Goal: Browse casually: Explore the website without a specific task or goal

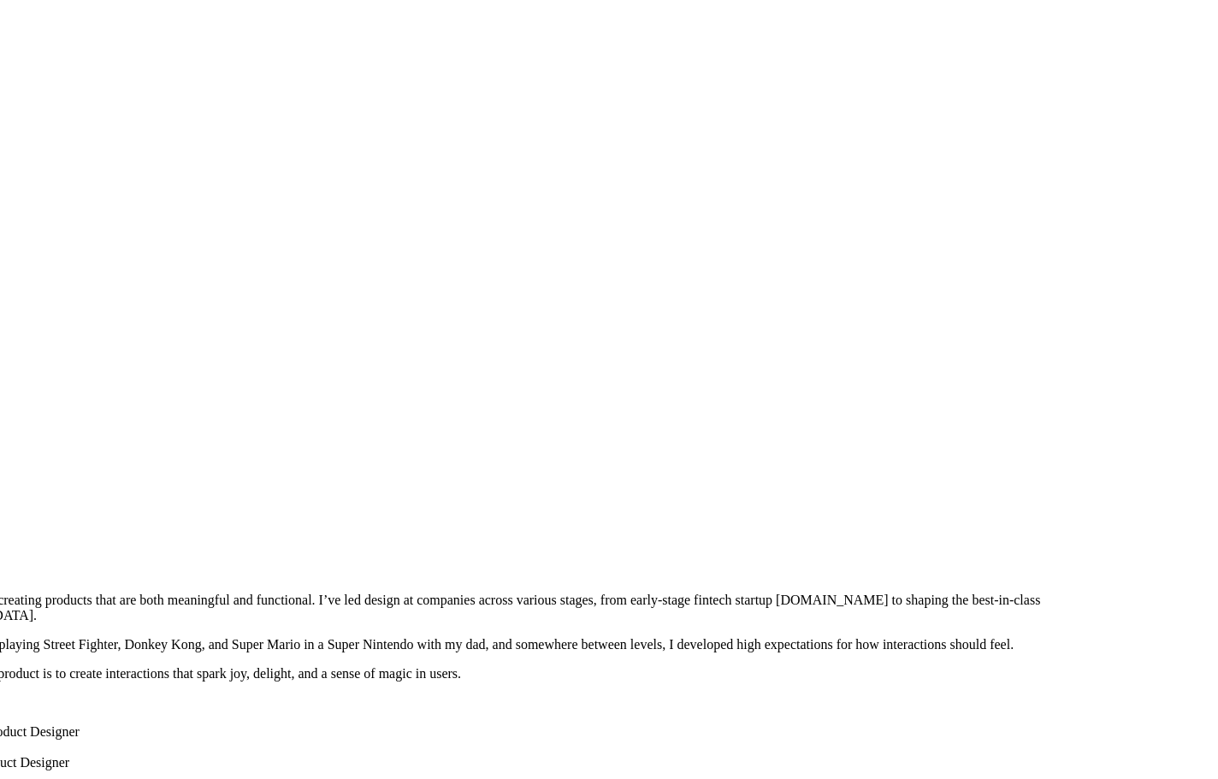
drag, startPoint x: 897, startPoint y: 195, endPoint x: 743, endPoint y: 588, distance: 422.1
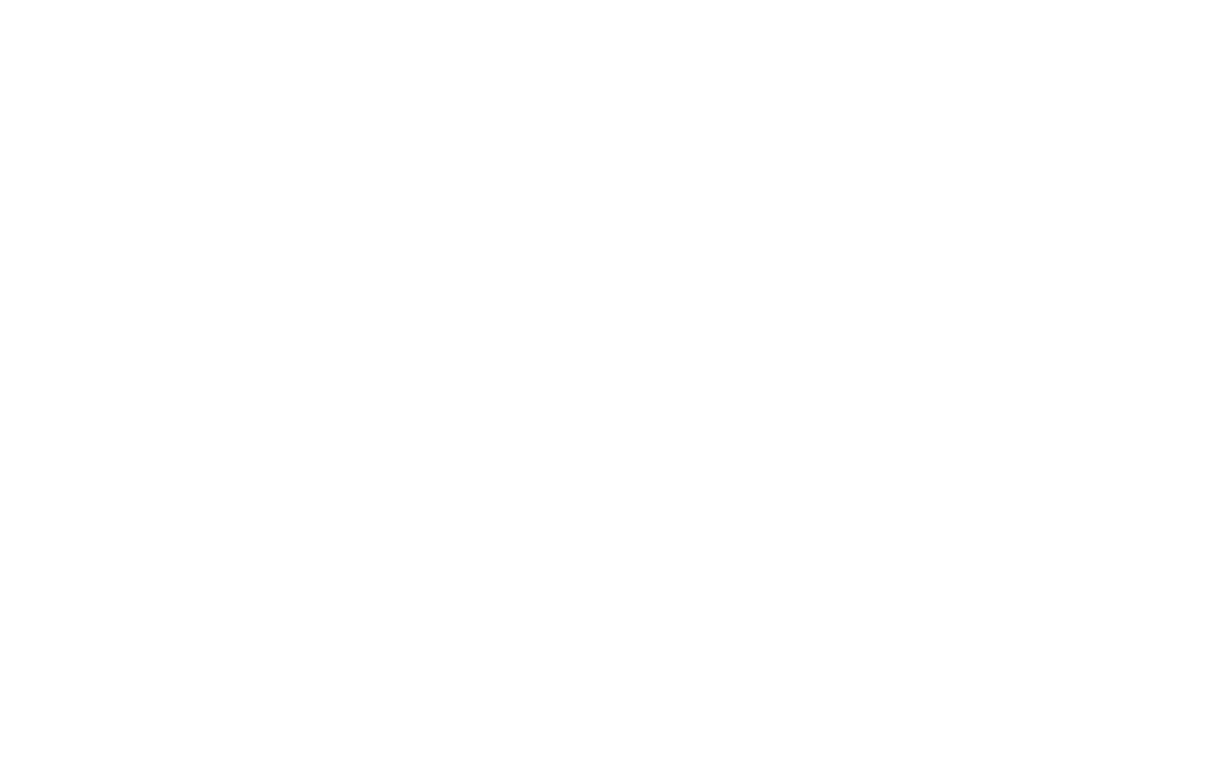
drag, startPoint x: 793, startPoint y: 119, endPoint x: 812, endPoint y: 364, distance: 245.4
drag, startPoint x: 789, startPoint y: 371, endPoint x: 950, endPoint y: 671, distance: 339.9
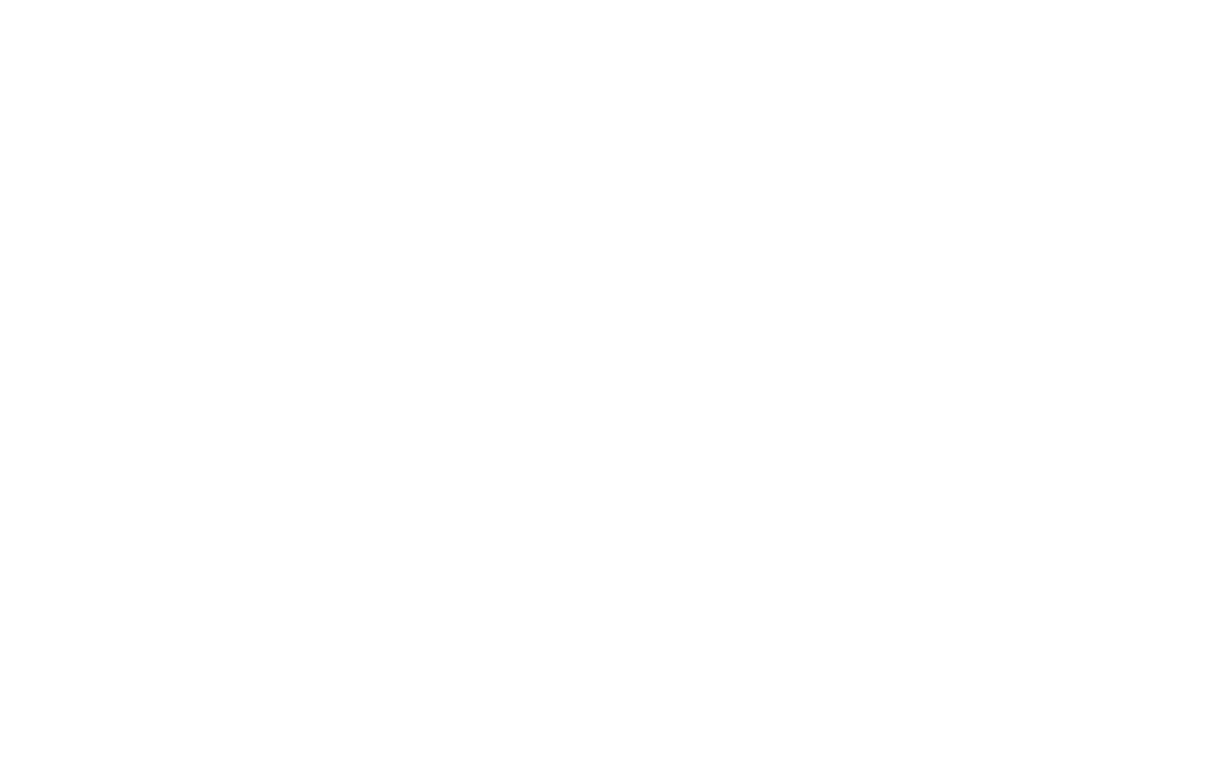
drag, startPoint x: 484, startPoint y: 736, endPoint x: 475, endPoint y: 736, distance: 9.4
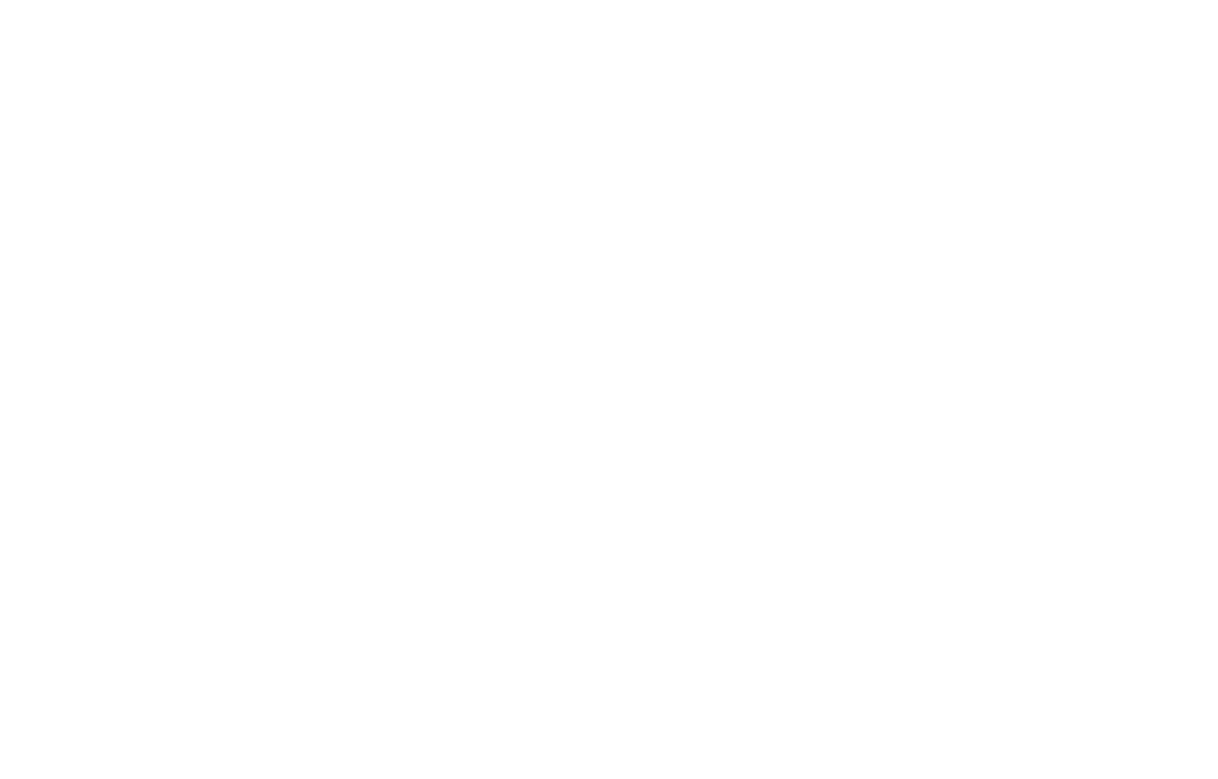
drag, startPoint x: 946, startPoint y: 449, endPoint x: 483, endPoint y: 173, distance: 539.0
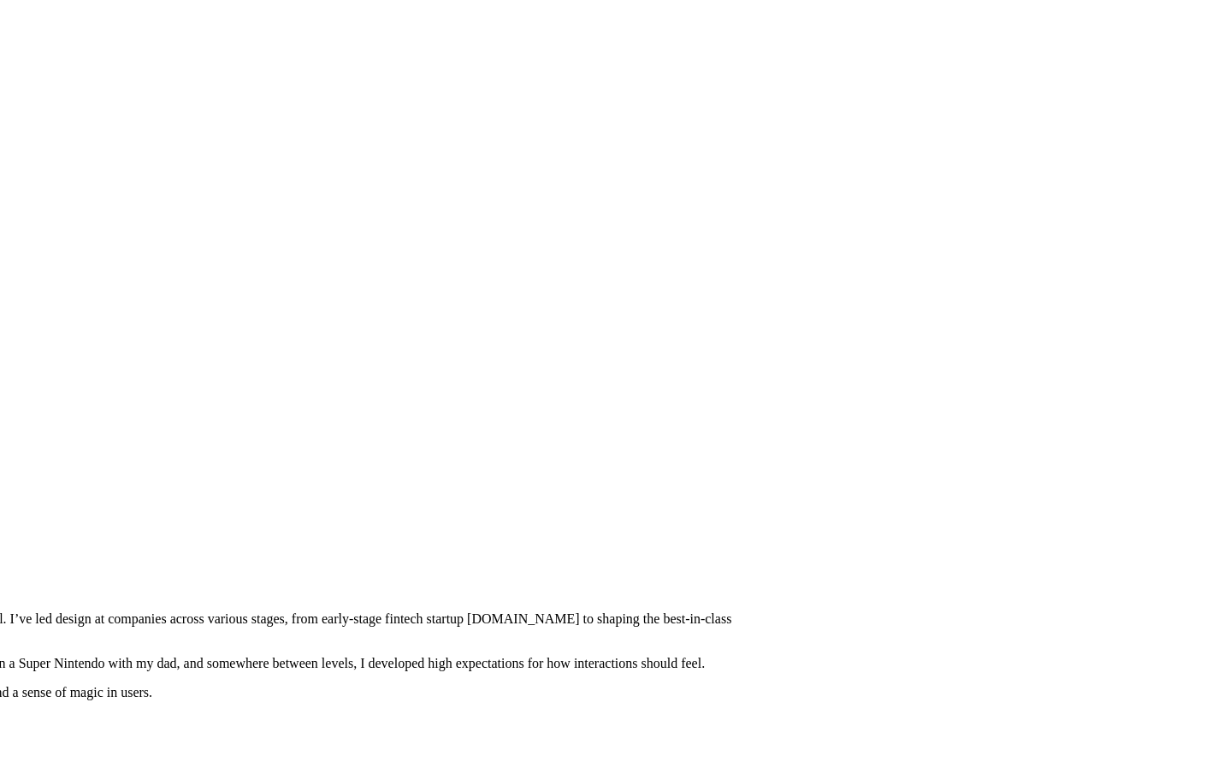
drag, startPoint x: 1040, startPoint y: 565, endPoint x: 674, endPoint y: 39, distance: 640.3
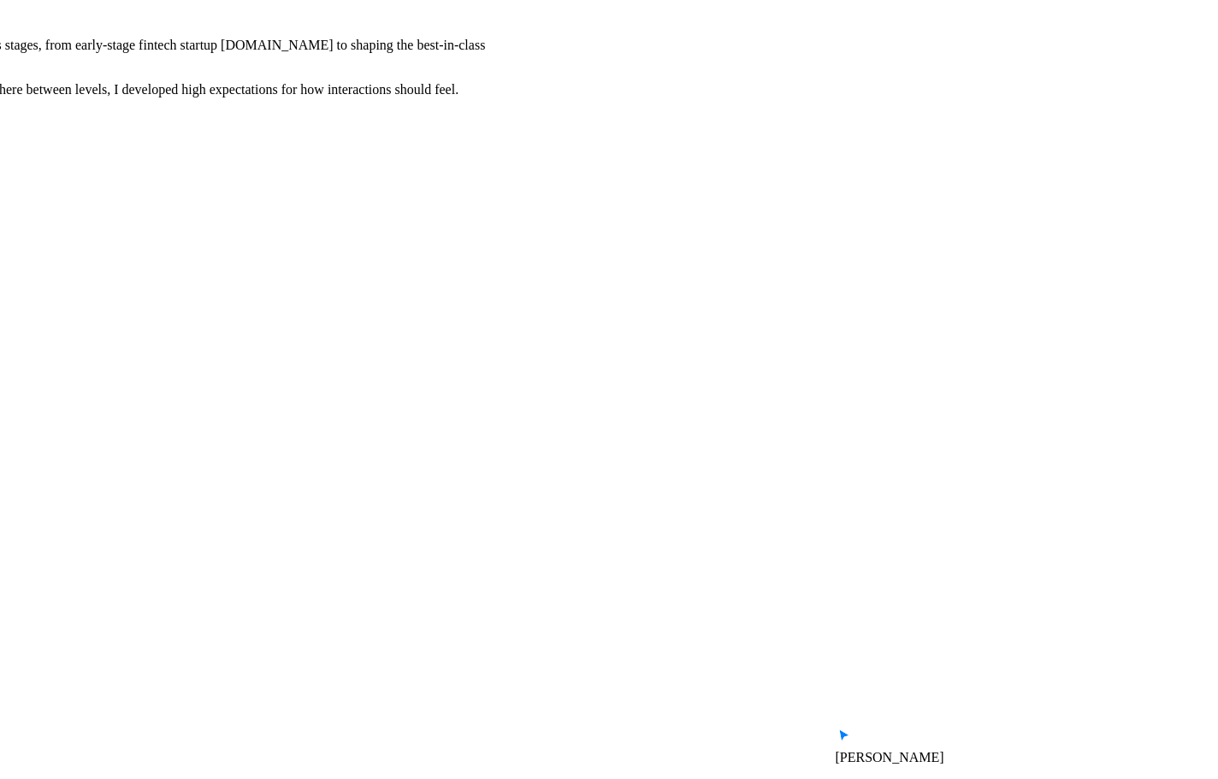
drag, startPoint x: 920, startPoint y: 441, endPoint x: 881, endPoint y: 281, distance: 163.9
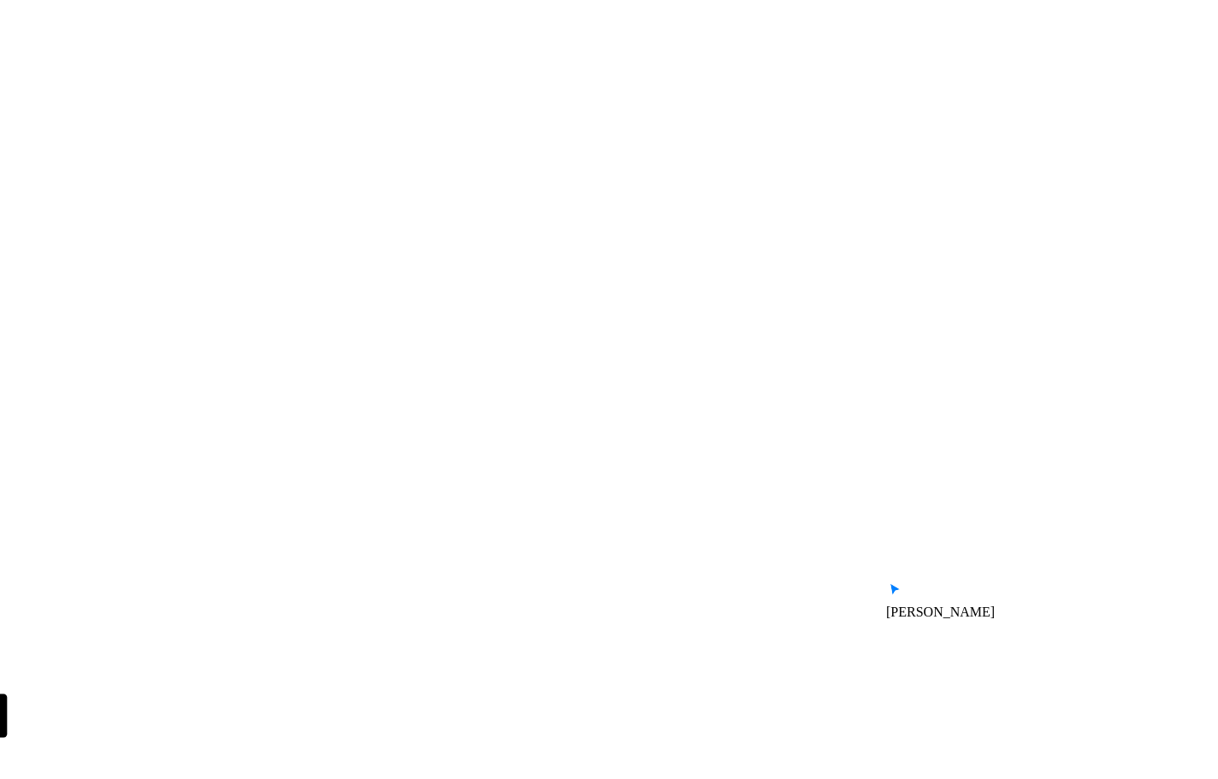
drag, startPoint x: 509, startPoint y: 447, endPoint x: 879, endPoint y: 200, distance: 445.3
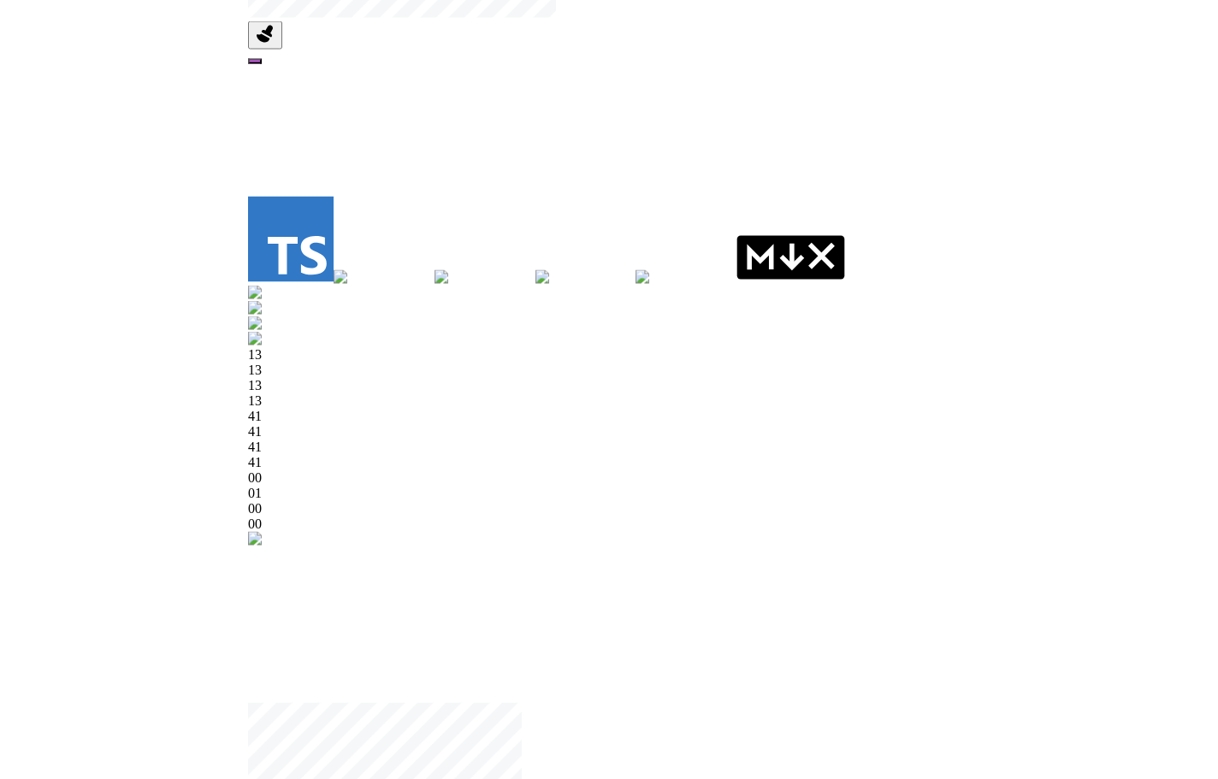
drag, startPoint x: 505, startPoint y: 464, endPoint x: 953, endPoint y: 228, distance: 506.2
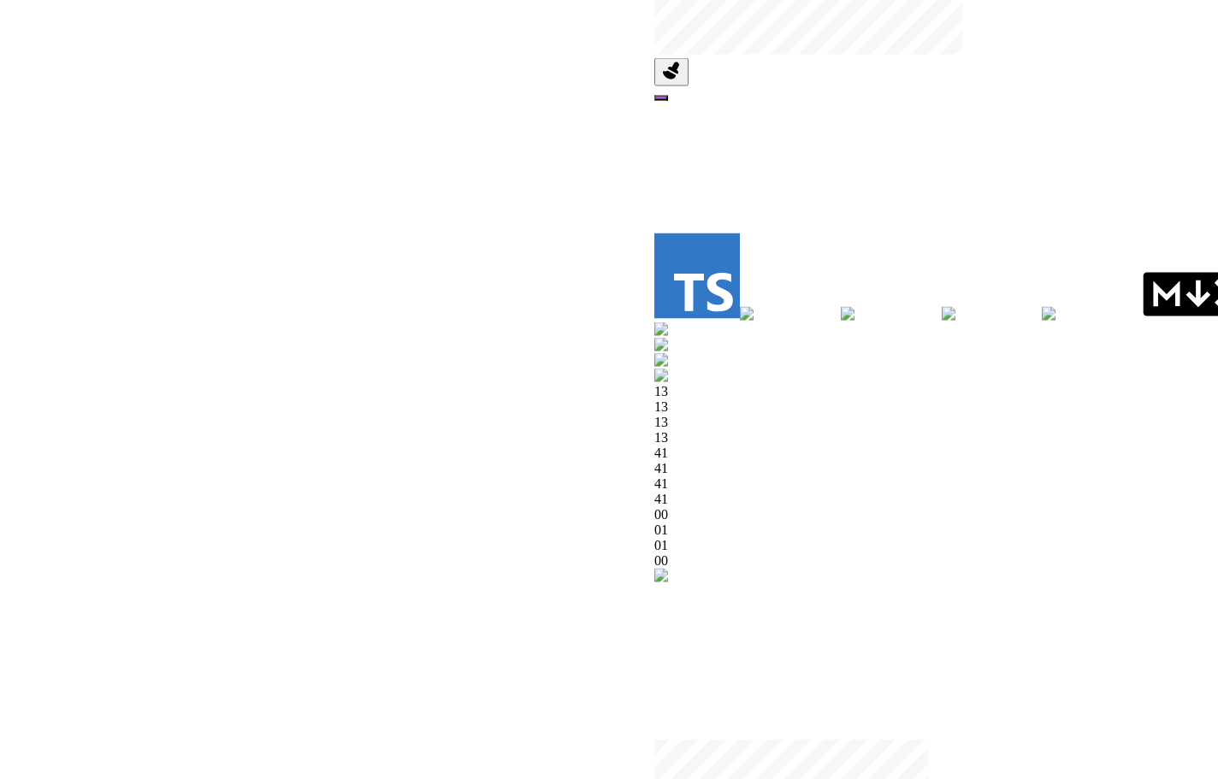
drag, startPoint x: 1027, startPoint y: 214, endPoint x: 1113, endPoint y: 236, distance: 89.2
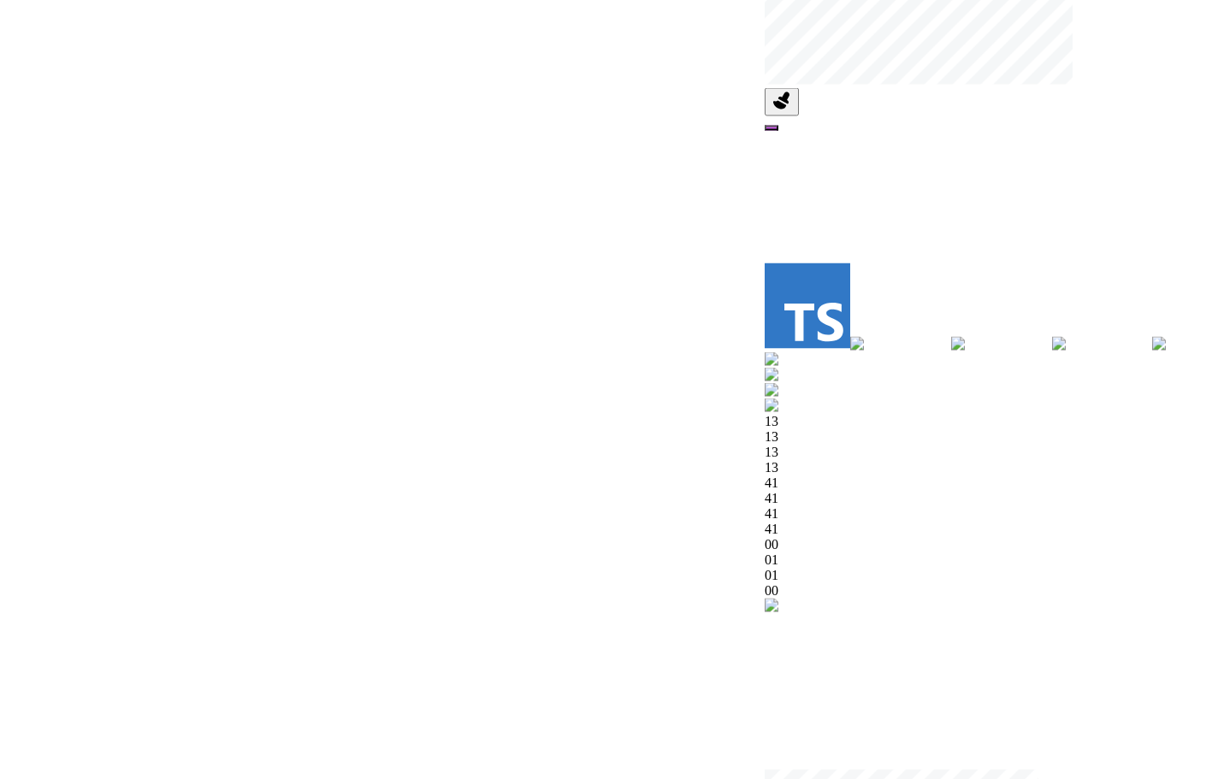
drag, startPoint x: 484, startPoint y: 245, endPoint x: 543, endPoint y: 269, distance: 64.0
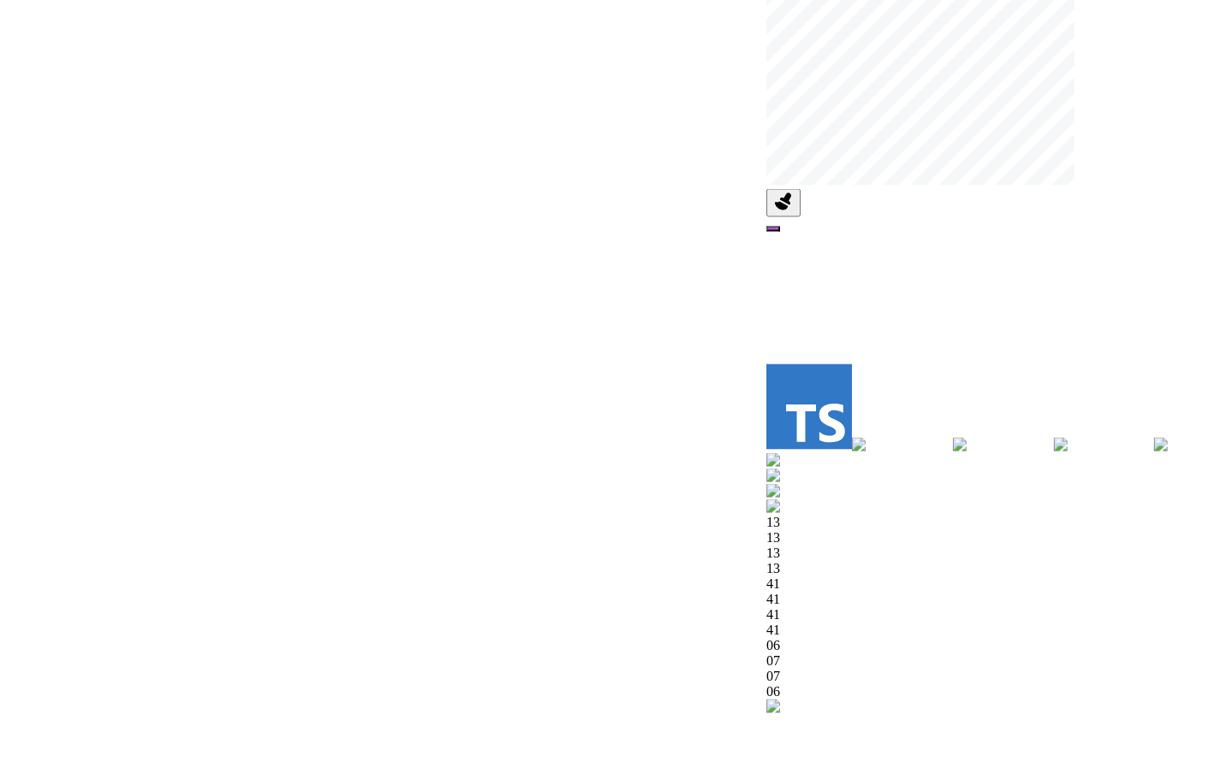
drag, startPoint x: 456, startPoint y: 335, endPoint x: 435, endPoint y: 381, distance: 49.8
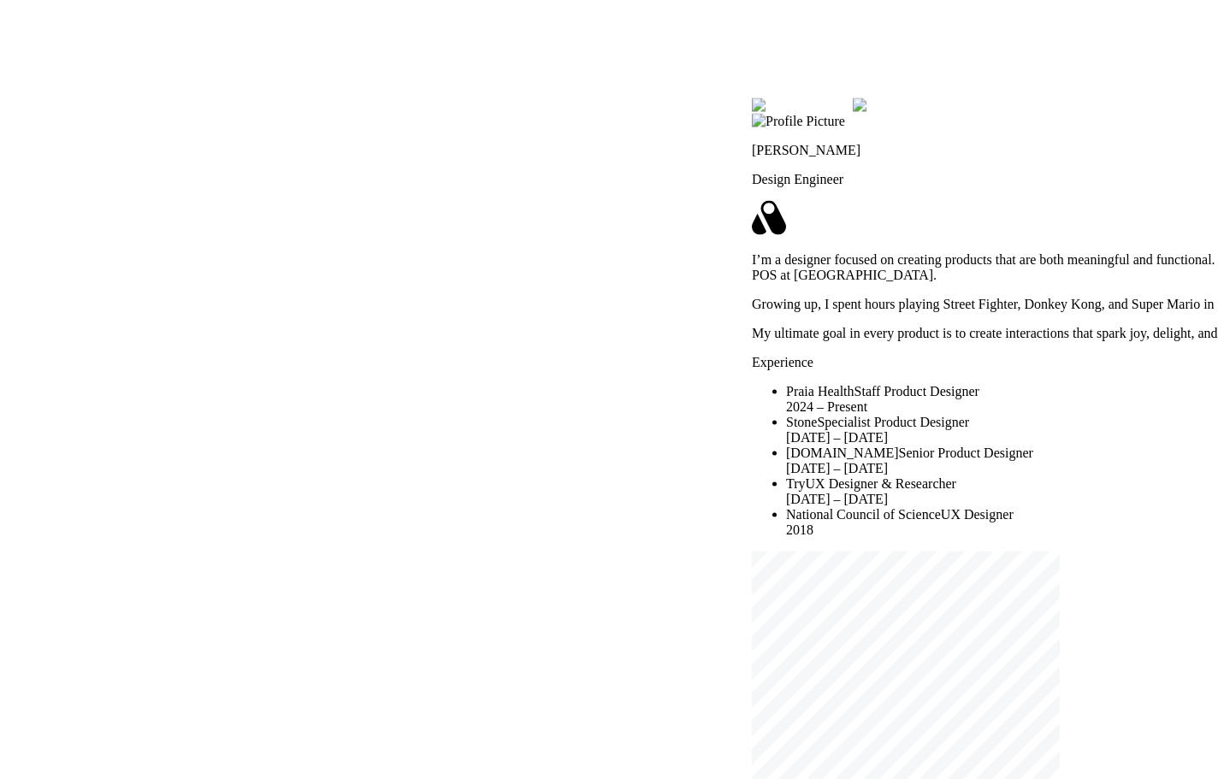
drag, startPoint x: 420, startPoint y: 252, endPoint x: 412, endPoint y: 668, distance: 415.8
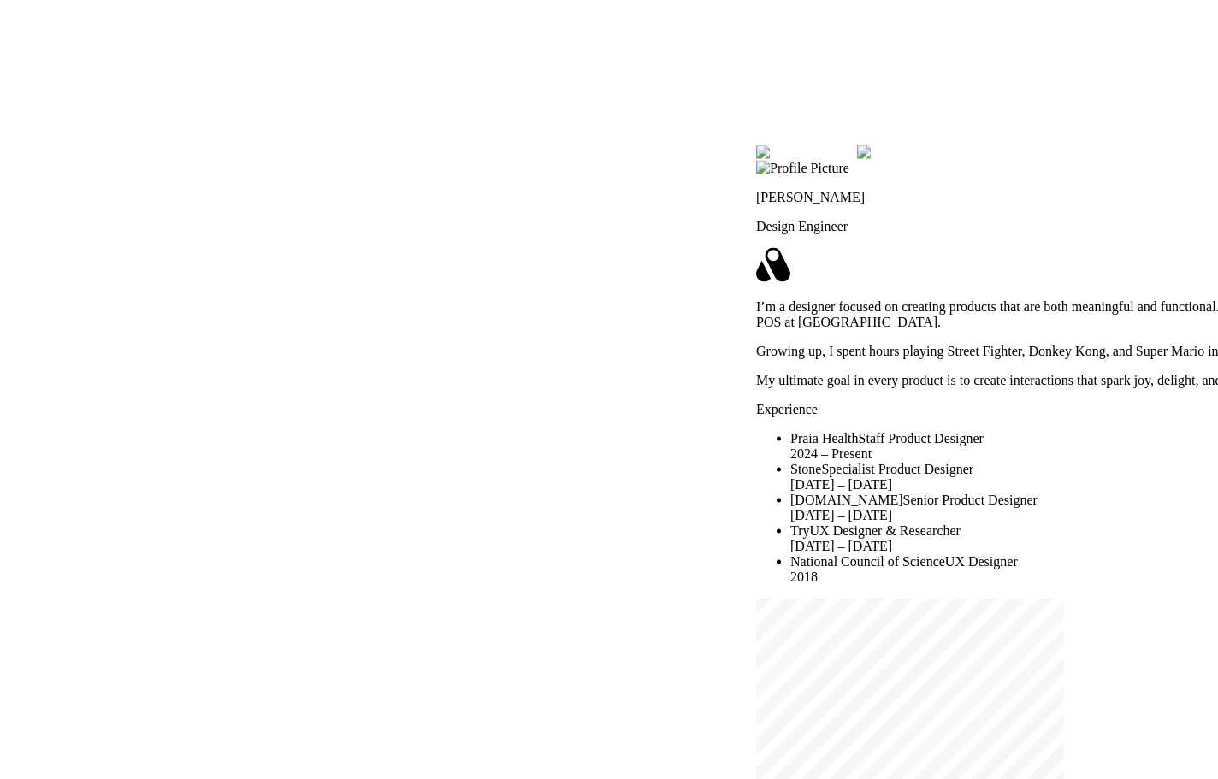
drag, startPoint x: 426, startPoint y: 198, endPoint x: 418, endPoint y: 623, distance: 425.2
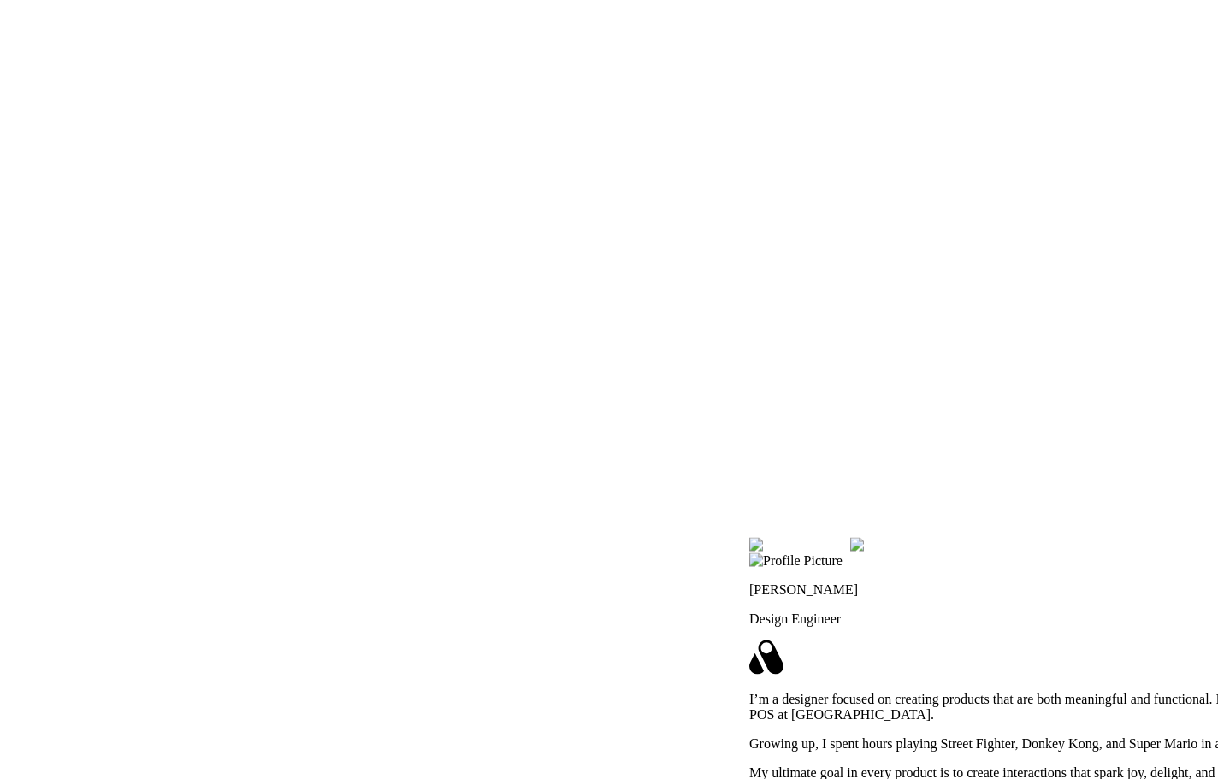
drag, startPoint x: 309, startPoint y: 198, endPoint x: 345, endPoint y: 561, distance: 365.3
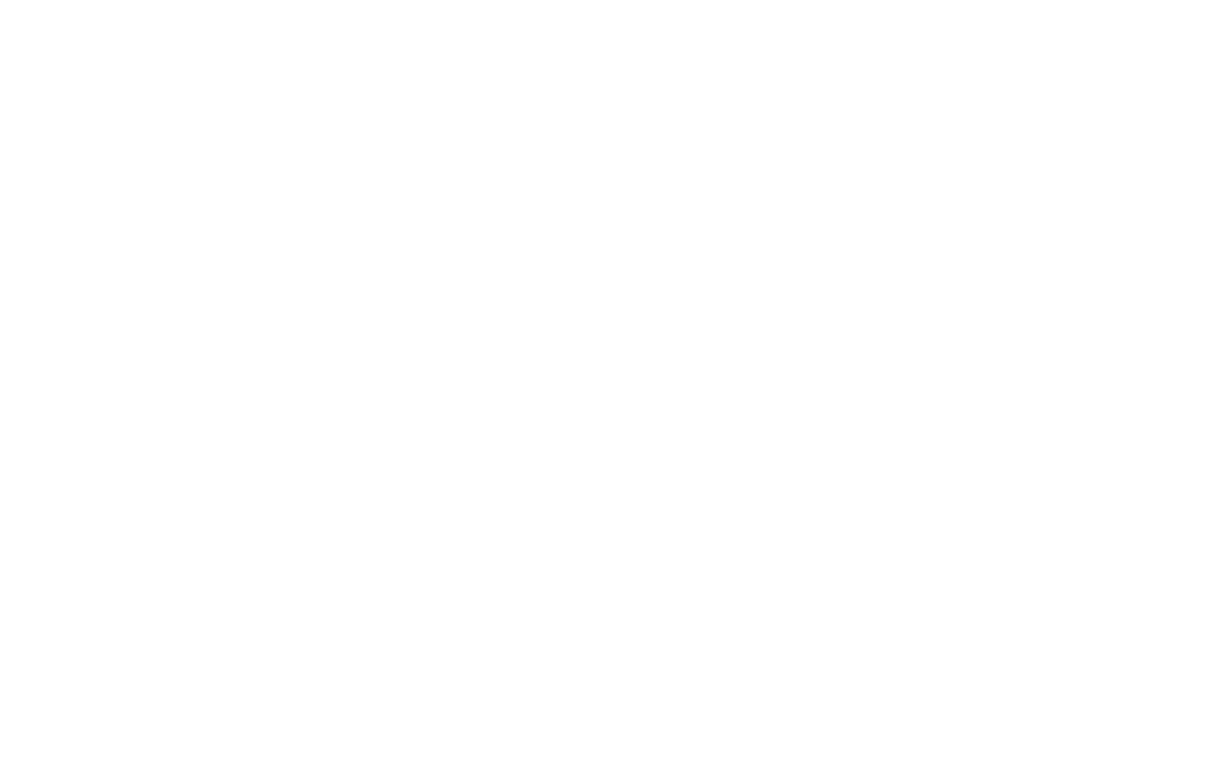
drag, startPoint x: 747, startPoint y: 409, endPoint x: 654, endPoint y: 362, distance: 103.7
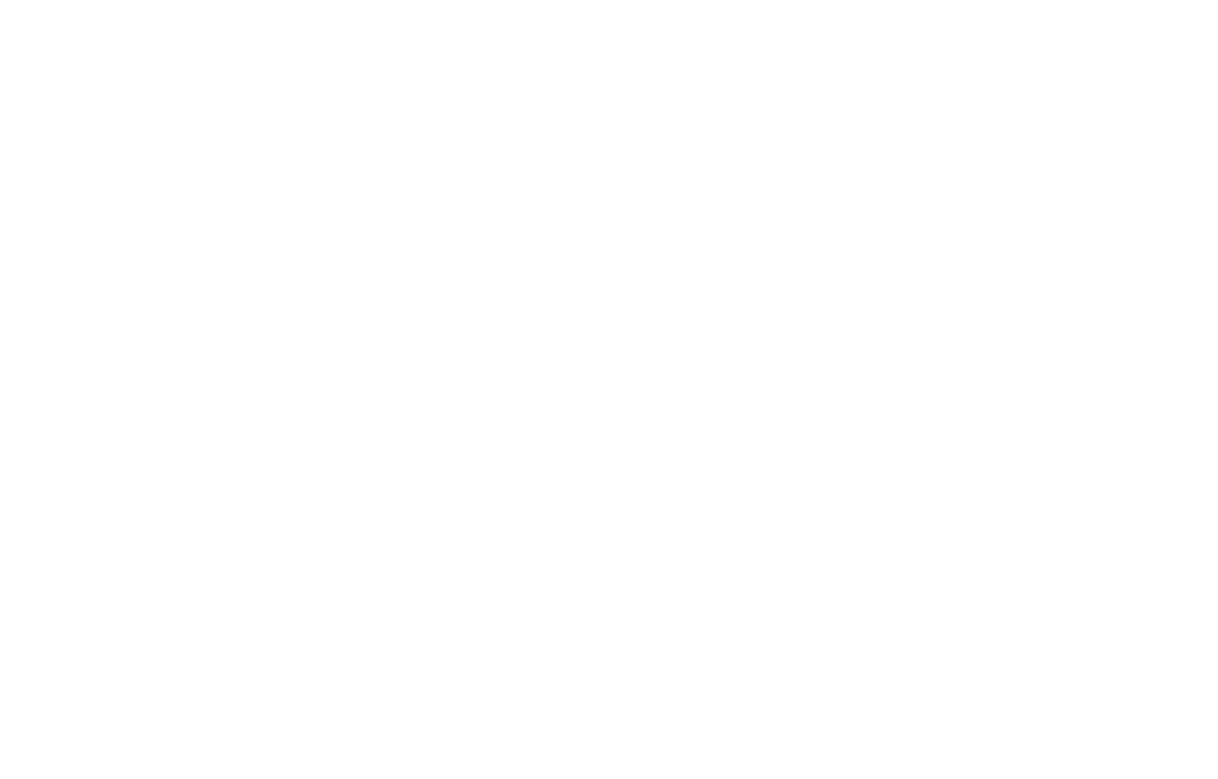
drag, startPoint x: 605, startPoint y: 350, endPoint x: 376, endPoint y: 314, distance: 232.1
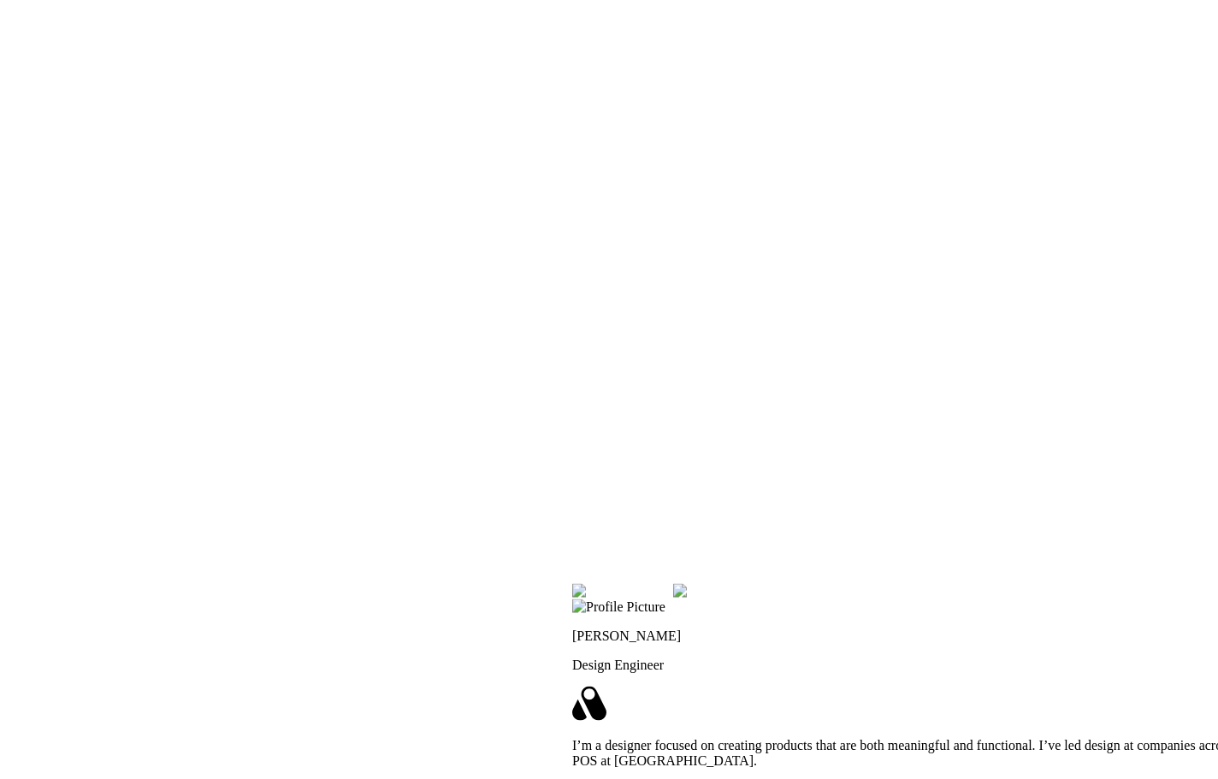
drag, startPoint x: 530, startPoint y: 429, endPoint x: 643, endPoint y: 253, distance: 209.8
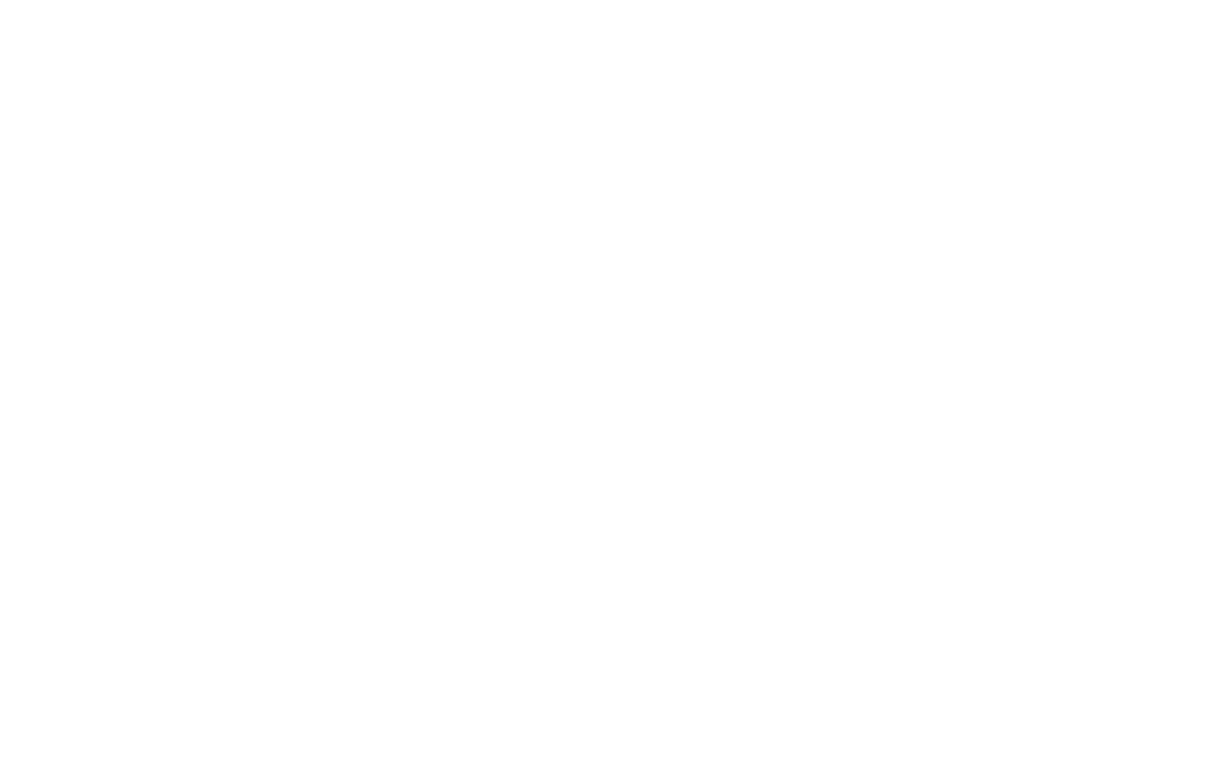
drag, startPoint x: 604, startPoint y: 179, endPoint x: 672, endPoint y: 380, distance: 212.1
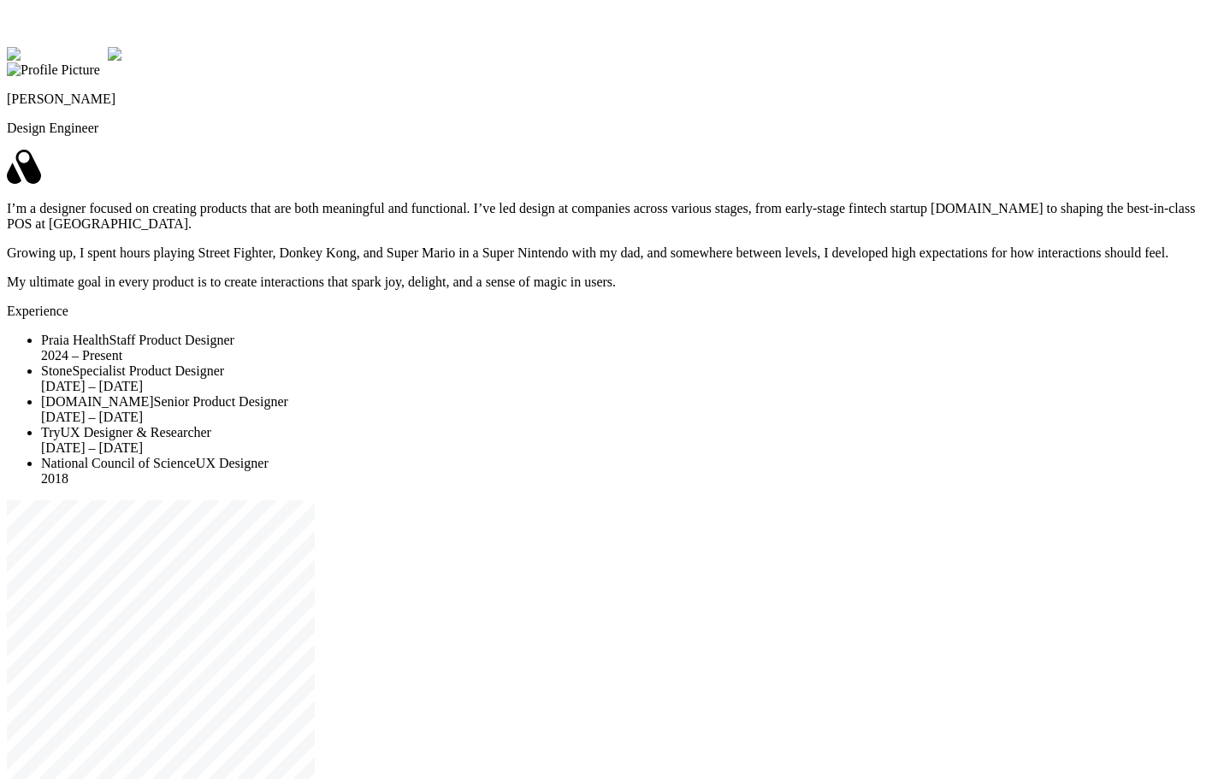
drag, startPoint x: 443, startPoint y: 694, endPoint x: 529, endPoint y: 672, distance: 88.2
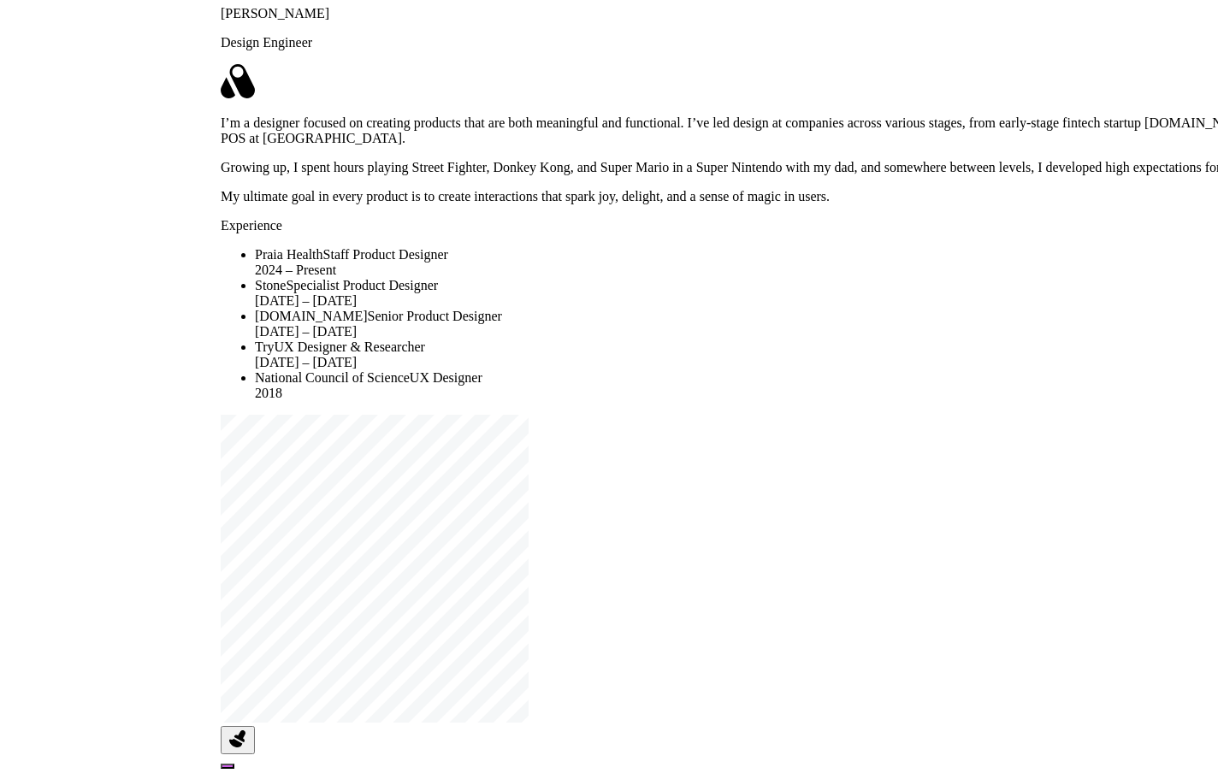
drag, startPoint x: 343, startPoint y: 698, endPoint x: 676, endPoint y: 601, distance: 346.8
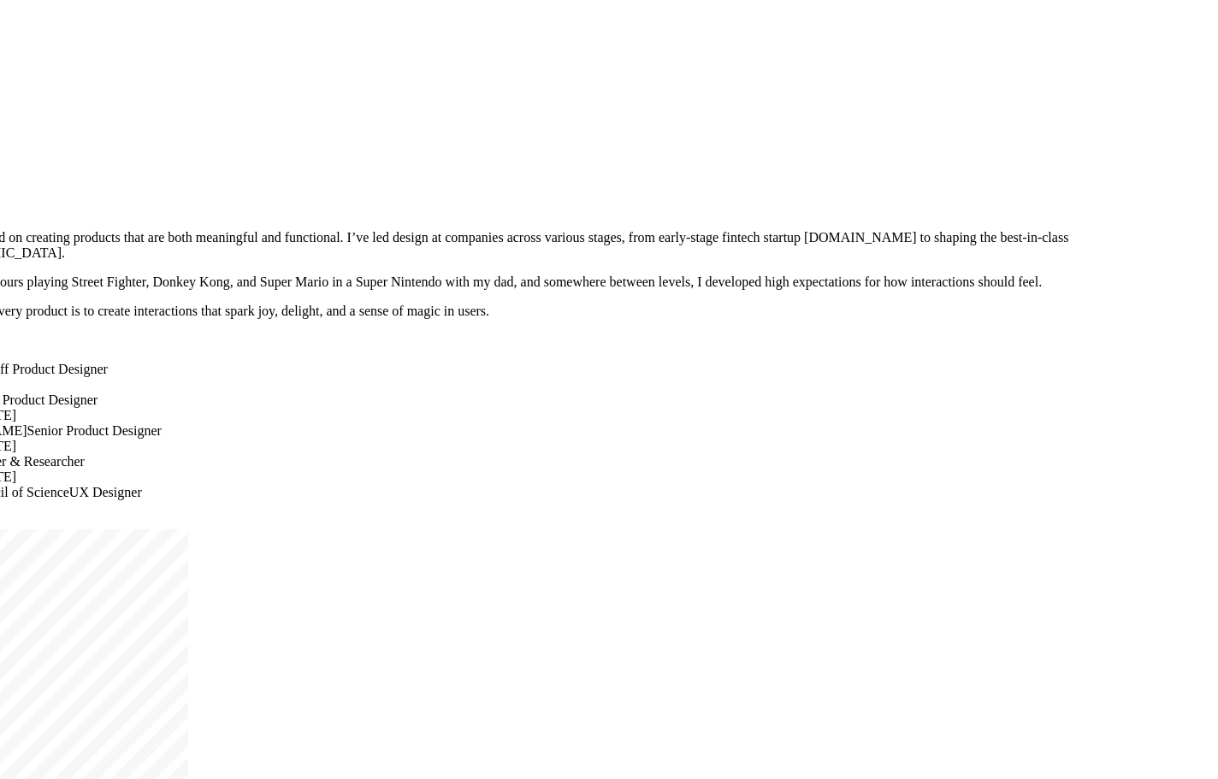
drag, startPoint x: 799, startPoint y: 602, endPoint x: 273, endPoint y: 757, distance: 548.4
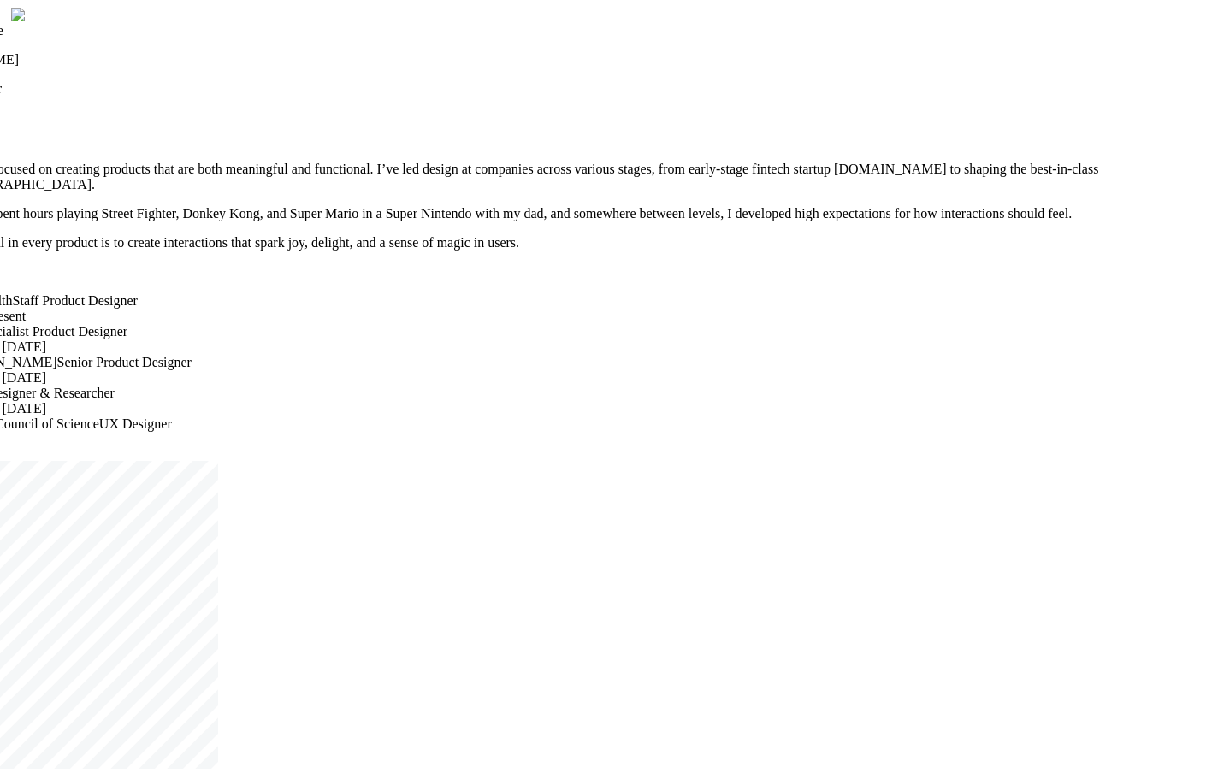
drag, startPoint x: 1003, startPoint y: 464, endPoint x: 1126, endPoint y: 348, distance: 168.2
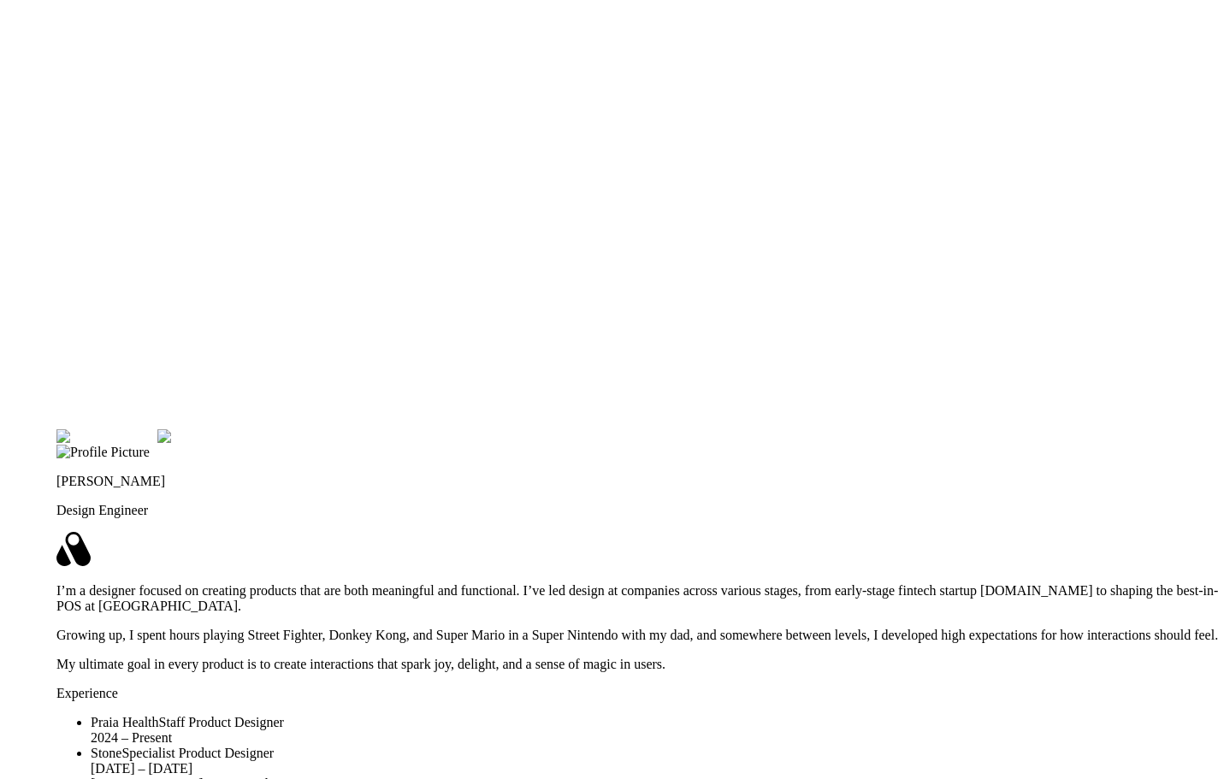
drag, startPoint x: 813, startPoint y: 204, endPoint x: 936, endPoint y: 648, distance: 460.8
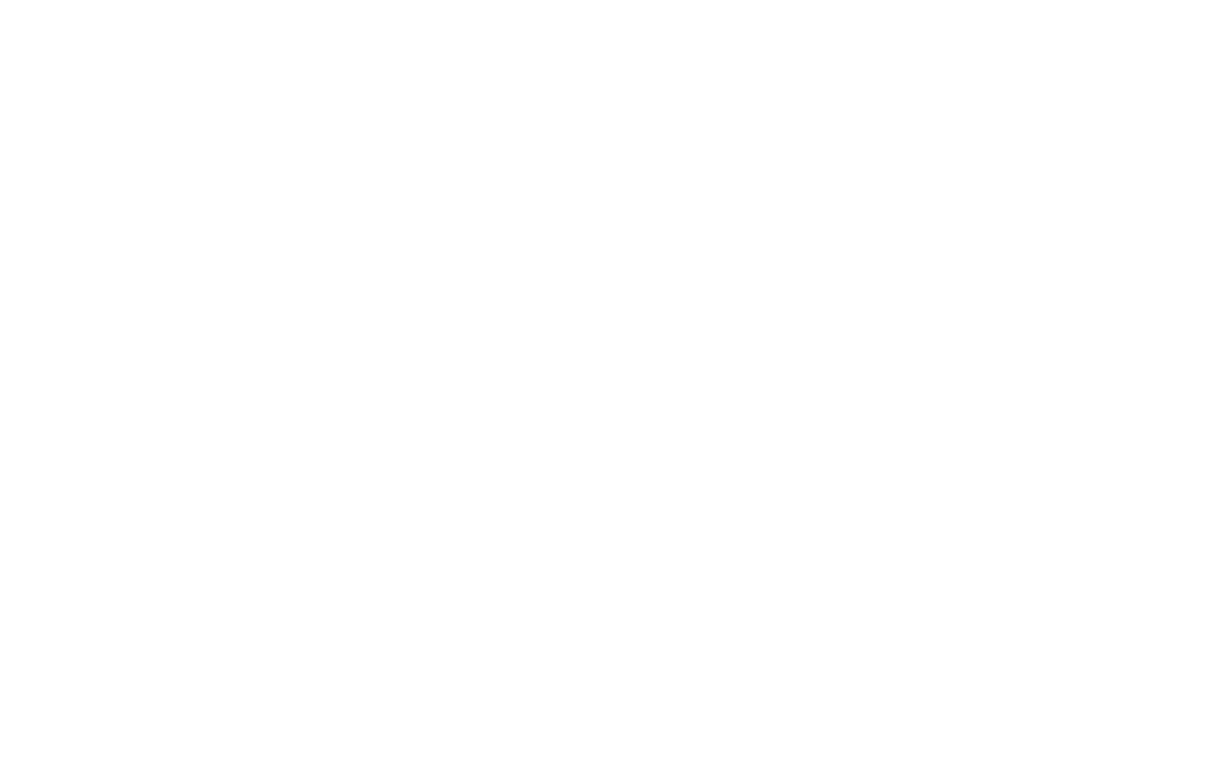
drag, startPoint x: 616, startPoint y: 143, endPoint x: 762, endPoint y: 644, distance: 522.2
drag, startPoint x: 558, startPoint y: 405, endPoint x: 1003, endPoint y: 275, distance: 463.5
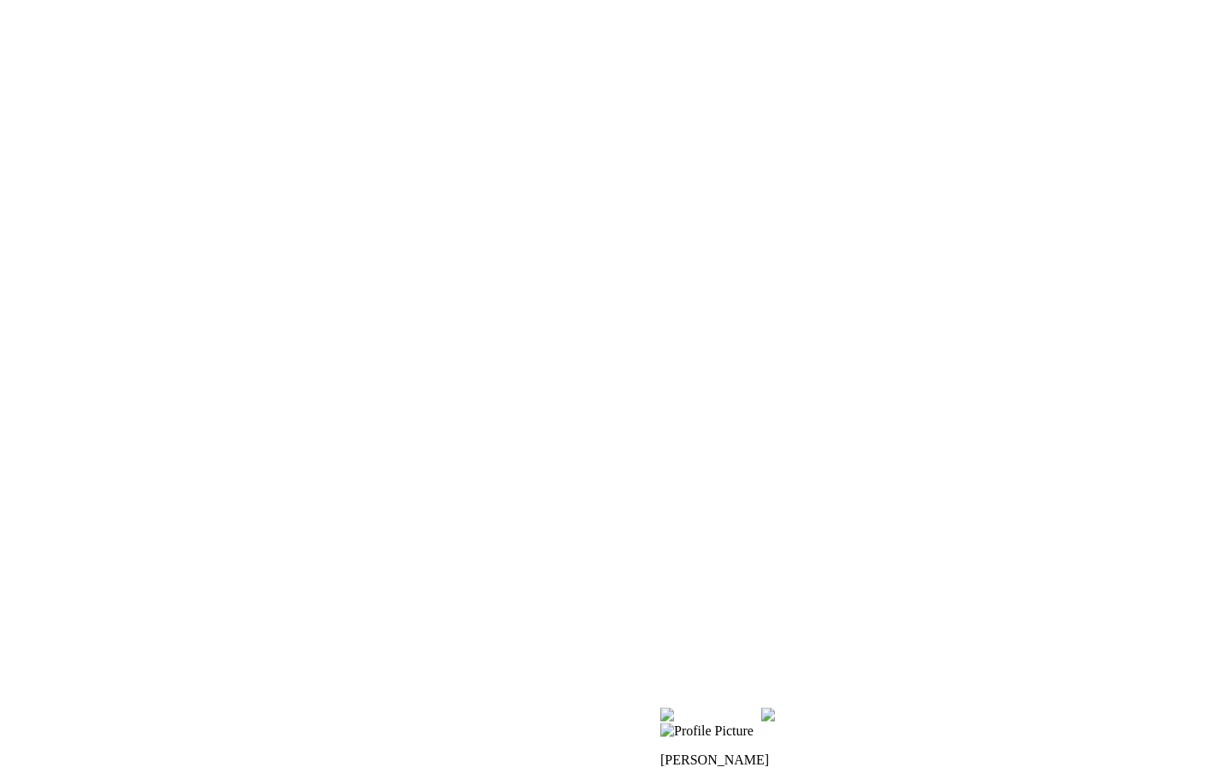
drag, startPoint x: 691, startPoint y: 687, endPoint x: 665, endPoint y: 687, distance: 26.5
drag, startPoint x: 686, startPoint y: 688, endPoint x: 605, endPoint y: 686, distance: 81.3
drag, startPoint x: 684, startPoint y: 692, endPoint x: 613, endPoint y: 692, distance: 71.0
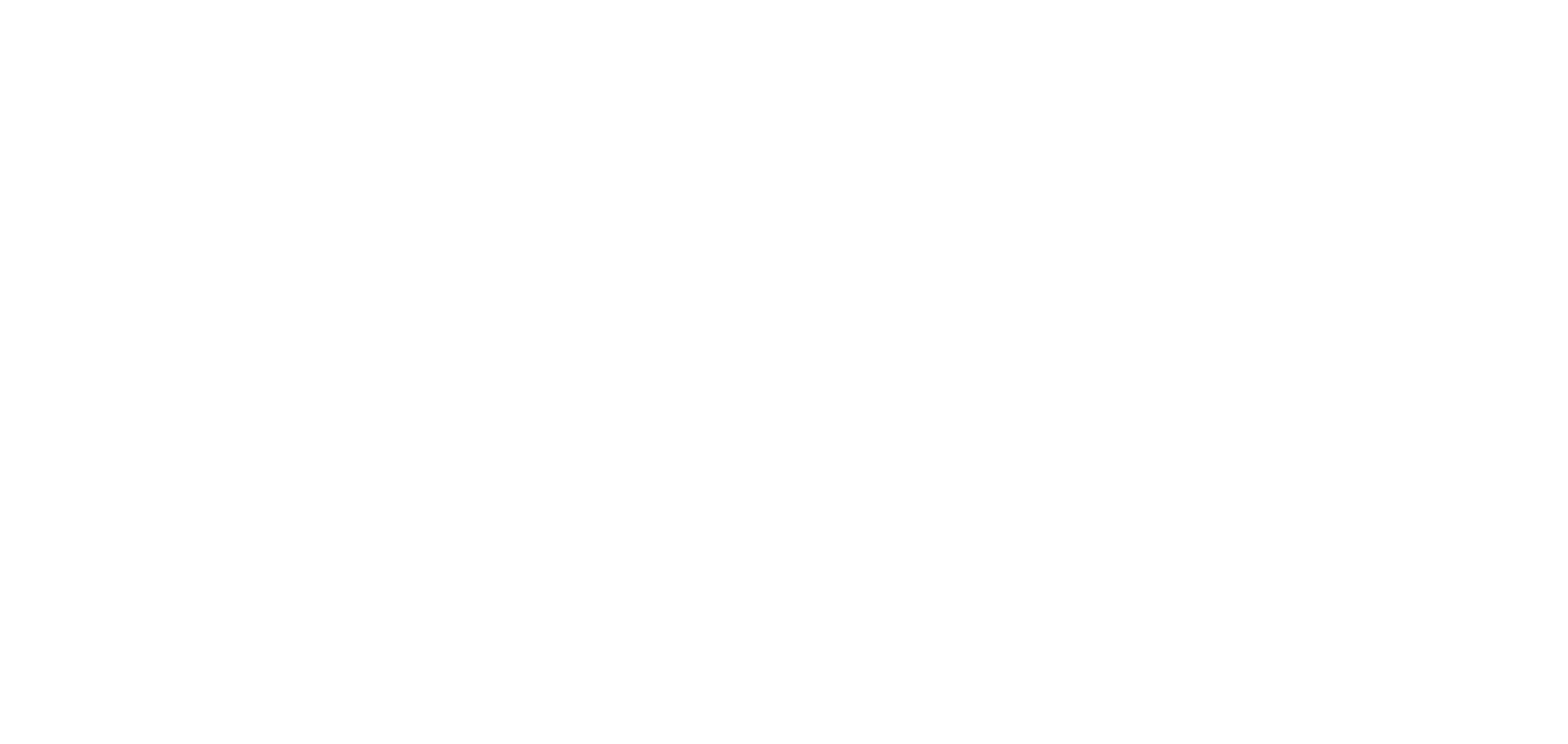
drag, startPoint x: 468, startPoint y: 217, endPoint x: 506, endPoint y: 658, distance: 442.6
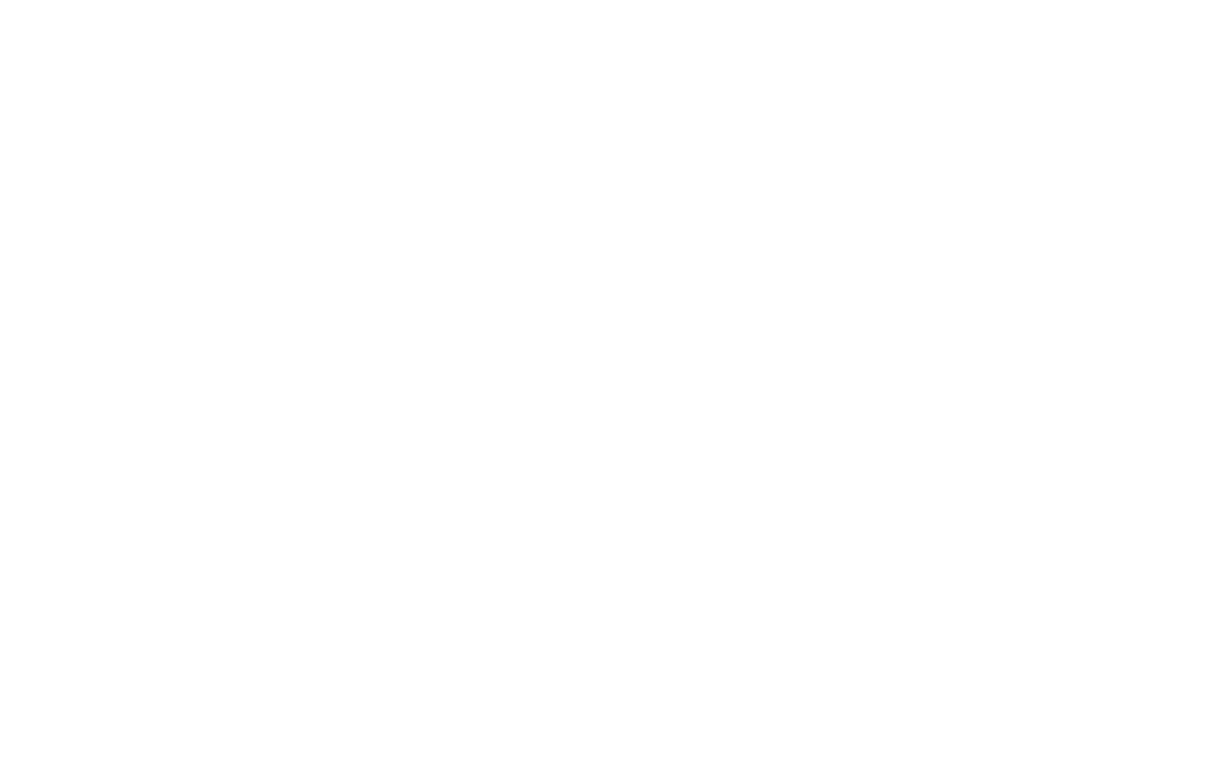
type input "0.54"
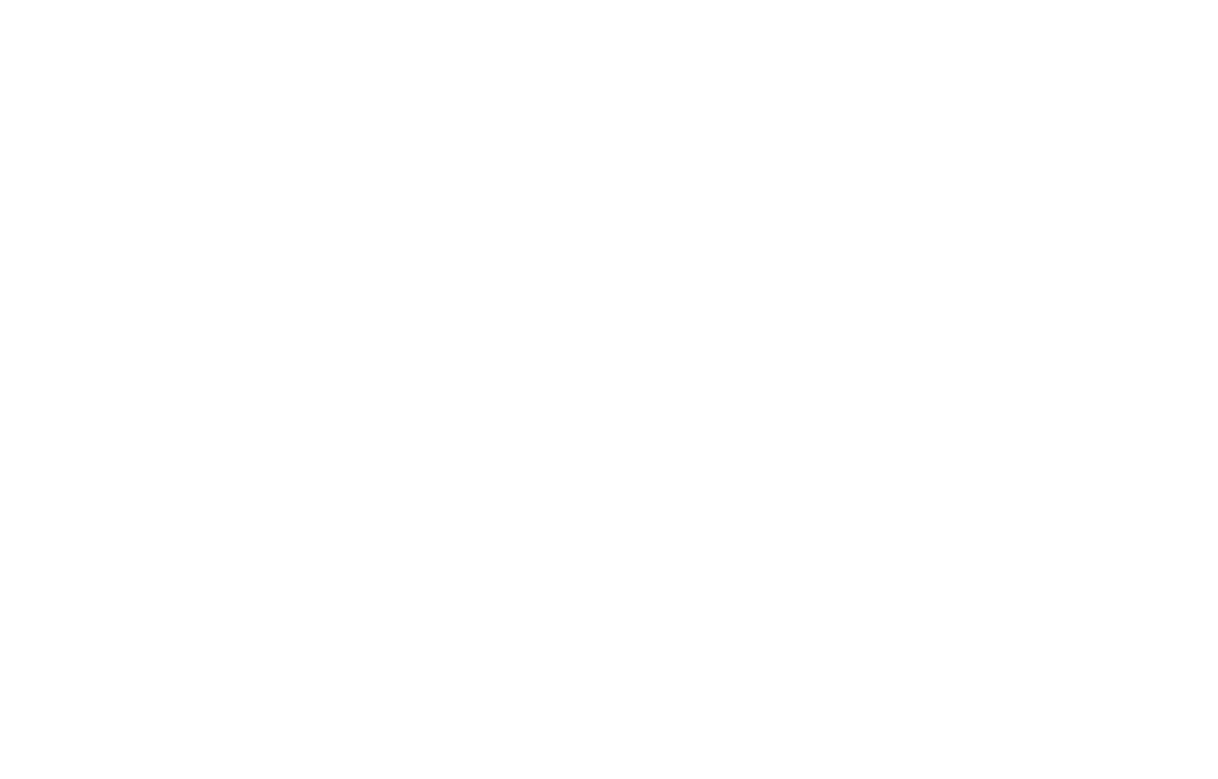
drag, startPoint x: 343, startPoint y: 642, endPoint x: 299, endPoint y: 703, distance: 75.5
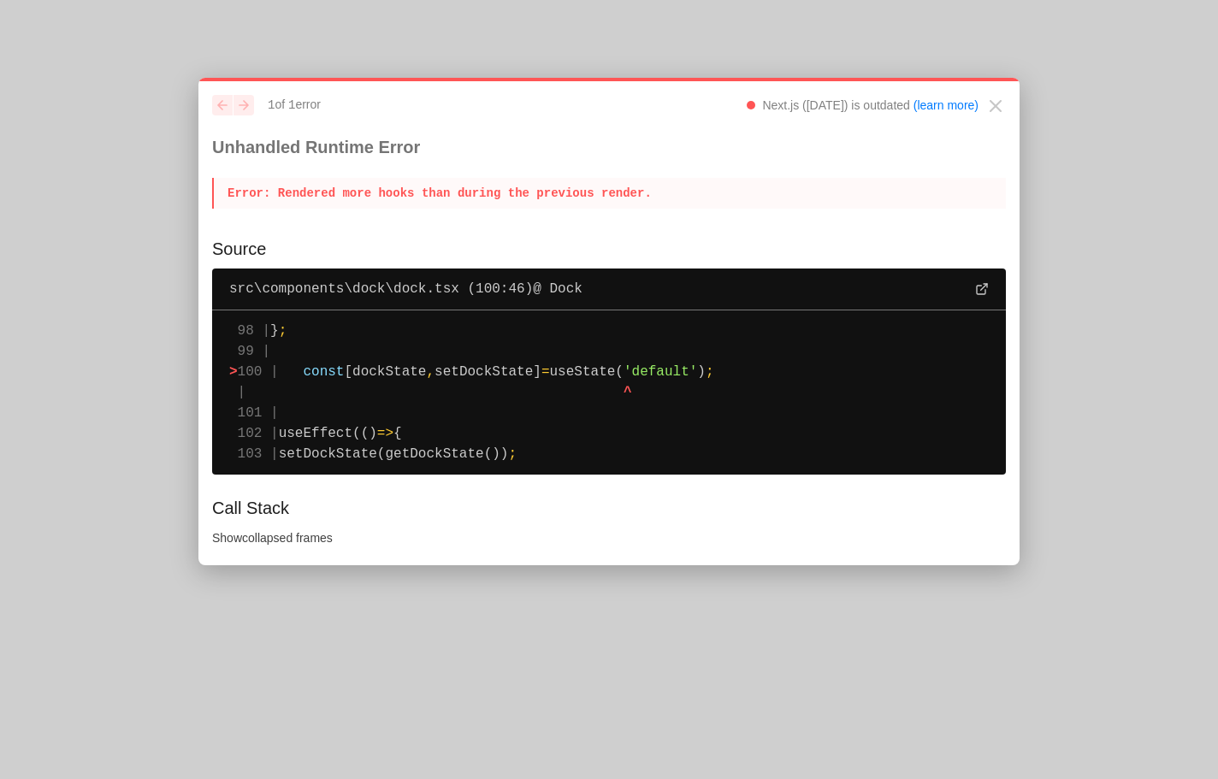
click at [868, 217] on div "previous next 1 of 1 error Next.js (14.2.31) is outdated (learn more) Unhandled…" at bounding box center [609, 158] width 794 height 127
click at [555, 204] on p "Error : Rendered more hooks than during the previous render." at bounding box center [609, 193] width 794 height 31
click at [556, 193] on p "Error : Rendered more hooks than during the previous render." at bounding box center [609, 193] width 794 height 31
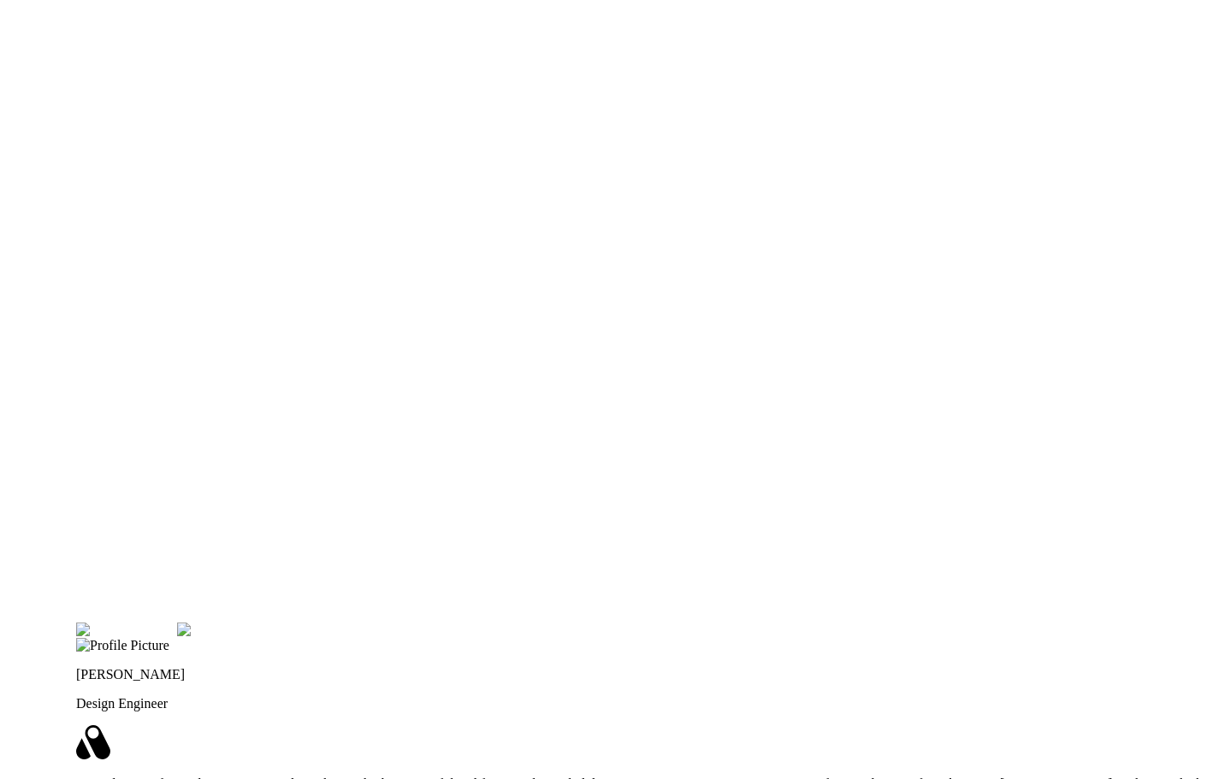
drag, startPoint x: 918, startPoint y: 513, endPoint x: 948, endPoint y: 559, distance: 55.0
drag, startPoint x: 887, startPoint y: 176, endPoint x: 919, endPoint y: 367, distance: 193.4
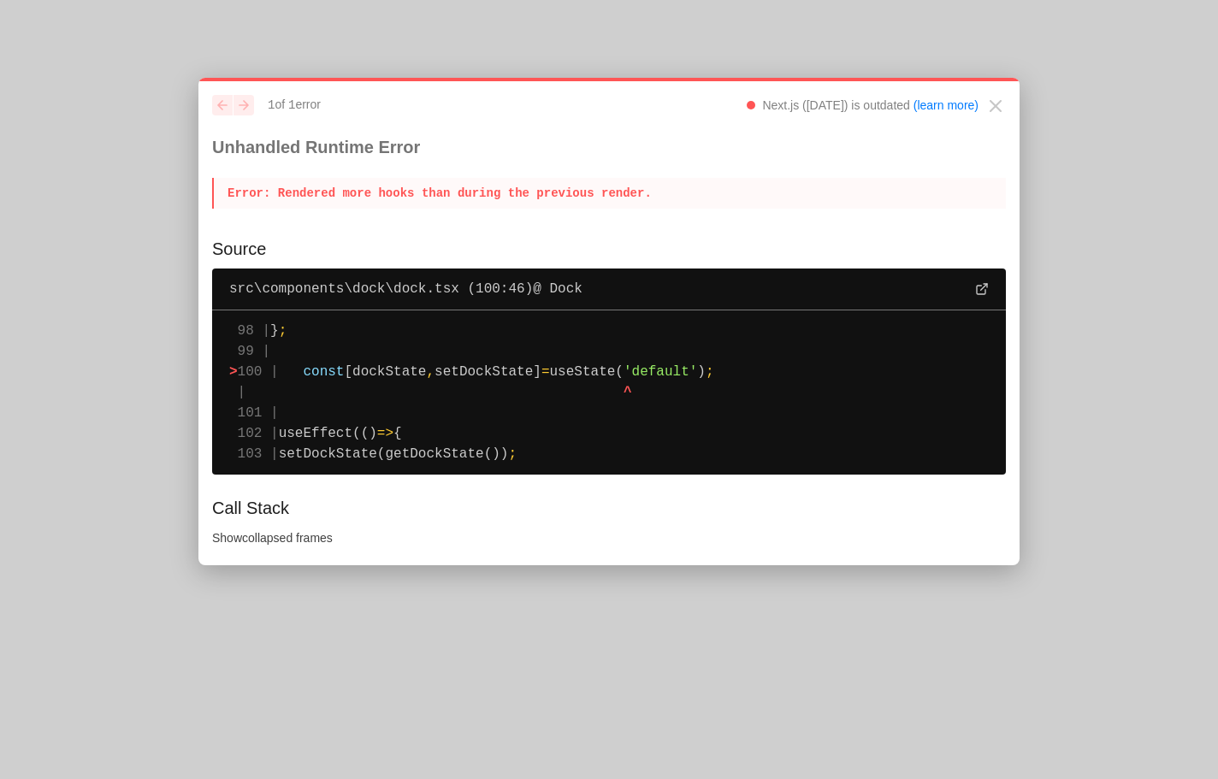
drag, startPoint x: 630, startPoint y: 200, endPoint x: 222, endPoint y: 190, distance: 408.2
click at [222, 190] on p "Error : Rendered more hooks than during the previous render." at bounding box center [609, 193] width 794 height 31
click at [299, 201] on p "Error : Rendered more hooks than during the previous render." at bounding box center [609, 193] width 794 height 31
drag, startPoint x: 221, startPoint y: 187, endPoint x: 650, endPoint y: 208, distance: 429.9
click at [650, 208] on p "Error : Rendered more hooks than during the previous render." at bounding box center [609, 193] width 794 height 31
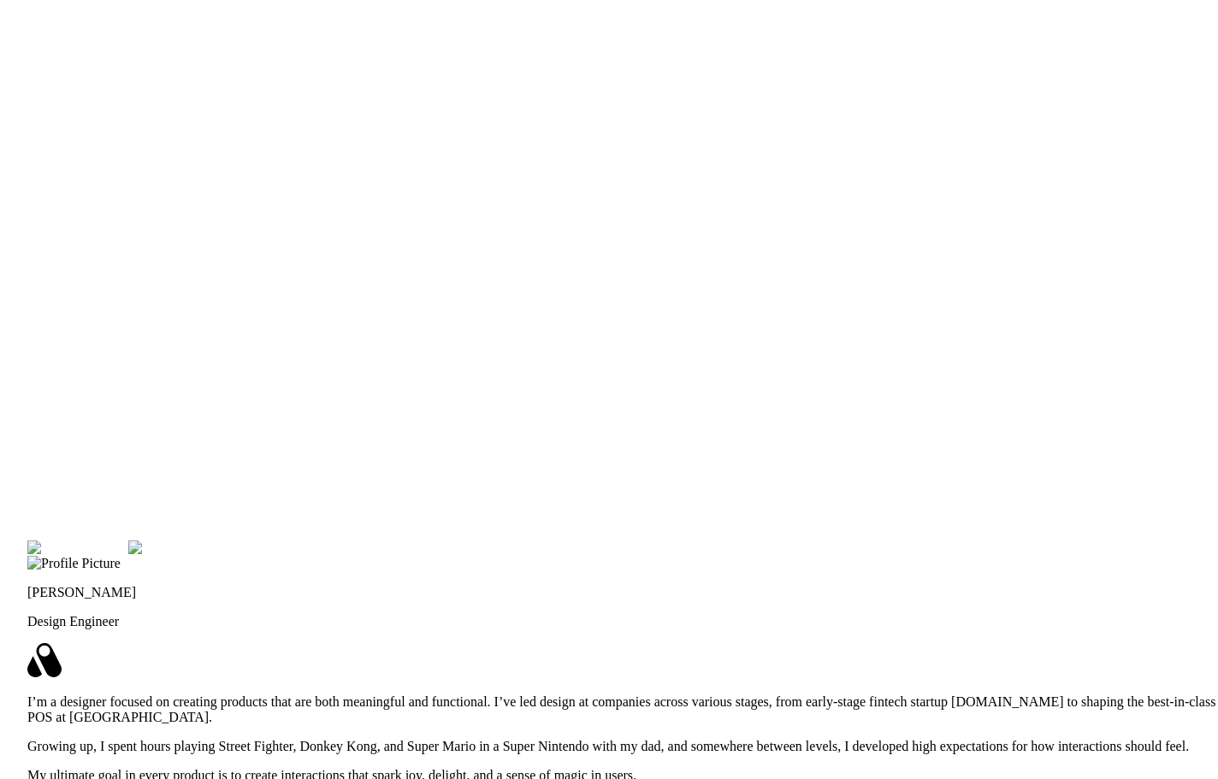
drag, startPoint x: 285, startPoint y: 315, endPoint x: 335, endPoint y: 540, distance: 230.6
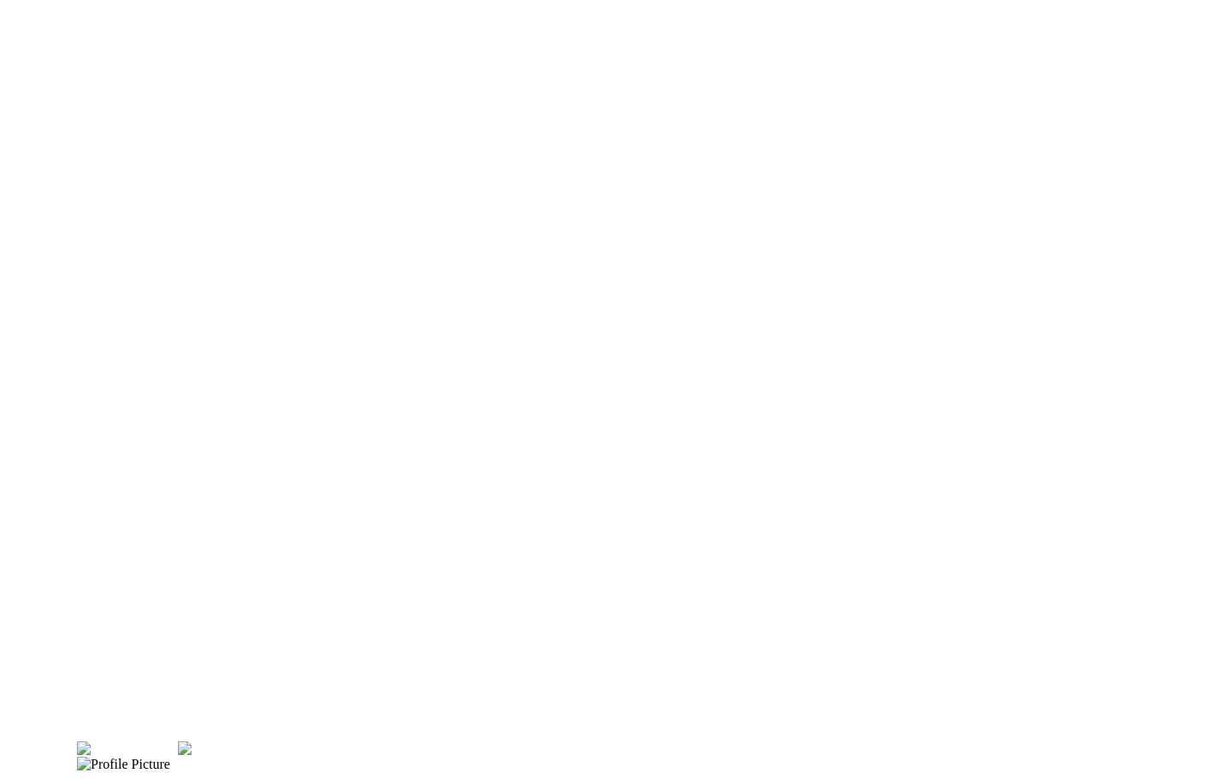
drag, startPoint x: 900, startPoint y: 134, endPoint x: 895, endPoint y: 731, distance: 597.1
drag, startPoint x: 551, startPoint y: 96, endPoint x: 742, endPoint y: 380, distance: 342.1
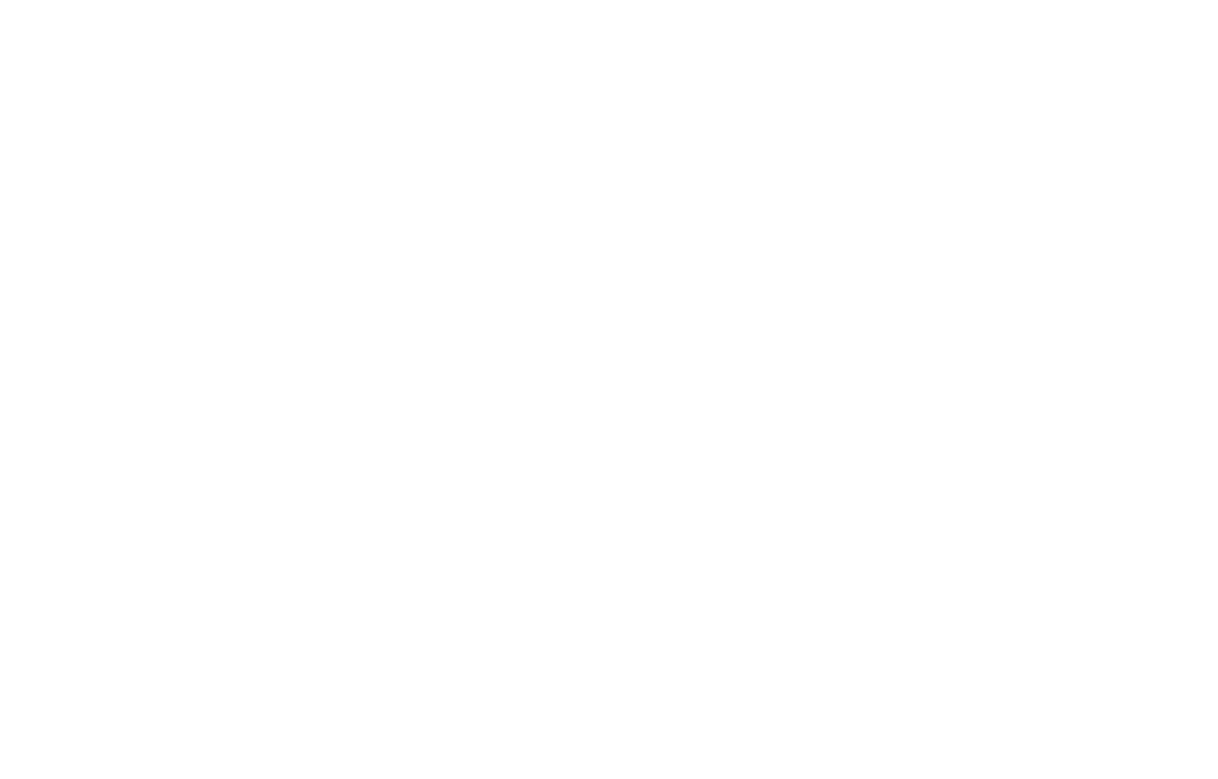
drag, startPoint x: 407, startPoint y: 224, endPoint x: 327, endPoint y: 507, distance: 294.4
drag, startPoint x: 431, startPoint y: 317, endPoint x: 435, endPoint y: 357, distance: 40.4
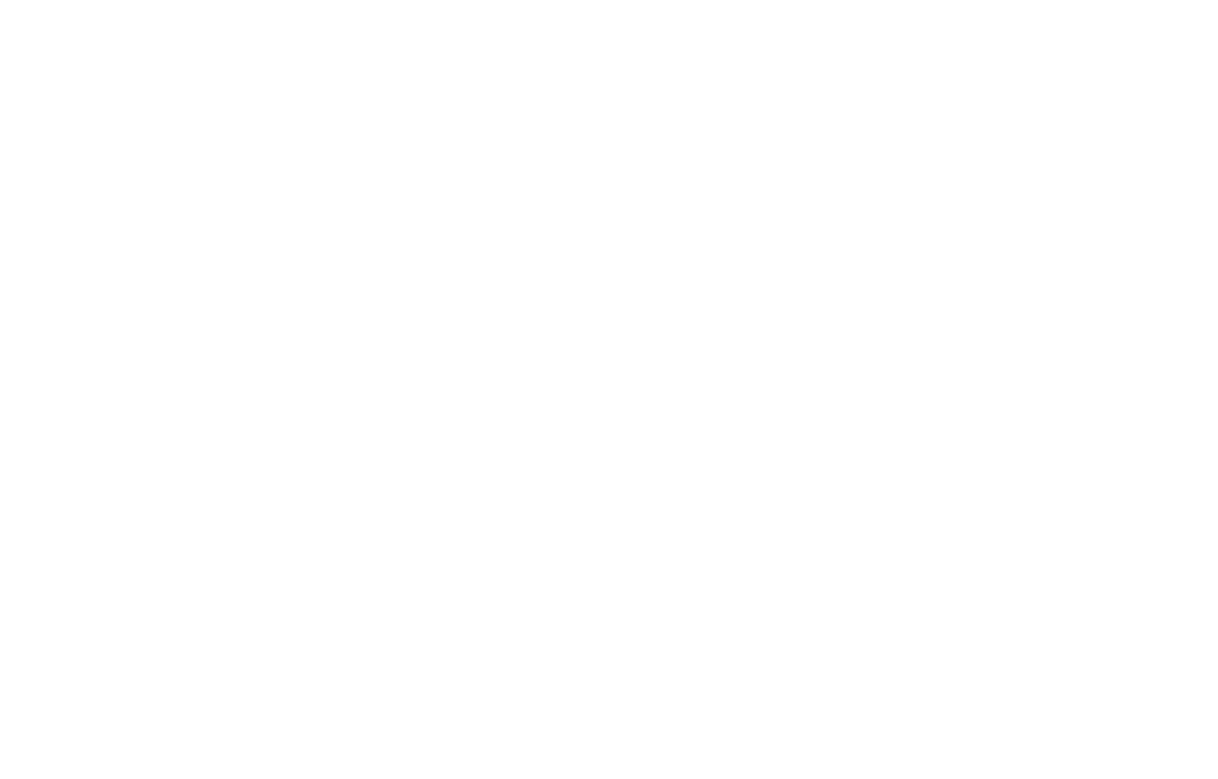
drag, startPoint x: 453, startPoint y: 441, endPoint x: 583, endPoint y: 641, distance: 238.7
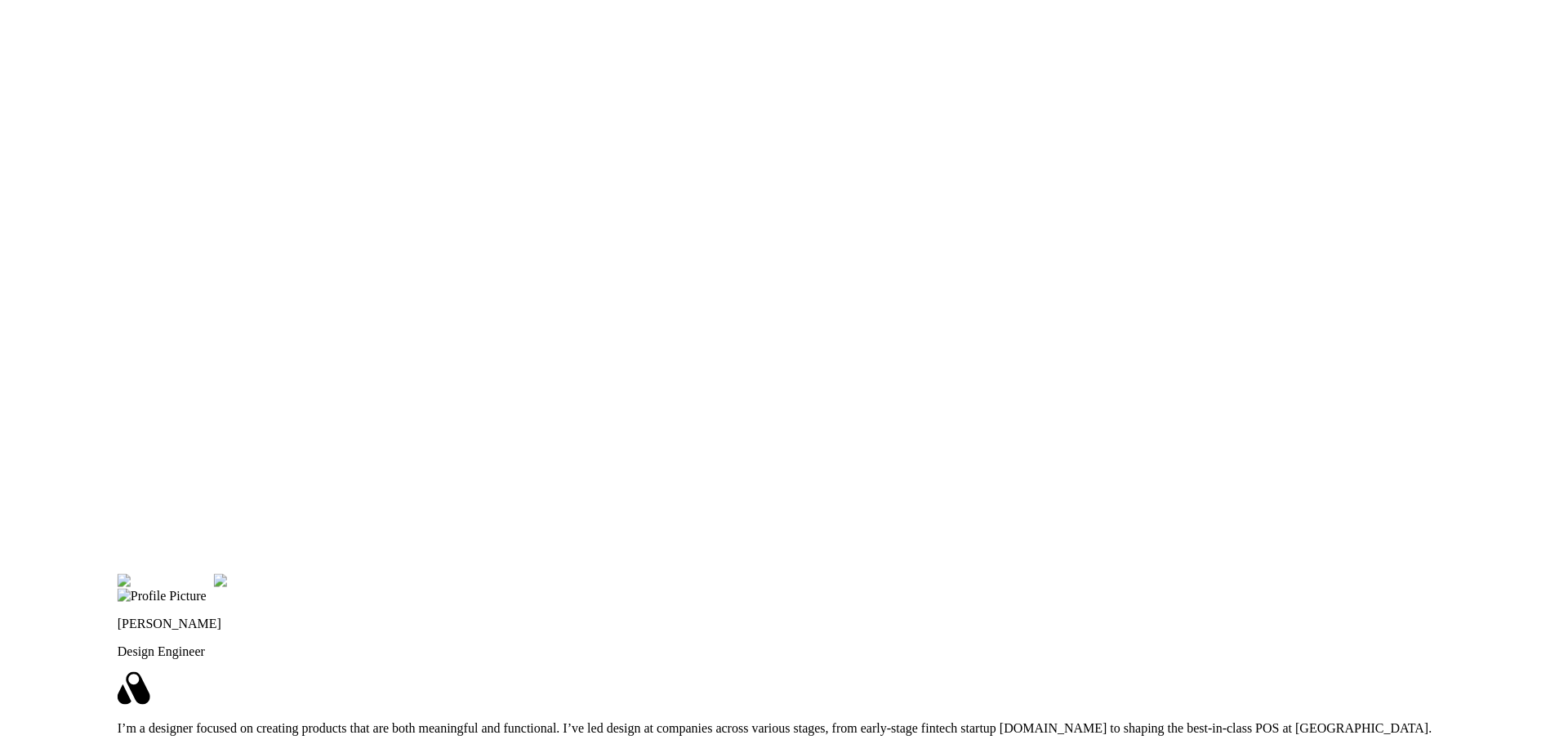
drag, startPoint x: 789, startPoint y: 366, endPoint x: 751, endPoint y: 162, distance: 207.5
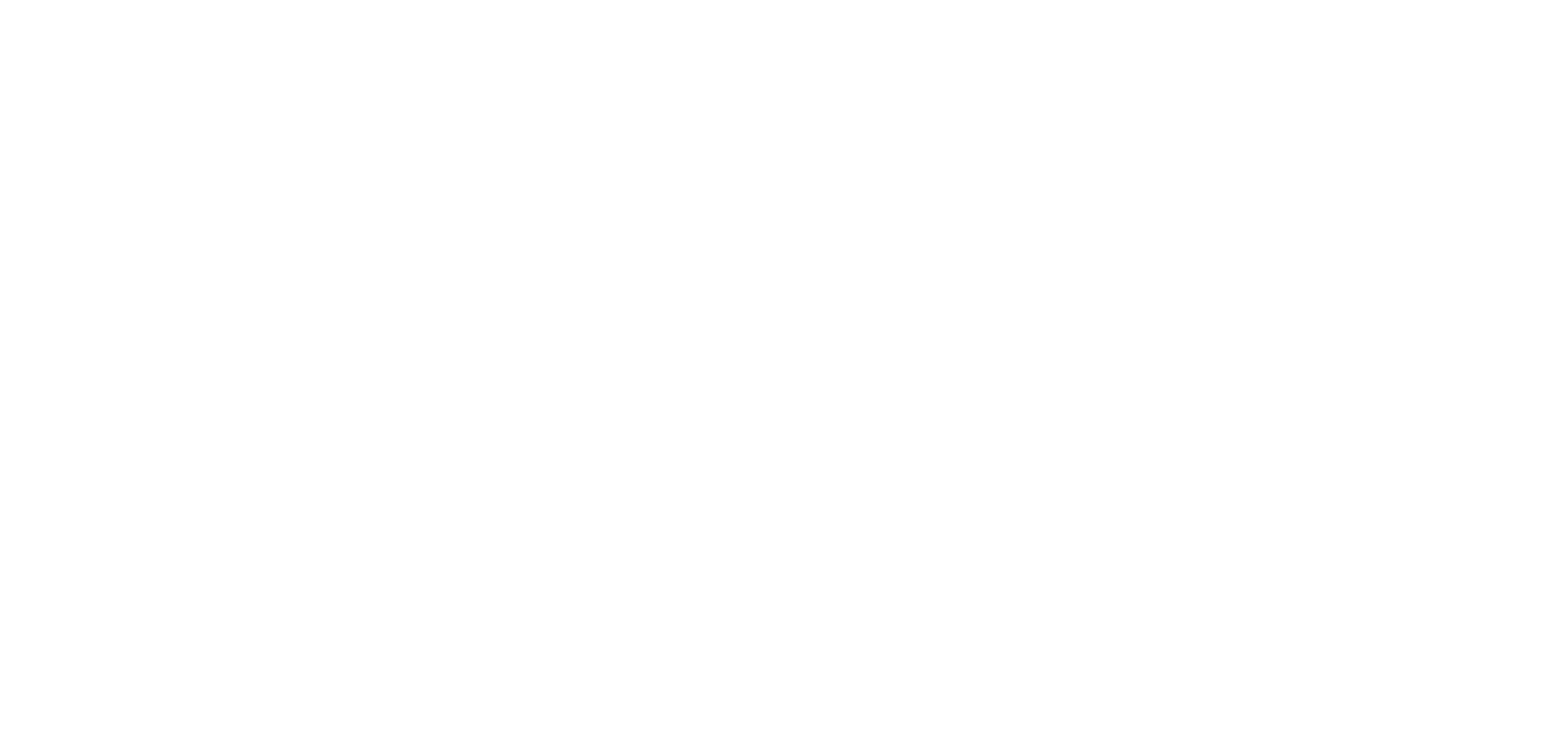
drag, startPoint x: 562, startPoint y: 344, endPoint x: 369, endPoint y: 746, distance: 445.9
drag, startPoint x: 516, startPoint y: 415, endPoint x: 572, endPoint y: 544, distance: 140.6
drag, startPoint x: 649, startPoint y: 454, endPoint x: 485, endPoint y: 465, distance: 164.4
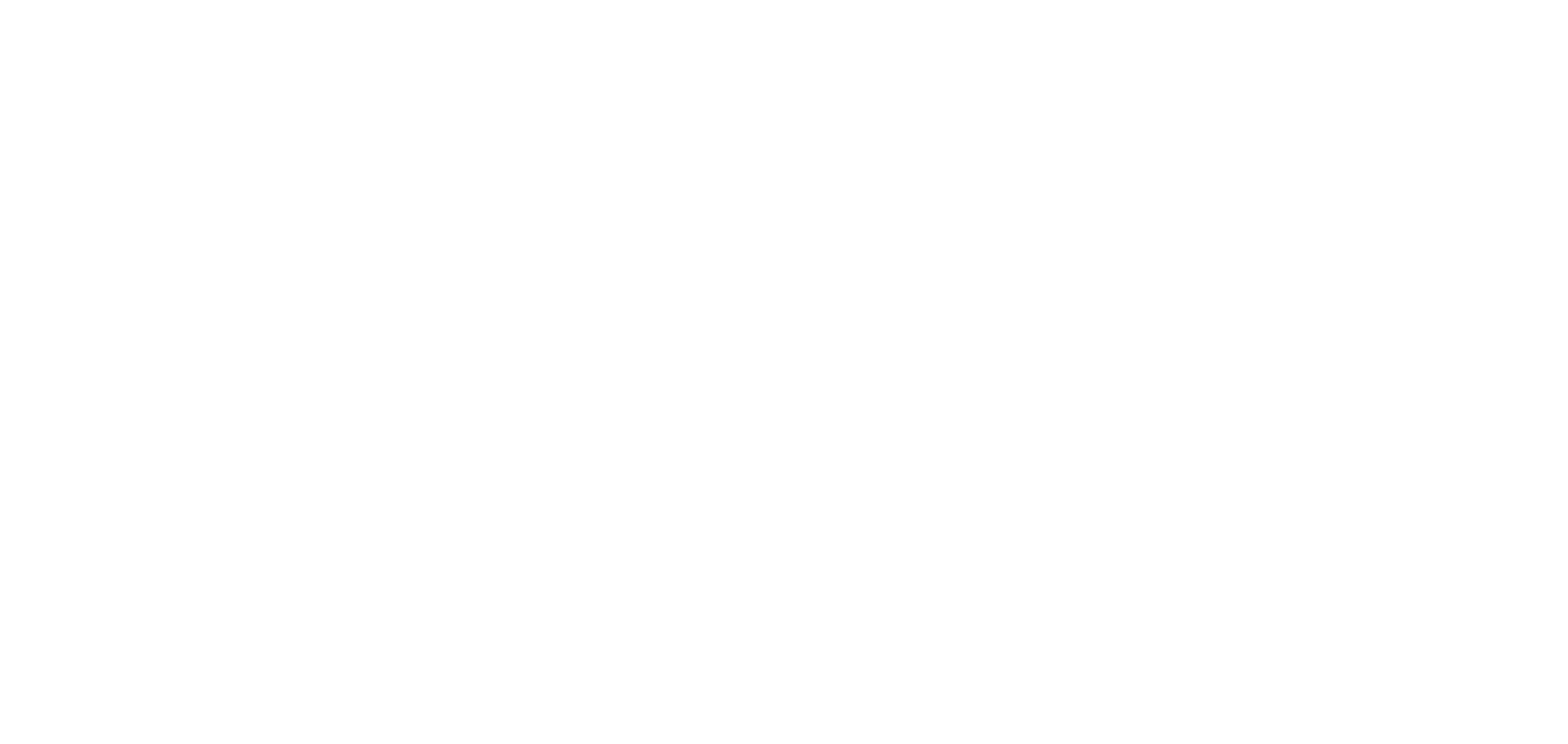
drag, startPoint x: 779, startPoint y: 182, endPoint x: 640, endPoint y: 202, distance: 140.4
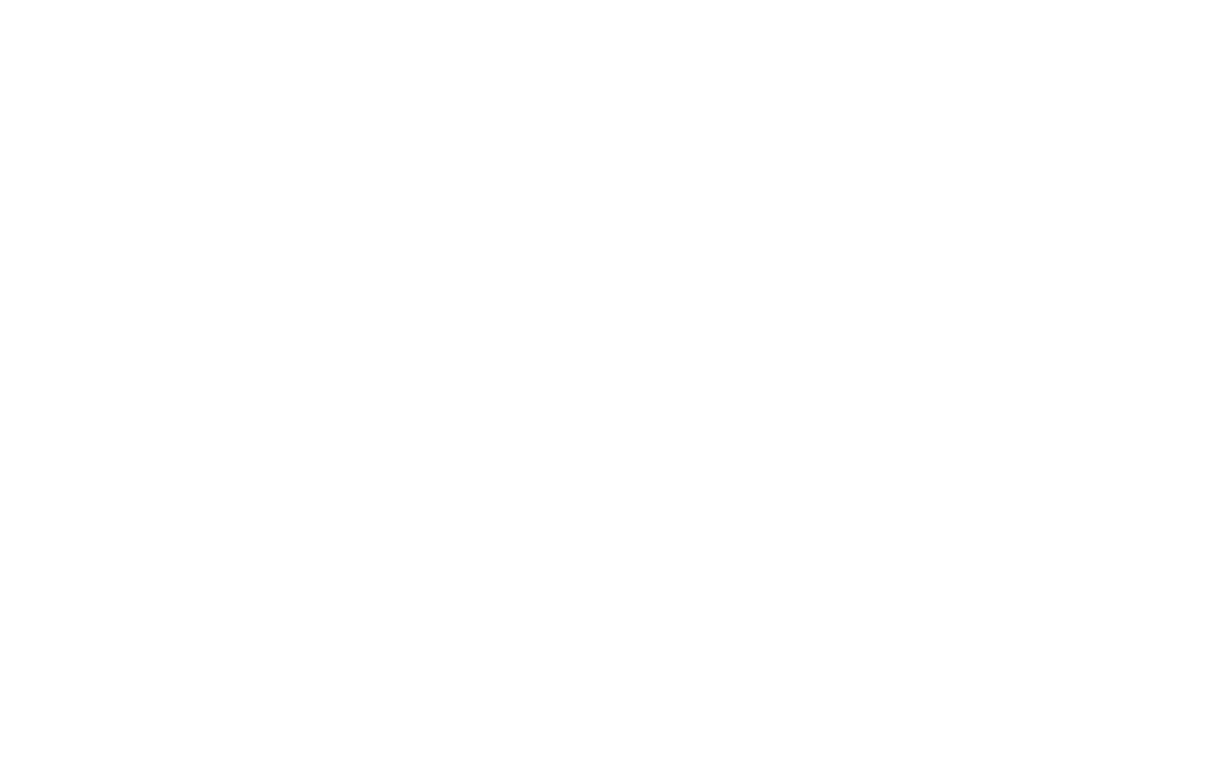
drag, startPoint x: 657, startPoint y: 409, endPoint x: 732, endPoint y: 382, distance: 80.1
drag, startPoint x: 308, startPoint y: 731, endPoint x: 278, endPoint y: 731, distance: 29.9
type input "0.12"
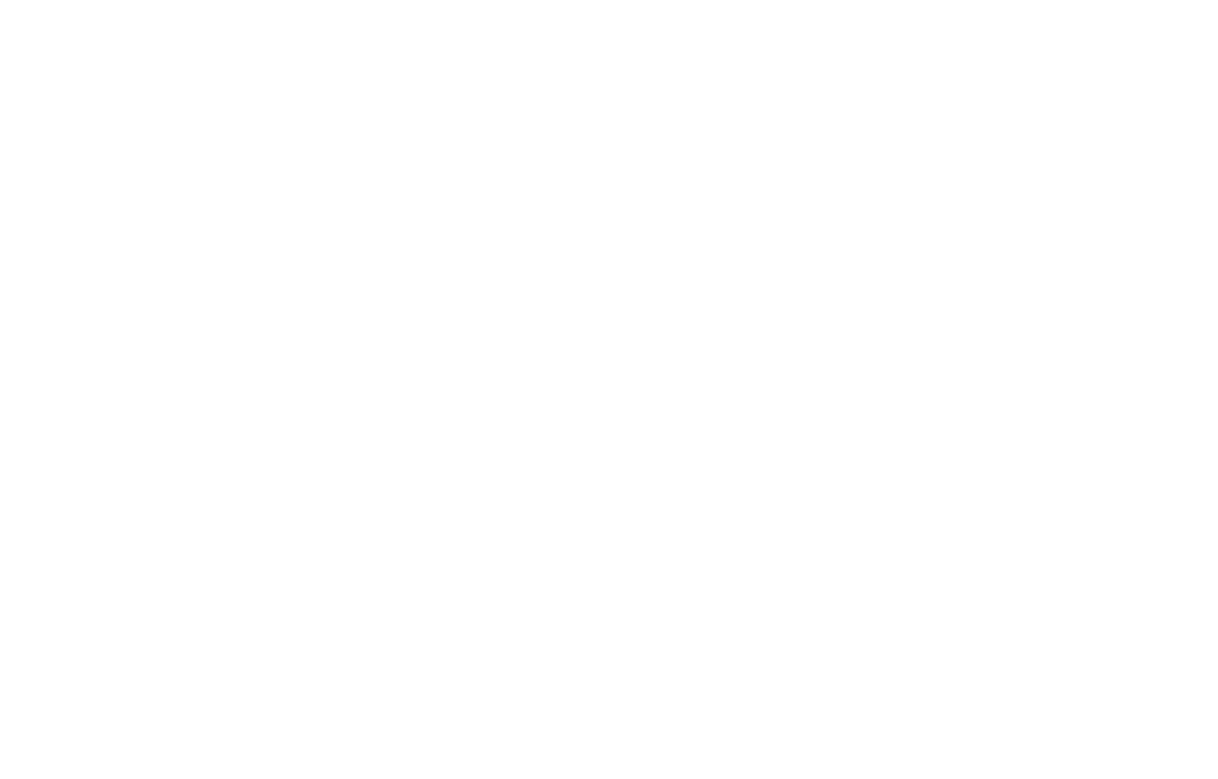
drag, startPoint x: 494, startPoint y: 636, endPoint x: 312, endPoint y: 802, distance: 245.3
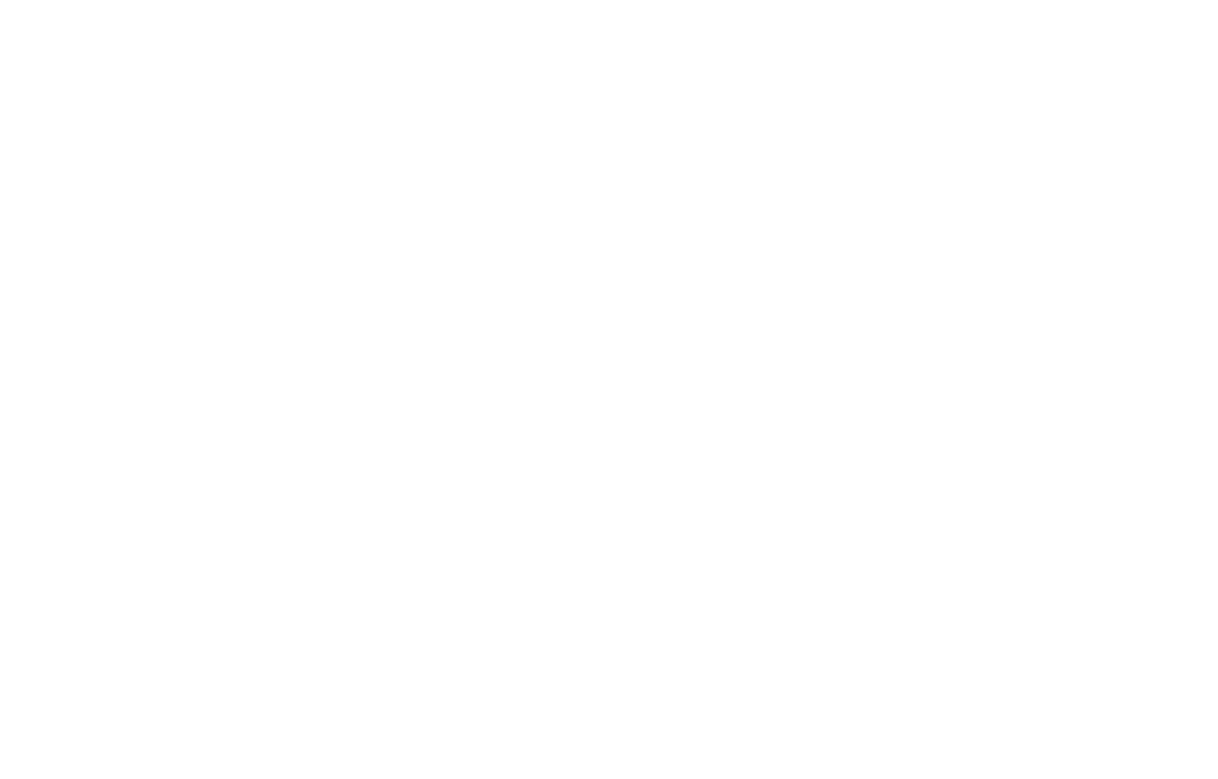
drag, startPoint x: 703, startPoint y: 340, endPoint x: 619, endPoint y: 282, distance: 101.6
drag, startPoint x: 587, startPoint y: 273, endPoint x: 586, endPoint y: 333, distance: 59.9
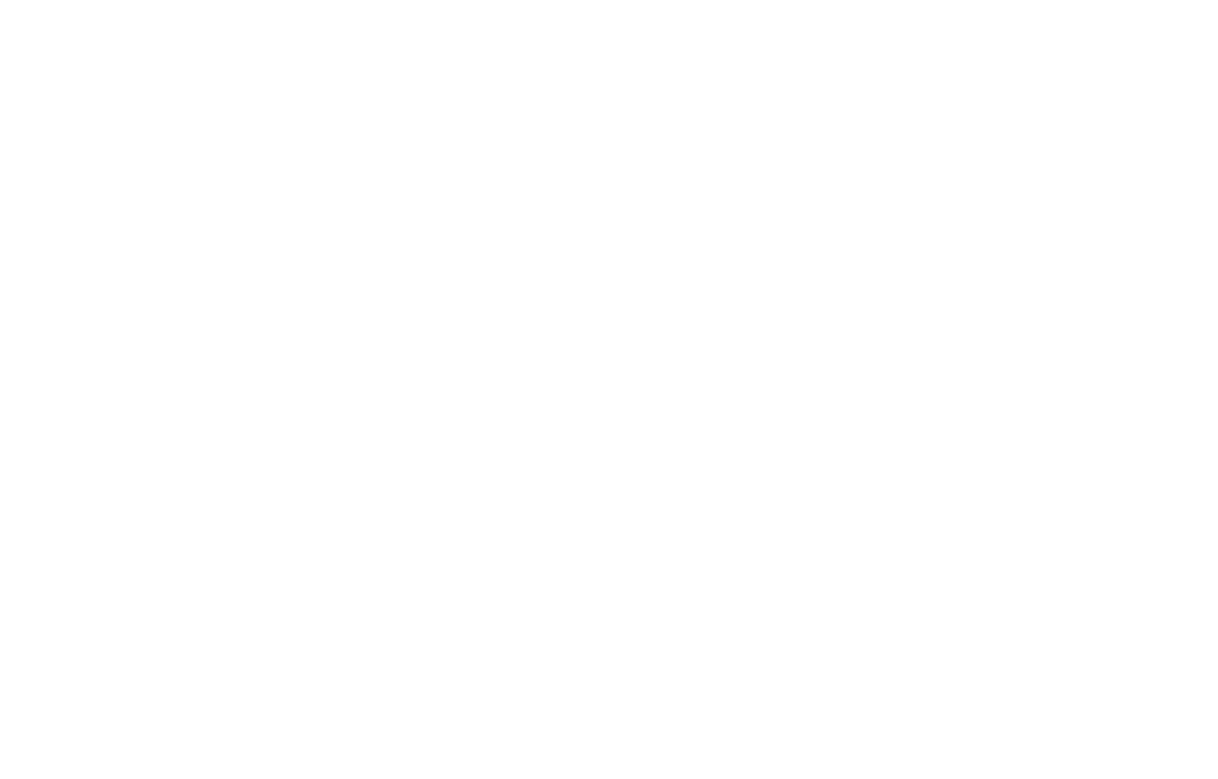
drag, startPoint x: 456, startPoint y: 379, endPoint x: 477, endPoint y: 409, distance: 36.8
drag, startPoint x: 270, startPoint y: 538, endPoint x: 541, endPoint y: 352, distance: 328.4
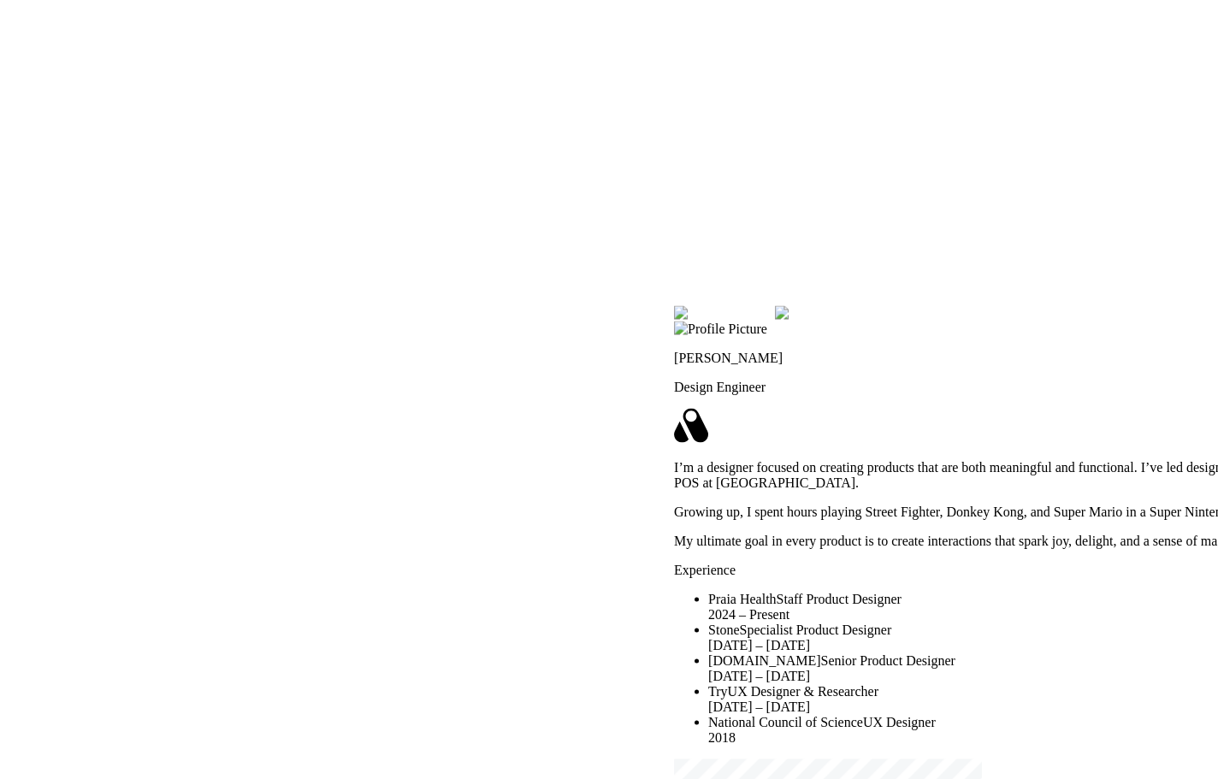
drag, startPoint x: 713, startPoint y: 504, endPoint x: 839, endPoint y: 198, distance: 331.1
drag, startPoint x: 512, startPoint y: 535, endPoint x: 751, endPoint y: 198, distance: 412.8
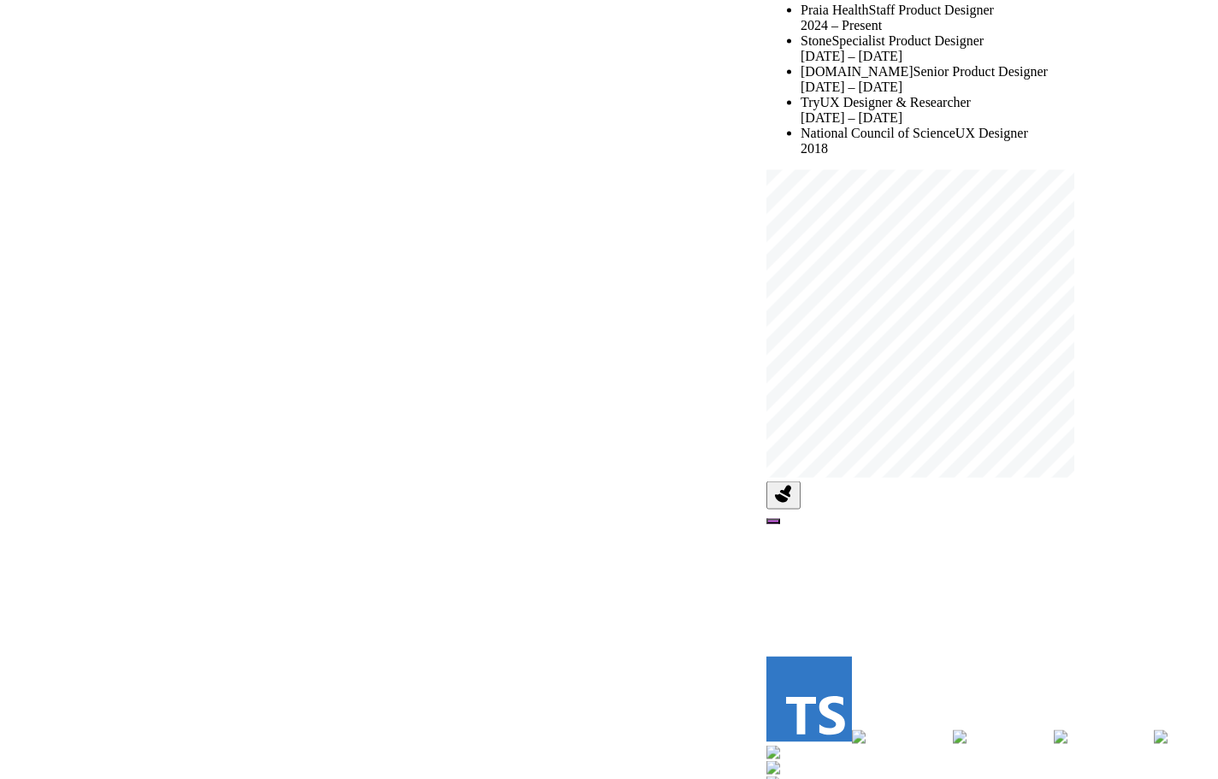
drag, startPoint x: 455, startPoint y: 460, endPoint x: 560, endPoint y: 226, distance: 256.9
drag, startPoint x: 501, startPoint y: 136, endPoint x: 494, endPoint y: 118, distance: 19.5
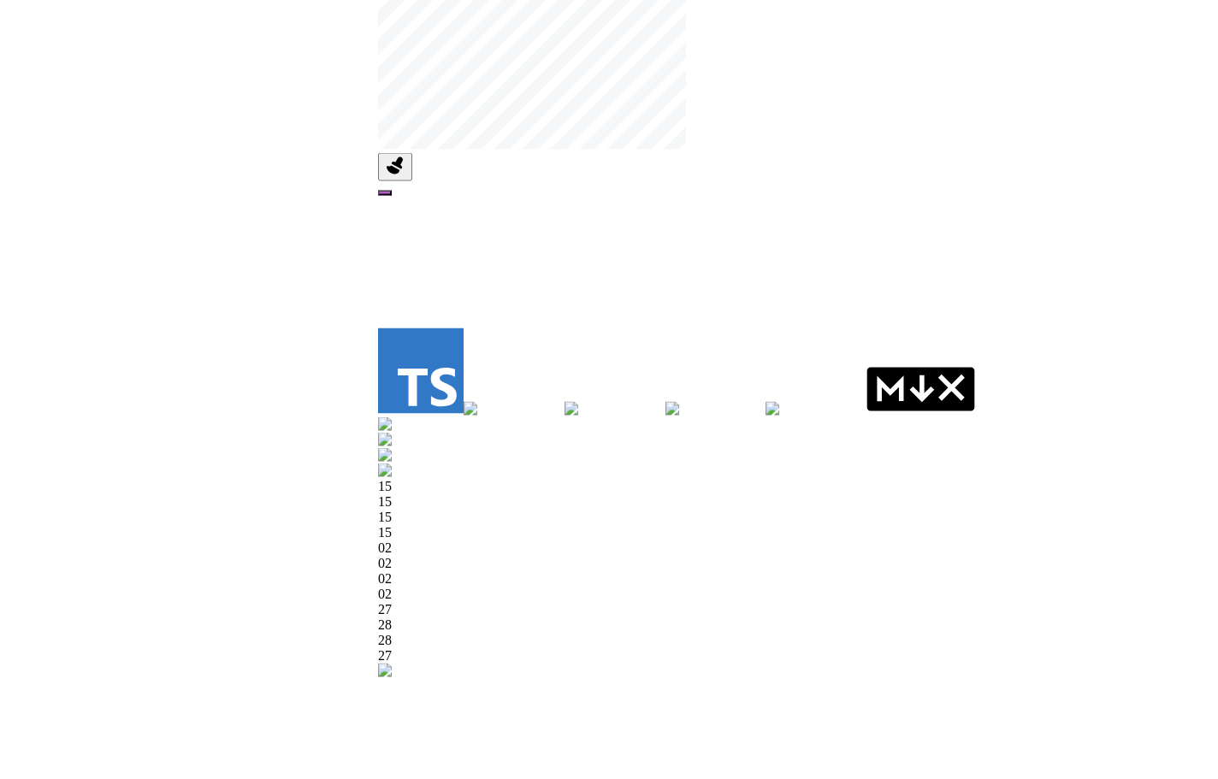
drag, startPoint x: 840, startPoint y: 224, endPoint x: 498, endPoint y: 109, distance: 360.9
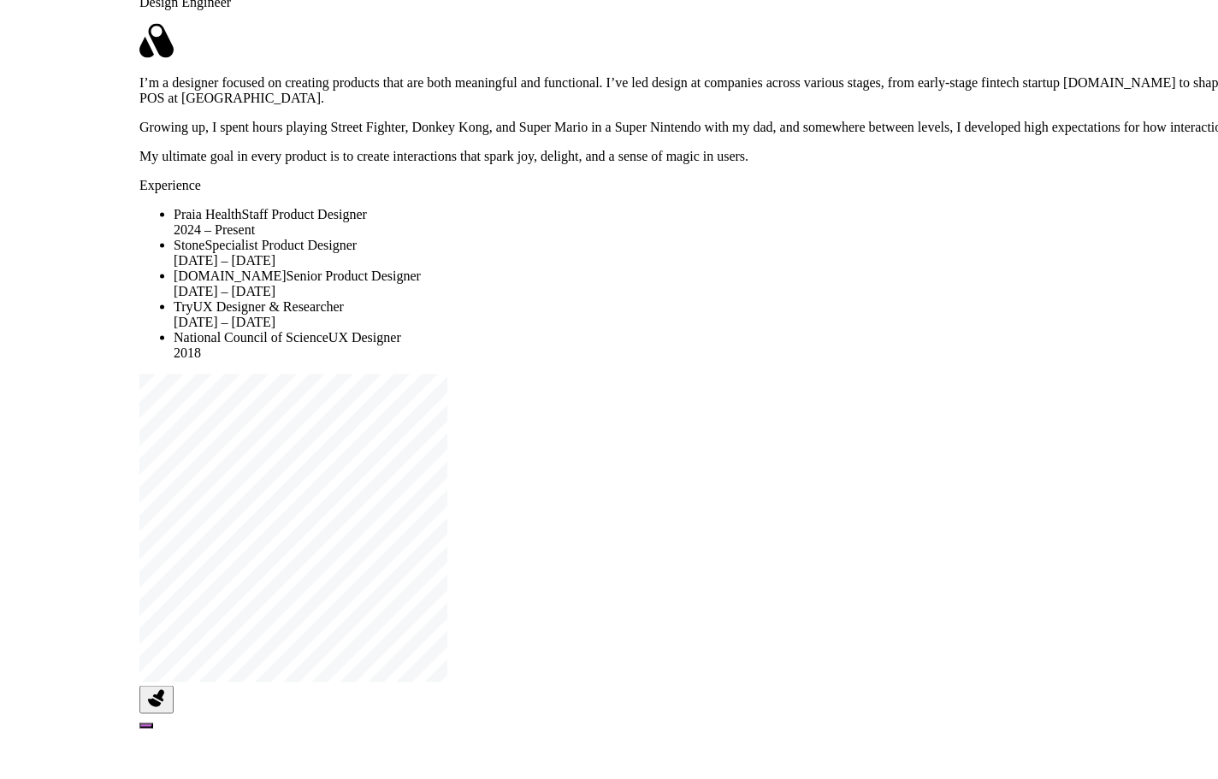
drag, startPoint x: 862, startPoint y: 141, endPoint x: 618, endPoint y: 671, distance: 583.3
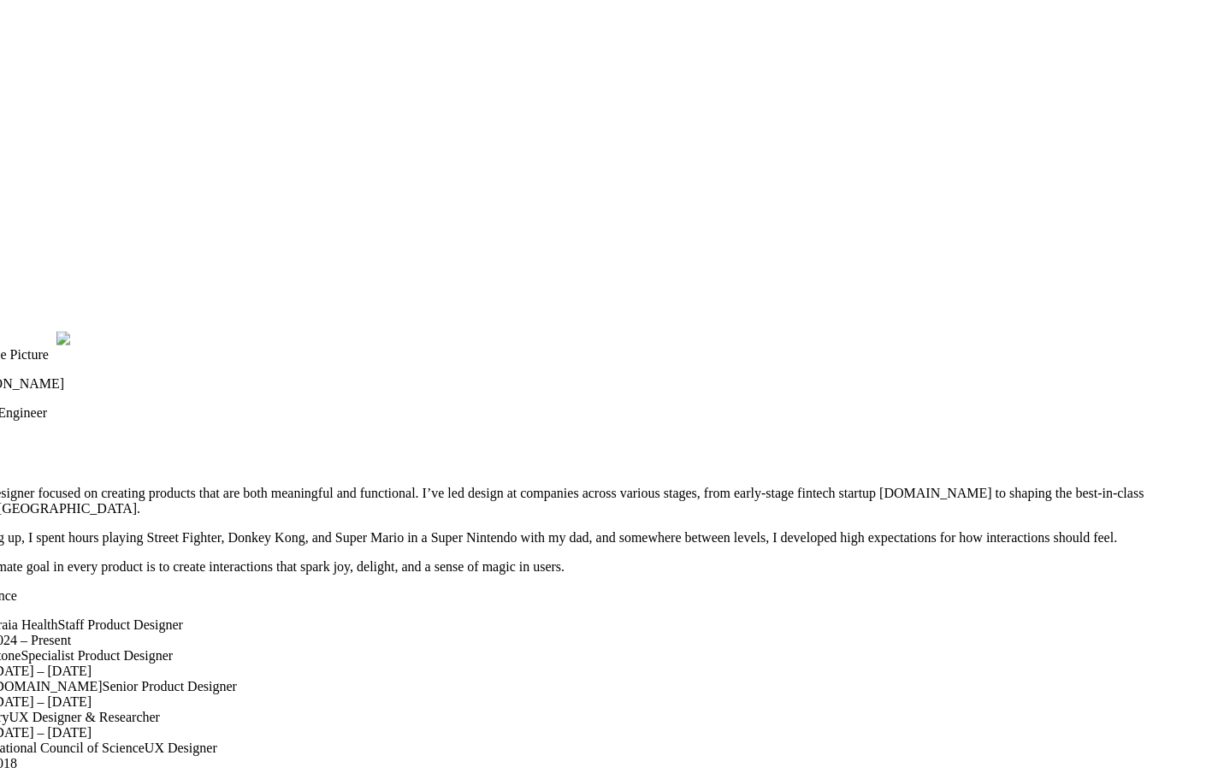
drag, startPoint x: 1028, startPoint y: 213, endPoint x: 777, endPoint y: 677, distance: 527.5
click at [56, 347] on img at bounding box center [6, 339] width 101 height 15
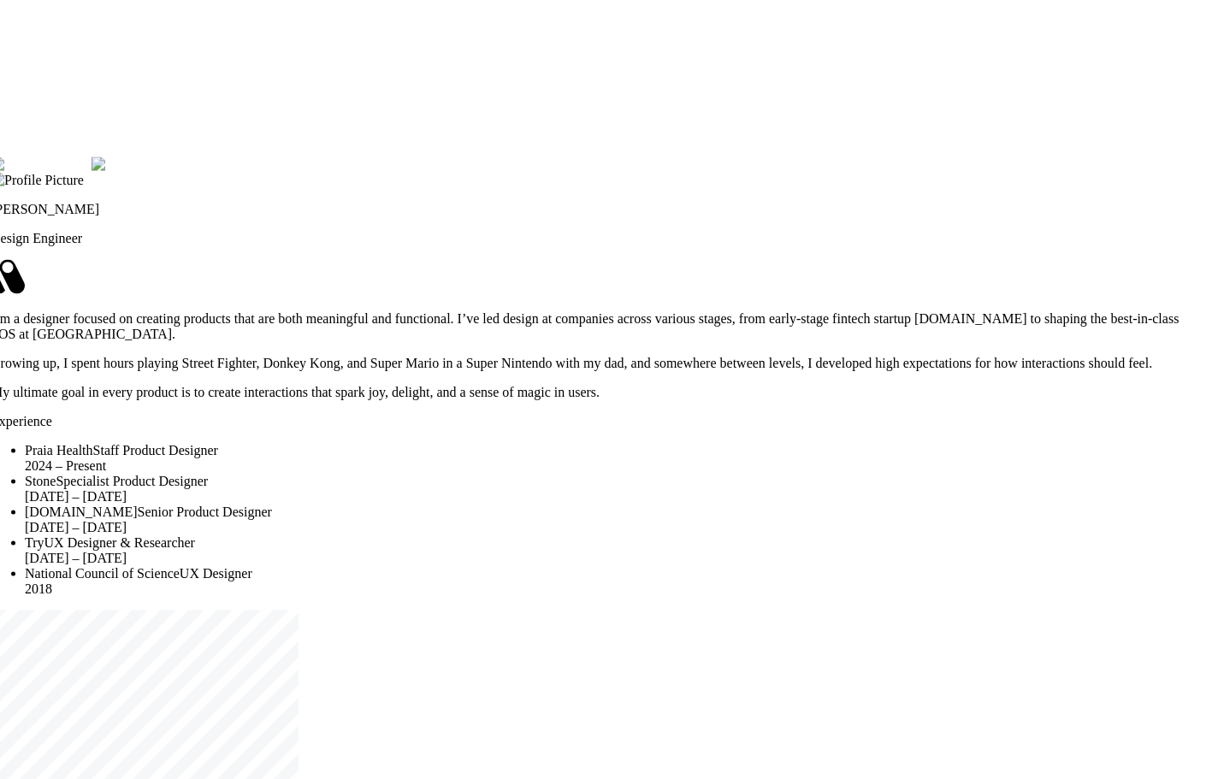
drag, startPoint x: 868, startPoint y: 350, endPoint x: 926, endPoint y: 114, distance: 243.0
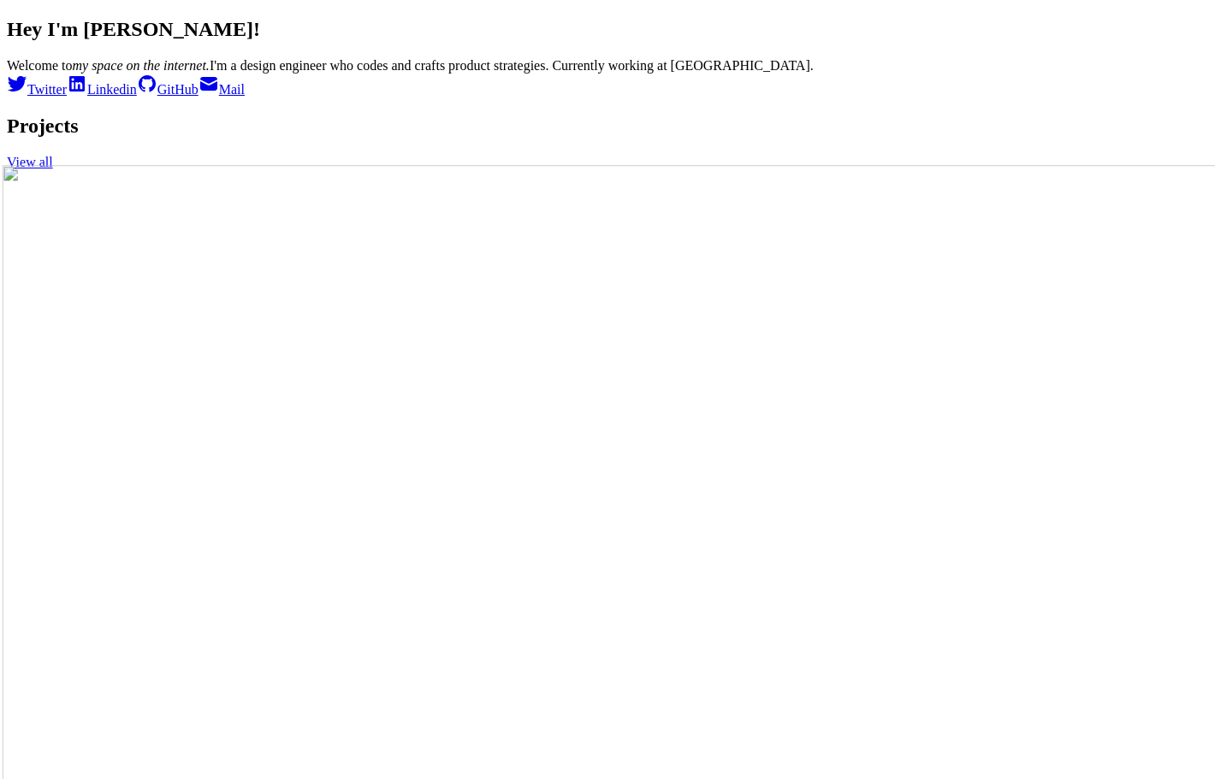
scroll to position [18, 0]
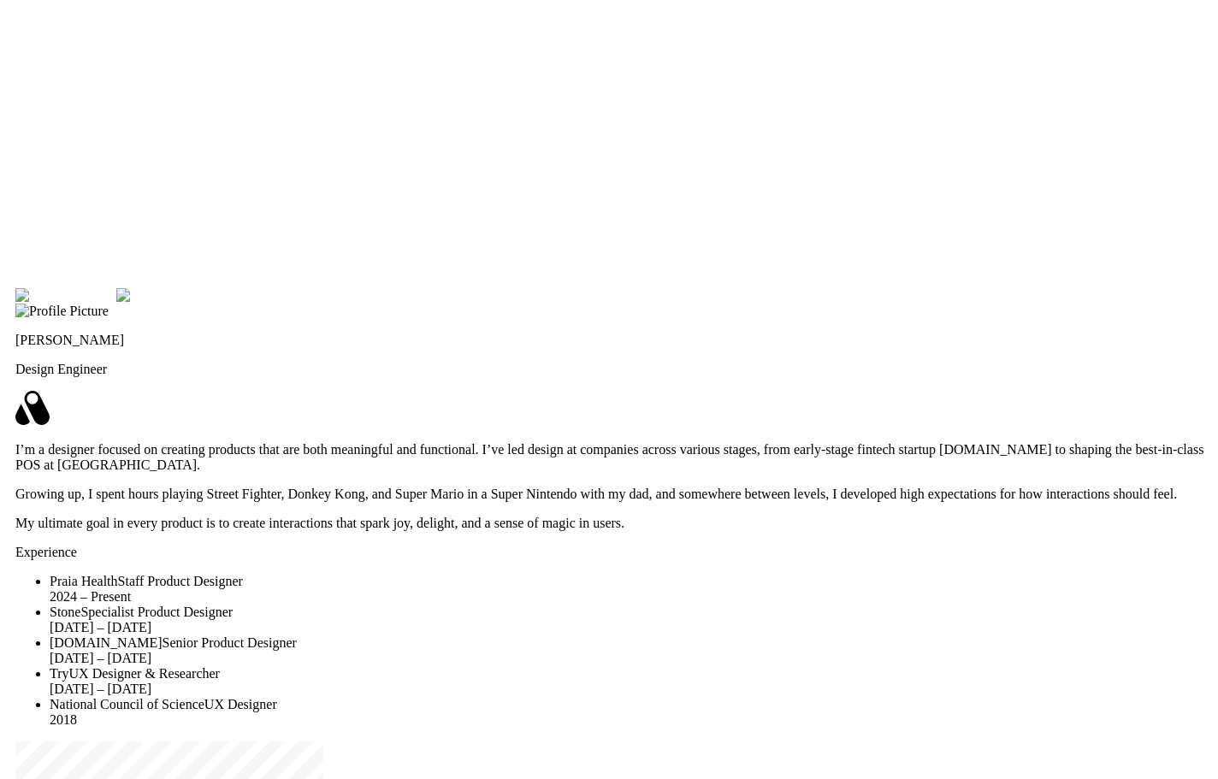
drag, startPoint x: 901, startPoint y: 296, endPoint x: 772, endPoint y: 583, distance: 314.8
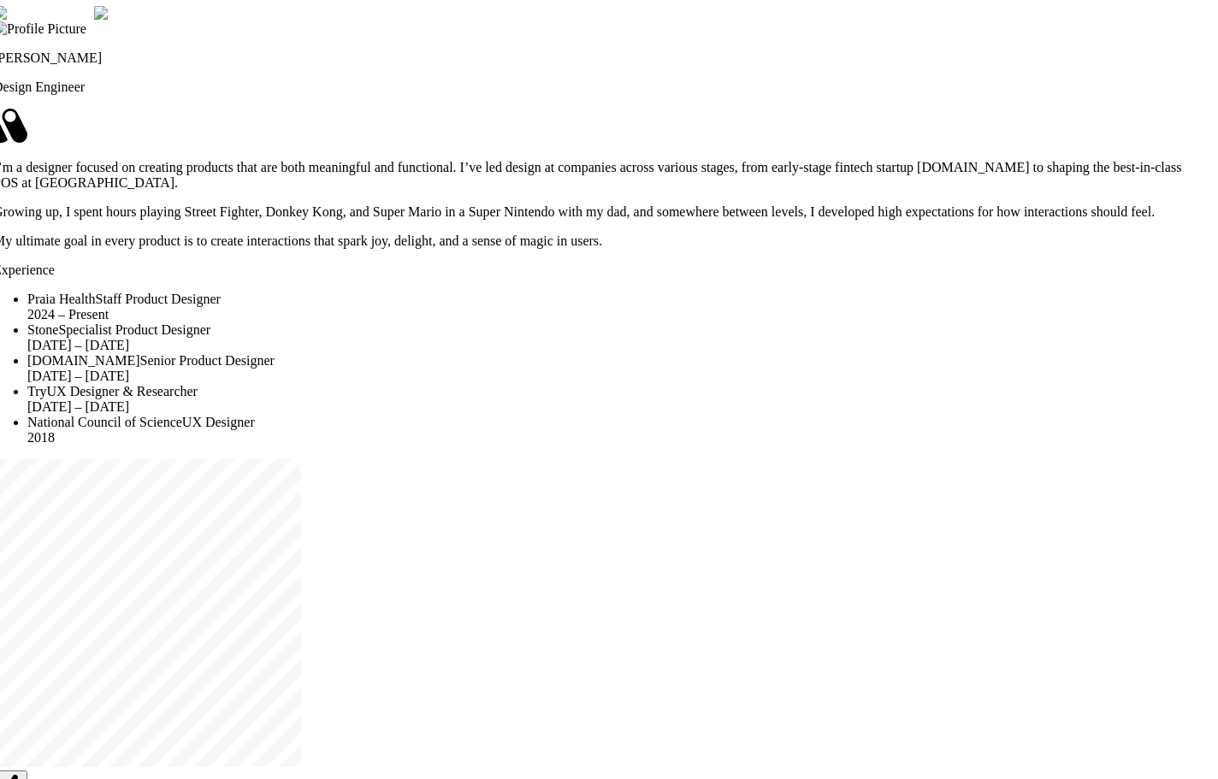
drag, startPoint x: 908, startPoint y: 665, endPoint x: 914, endPoint y: 394, distance: 270.4
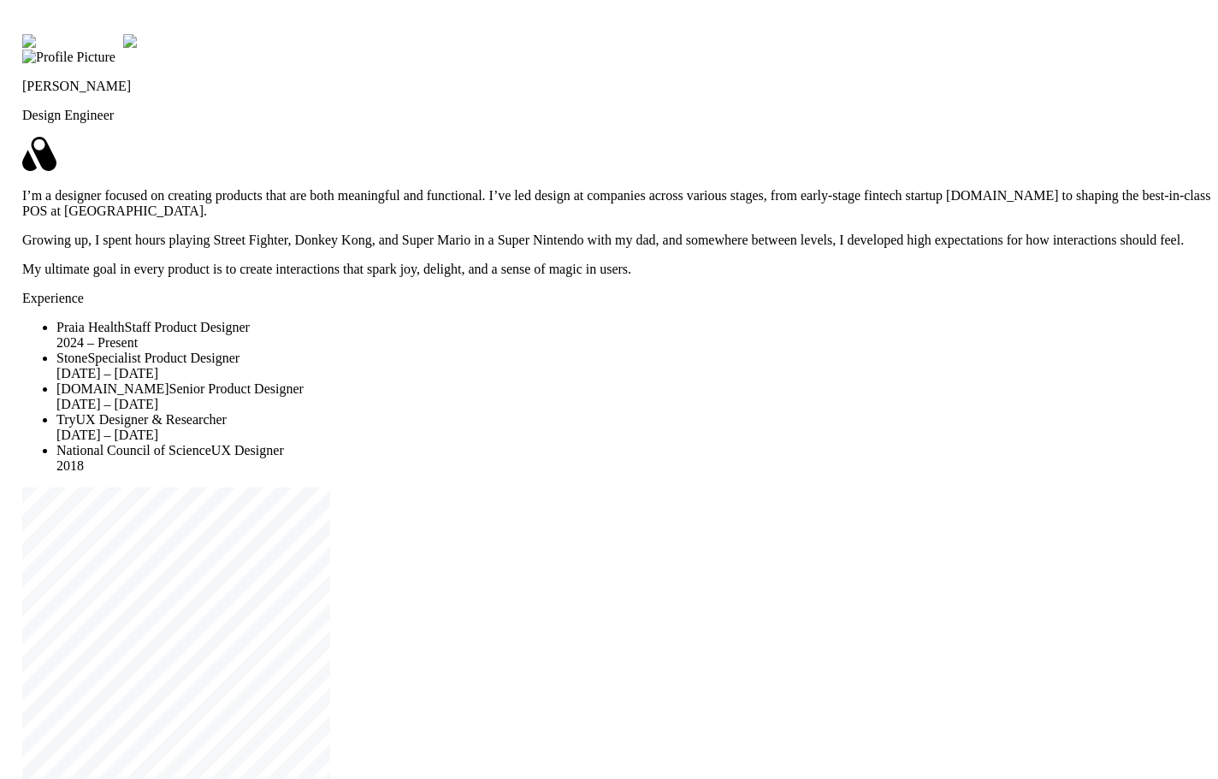
drag, startPoint x: 897, startPoint y: 462, endPoint x: 903, endPoint y: 498, distance: 36.4
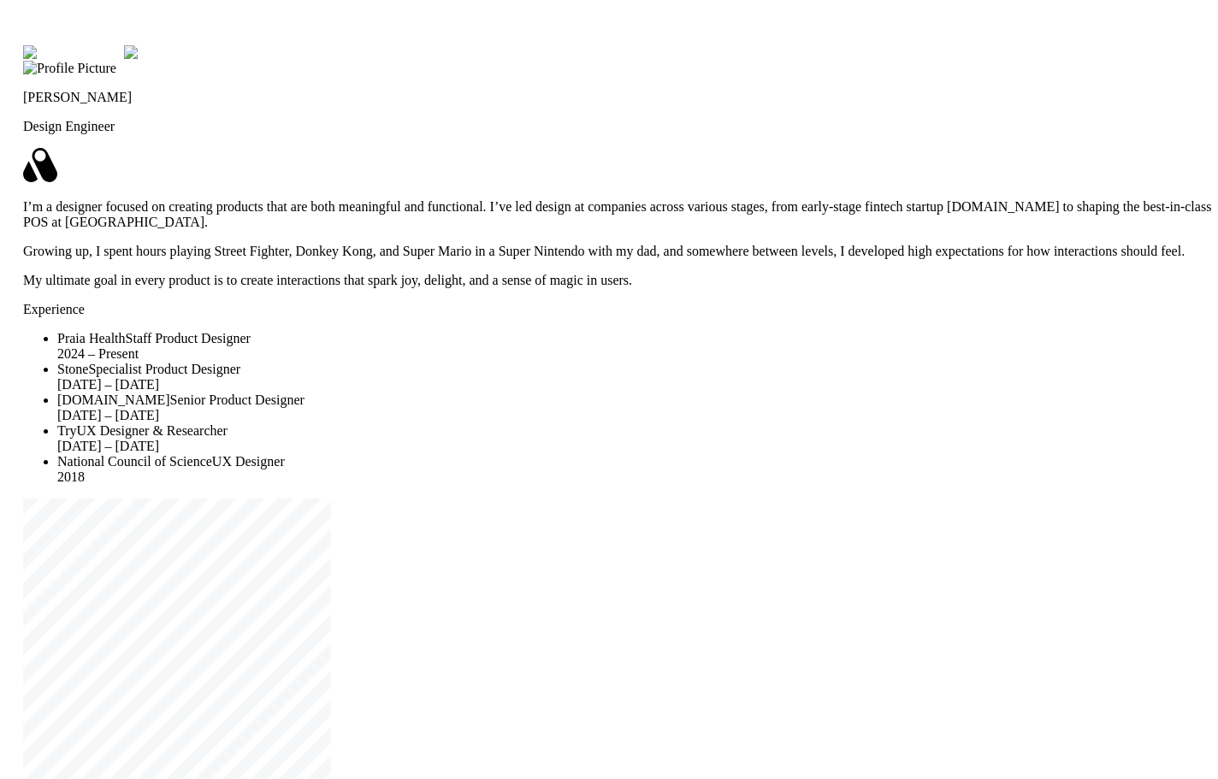
drag, startPoint x: 915, startPoint y: 405, endPoint x: 920, endPoint y: 431, distance: 26.0
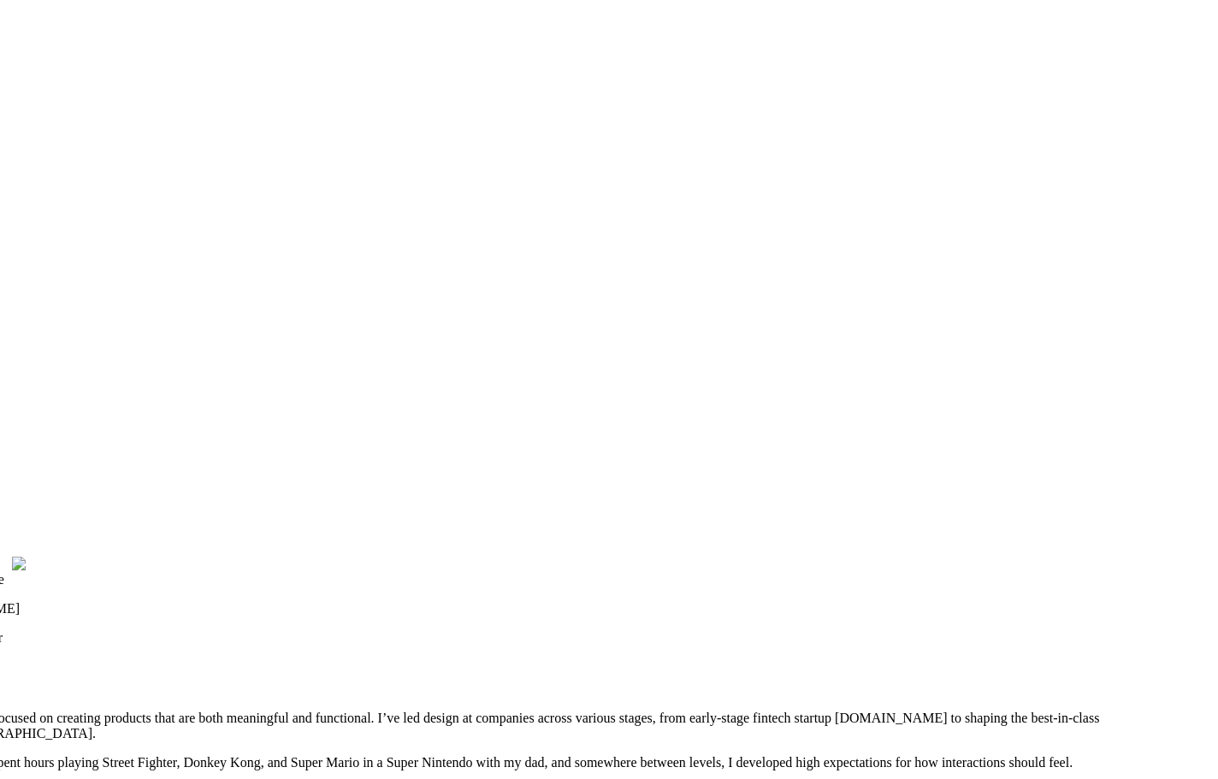
drag, startPoint x: 906, startPoint y: 150, endPoint x: 810, endPoint y: 672, distance: 530.6
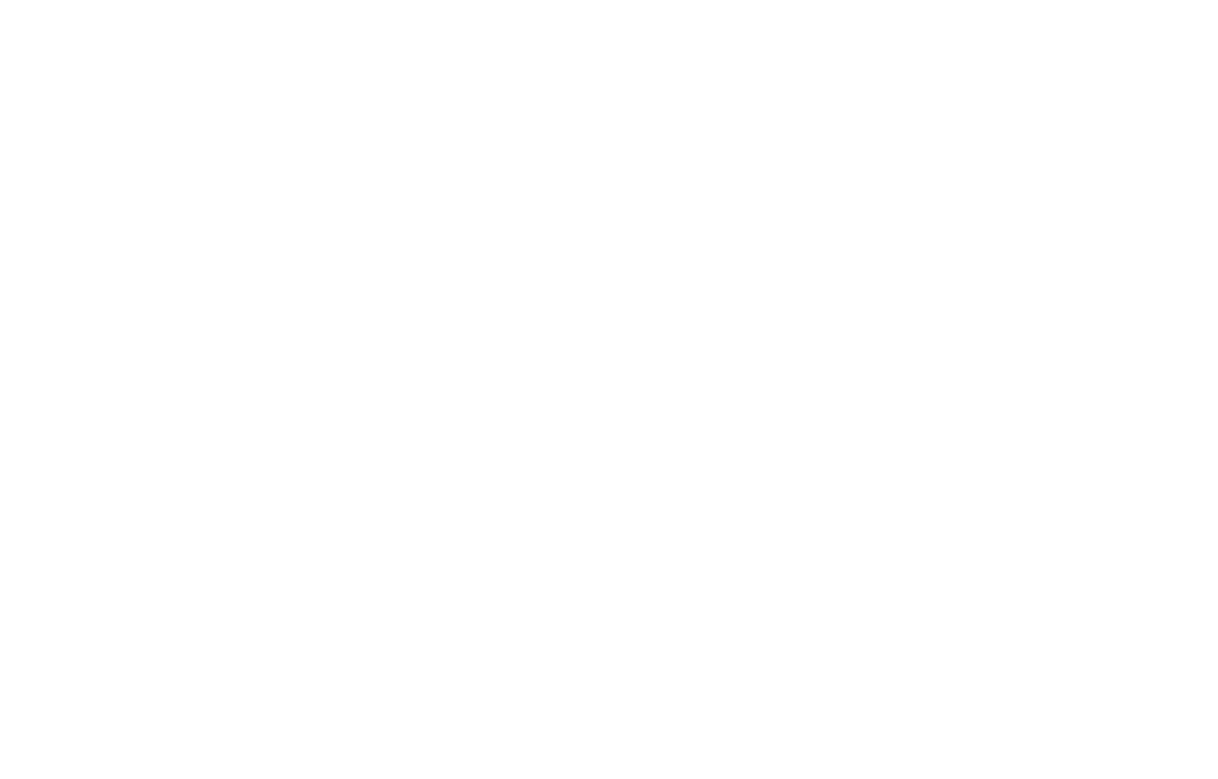
drag, startPoint x: 827, startPoint y: 227, endPoint x: 893, endPoint y: 508, distance: 289.1
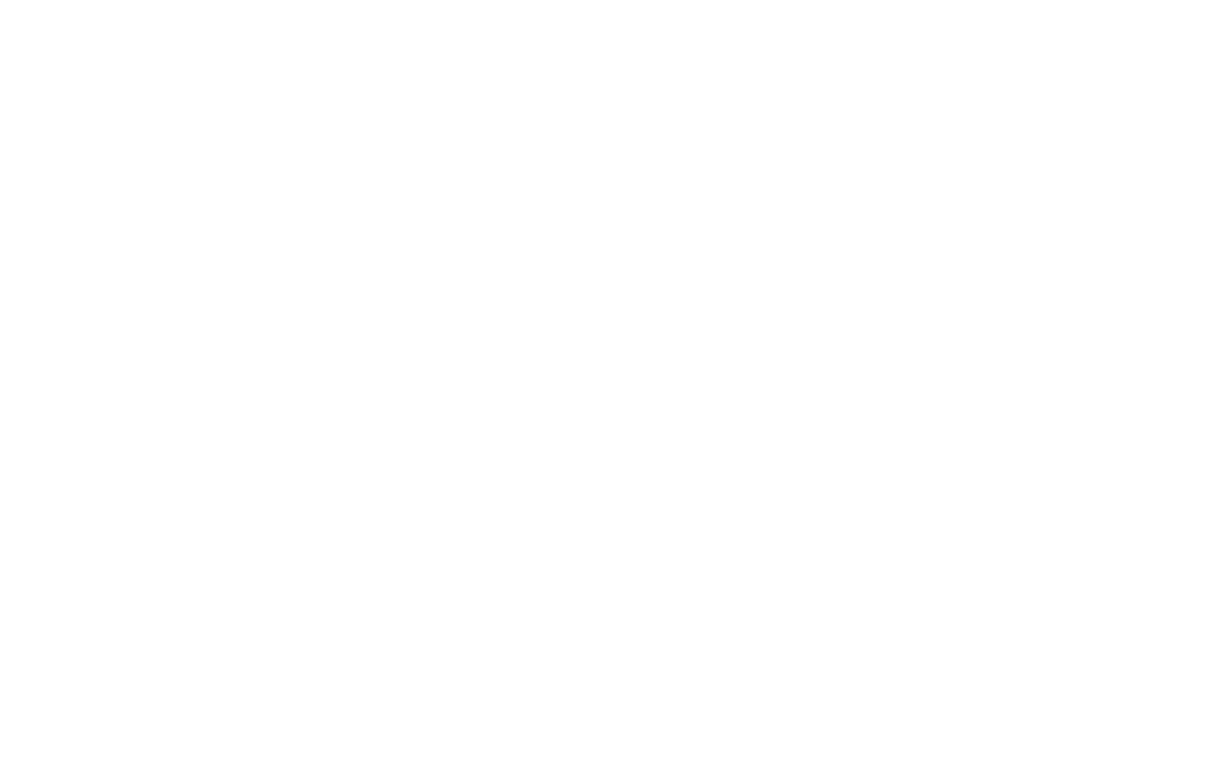
drag, startPoint x: 303, startPoint y: 737, endPoint x: 290, endPoint y: 735, distance: 12.9
type input "0.34"
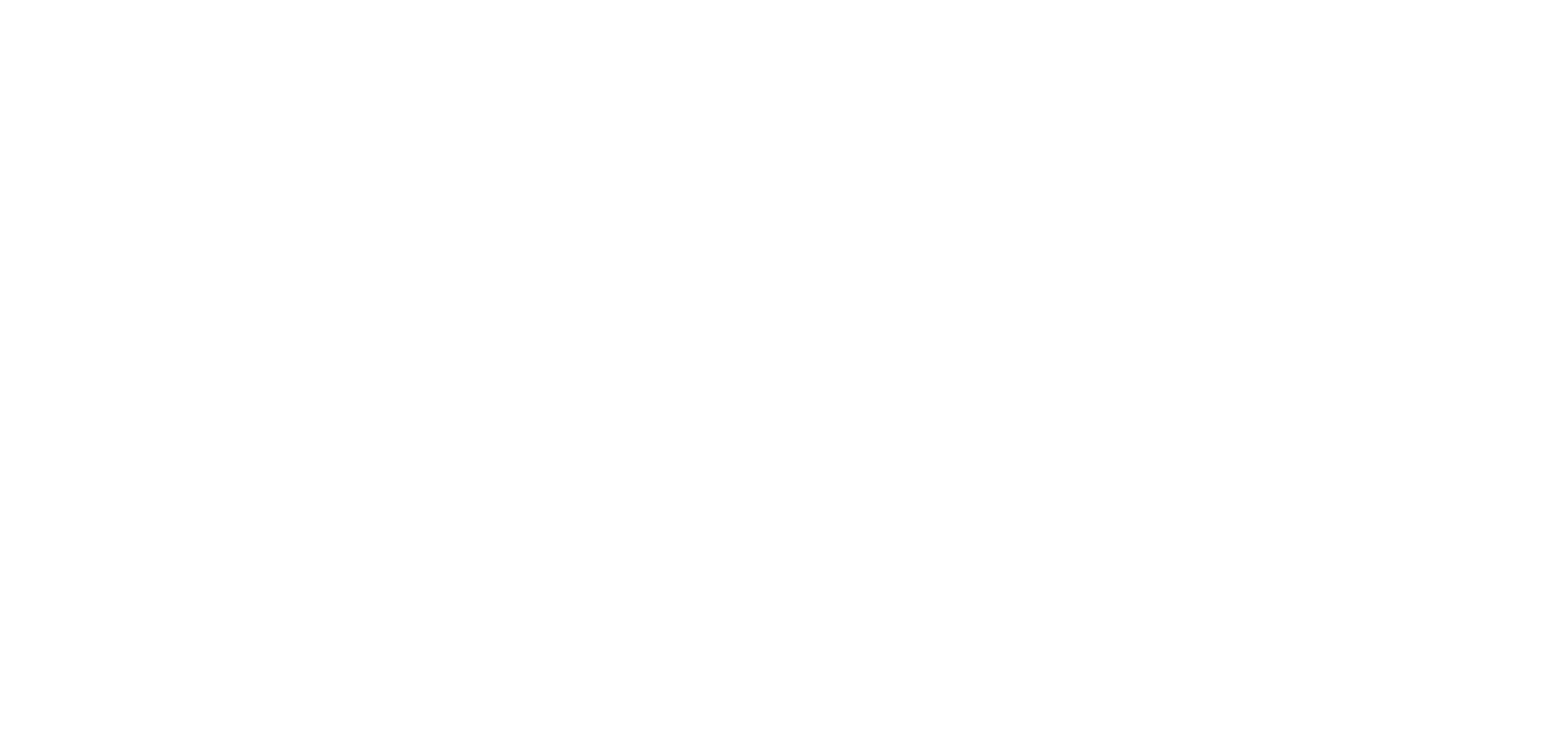
drag, startPoint x: 446, startPoint y: 699, endPoint x: 387, endPoint y: 698, distance: 59.0
type input "0"
drag, startPoint x: 505, startPoint y: 705, endPoint x: 285, endPoint y: 704, distance: 220.0
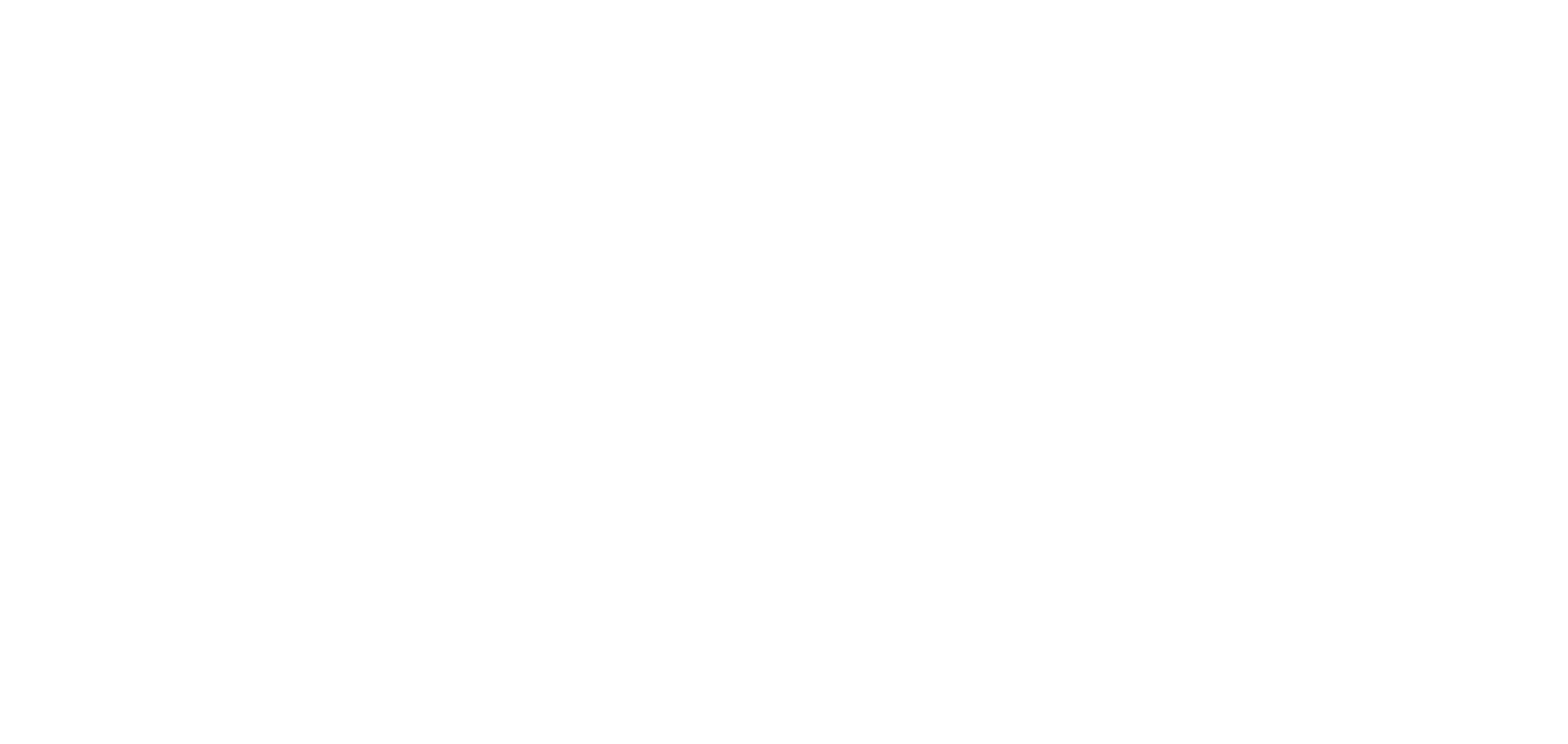
drag, startPoint x: 223, startPoint y: 453, endPoint x: 648, endPoint y: 330, distance: 442.4
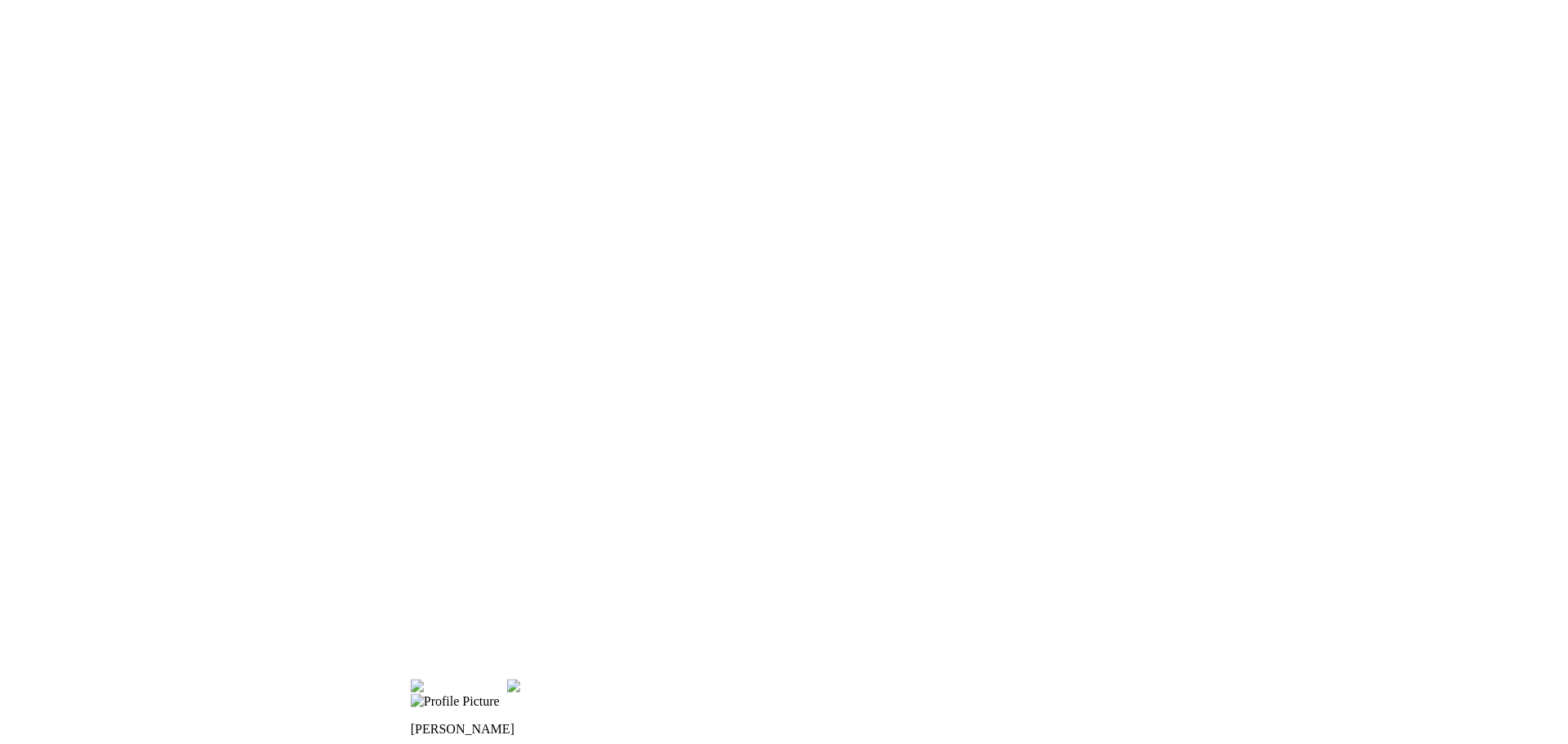
drag, startPoint x: 773, startPoint y: 546, endPoint x: 441, endPoint y: 609, distance: 337.9
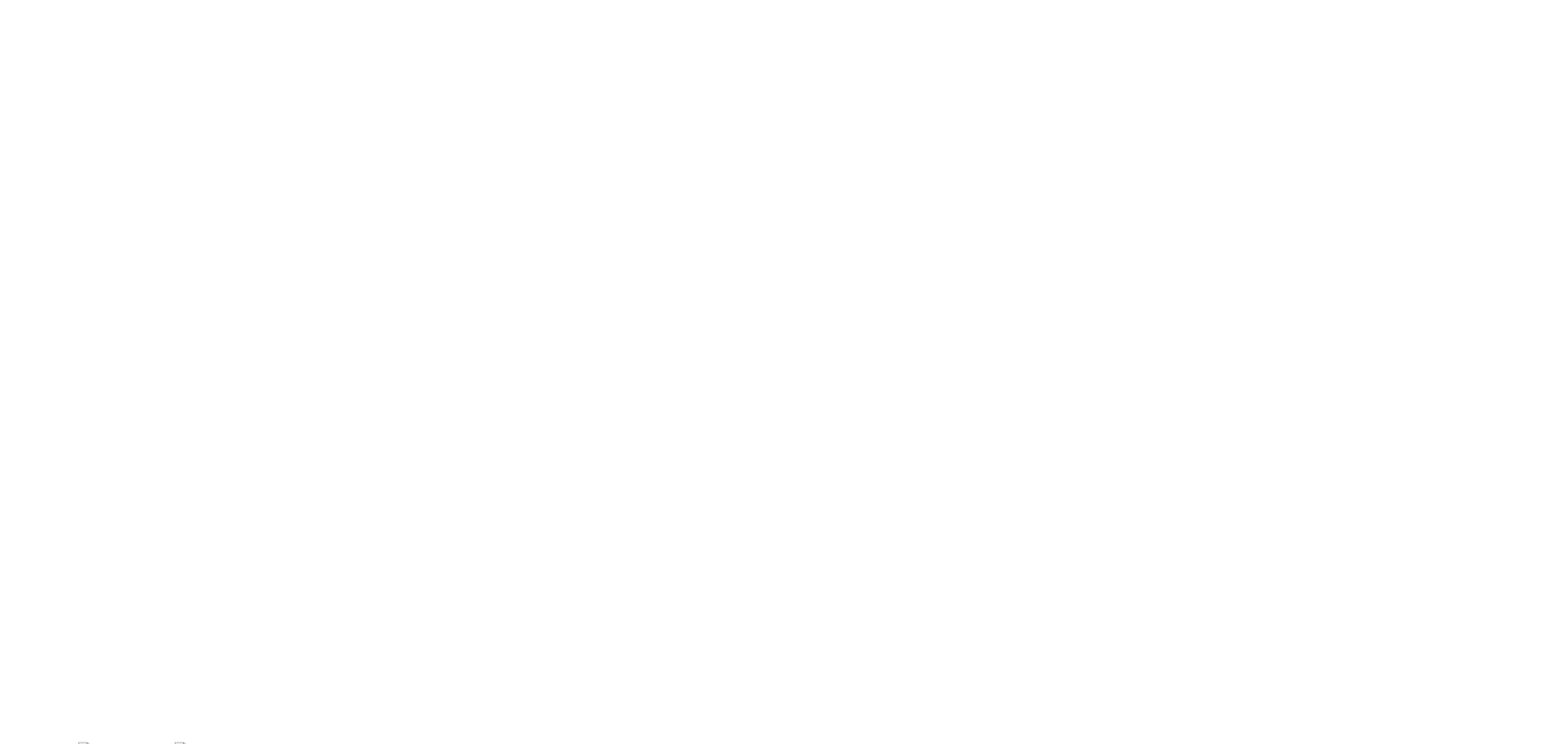
drag, startPoint x: 1163, startPoint y: 406, endPoint x: 992, endPoint y: 447, distance: 175.8
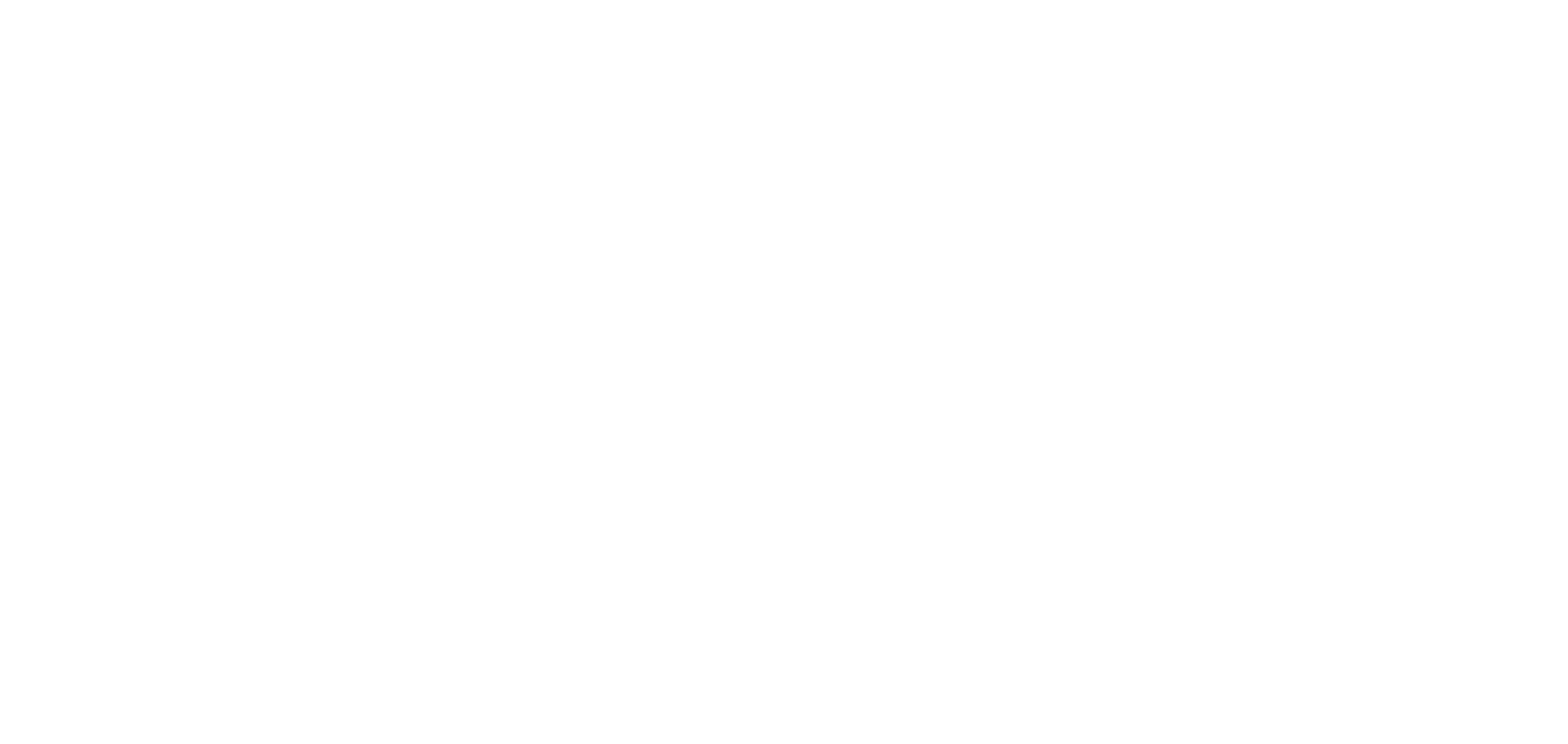
drag, startPoint x: 989, startPoint y: 415, endPoint x: 998, endPoint y: 387, distance: 29.4
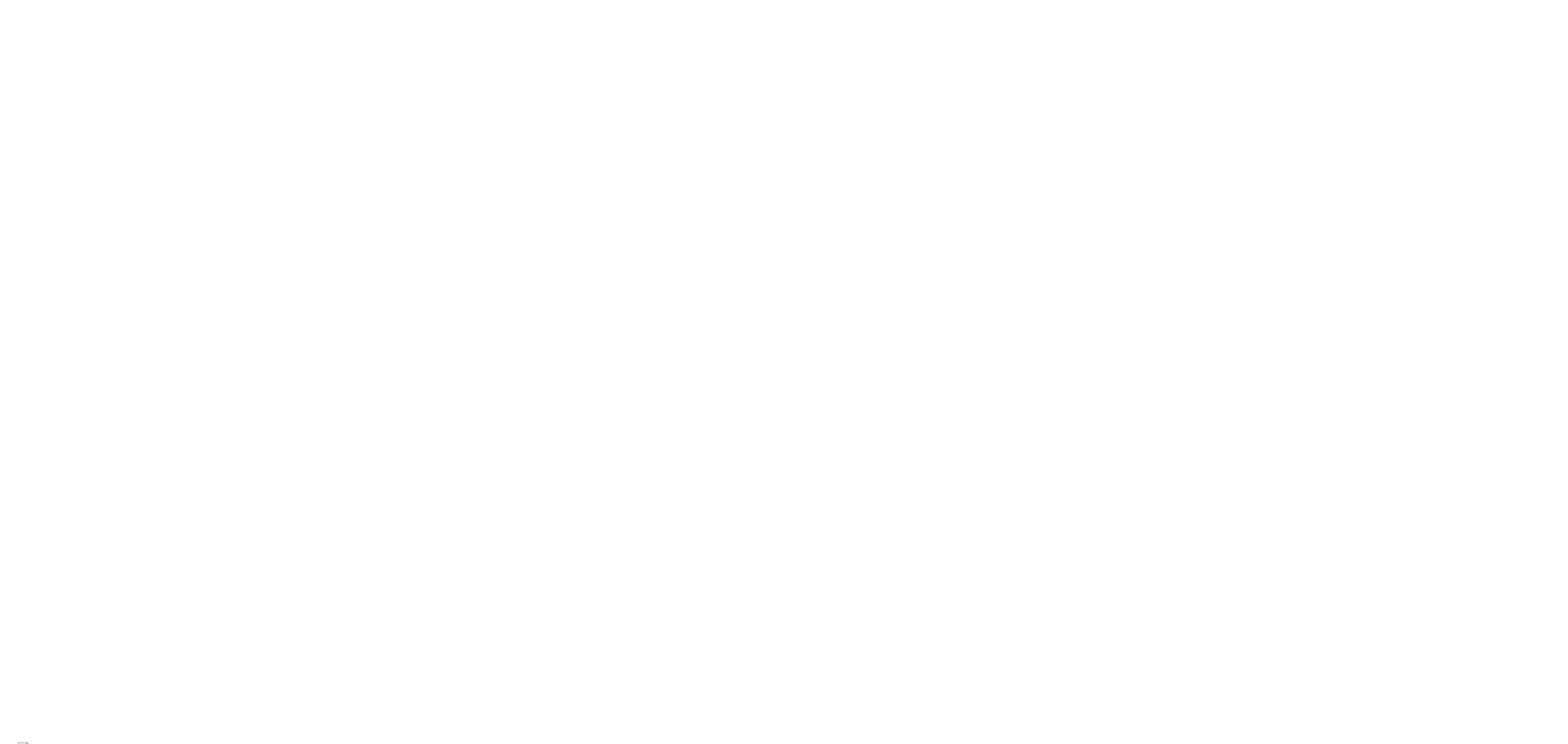
drag, startPoint x: 643, startPoint y: 613, endPoint x: 684, endPoint y: 606, distance: 41.6
drag, startPoint x: 562, startPoint y: 266, endPoint x: 648, endPoint y: 276, distance: 86.6
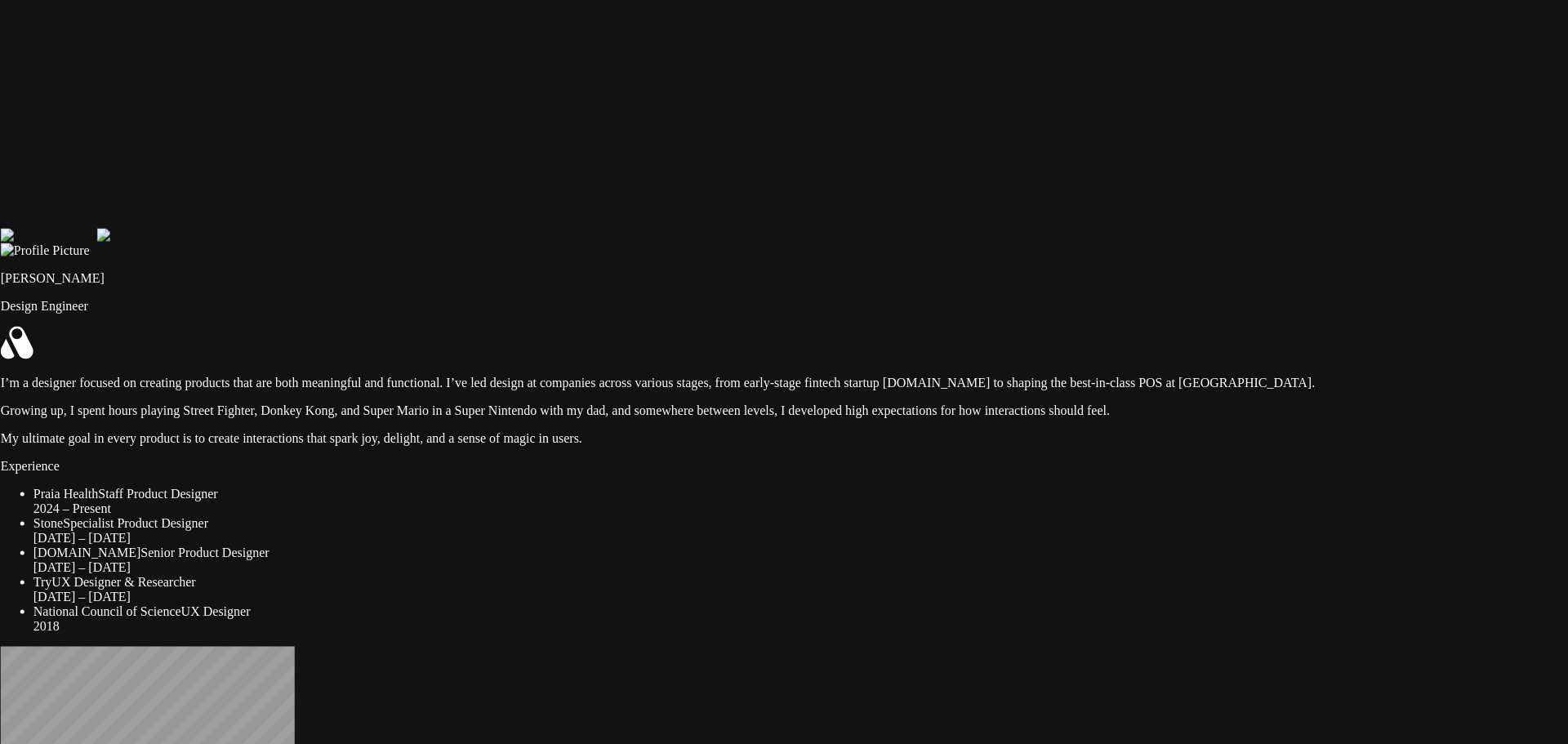
drag, startPoint x: 1030, startPoint y: 720, endPoint x: 1010, endPoint y: 107, distance: 613.3
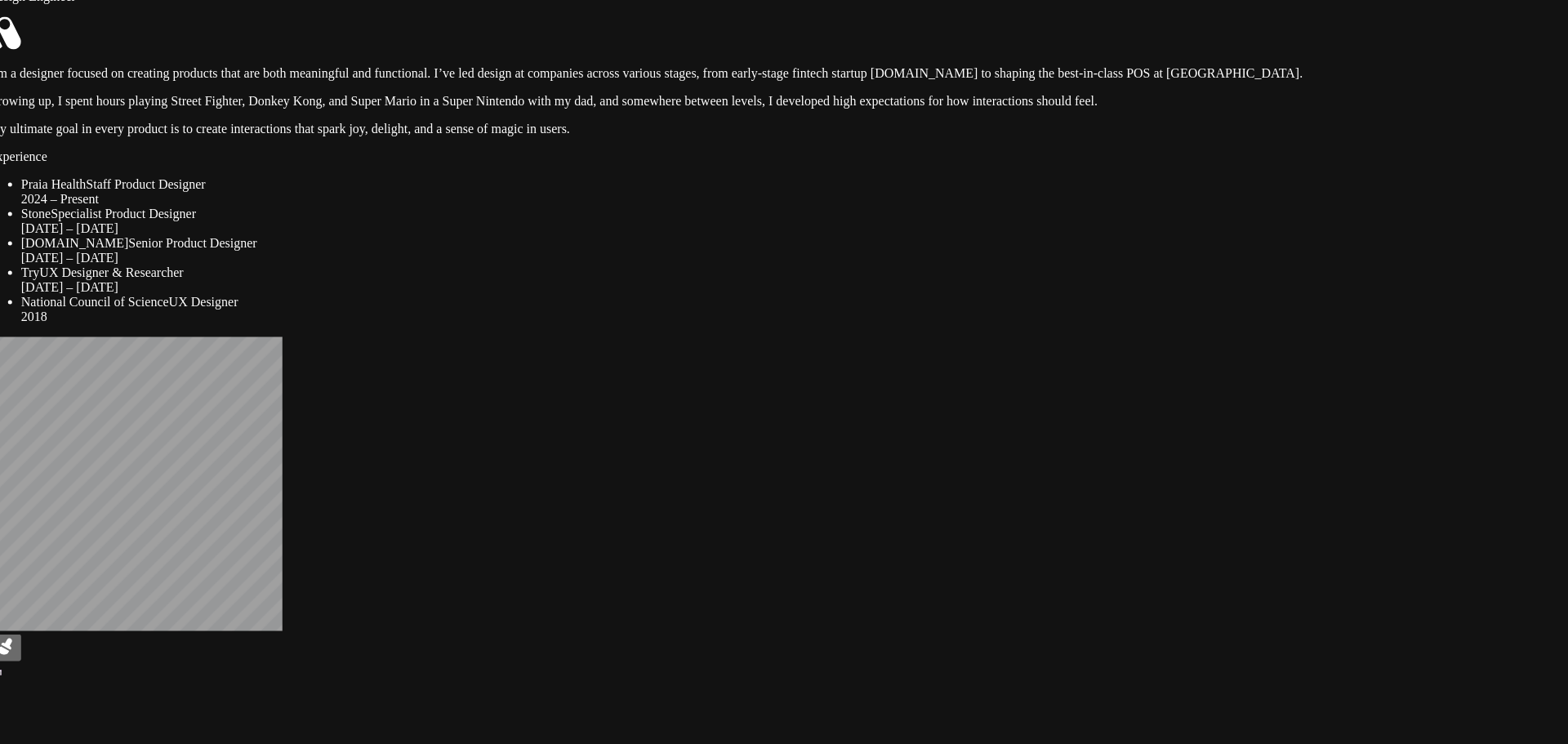
drag, startPoint x: 1032, startPoint y: 536, endPoint x: 1001, endPoint y: 255, distance: 282.7
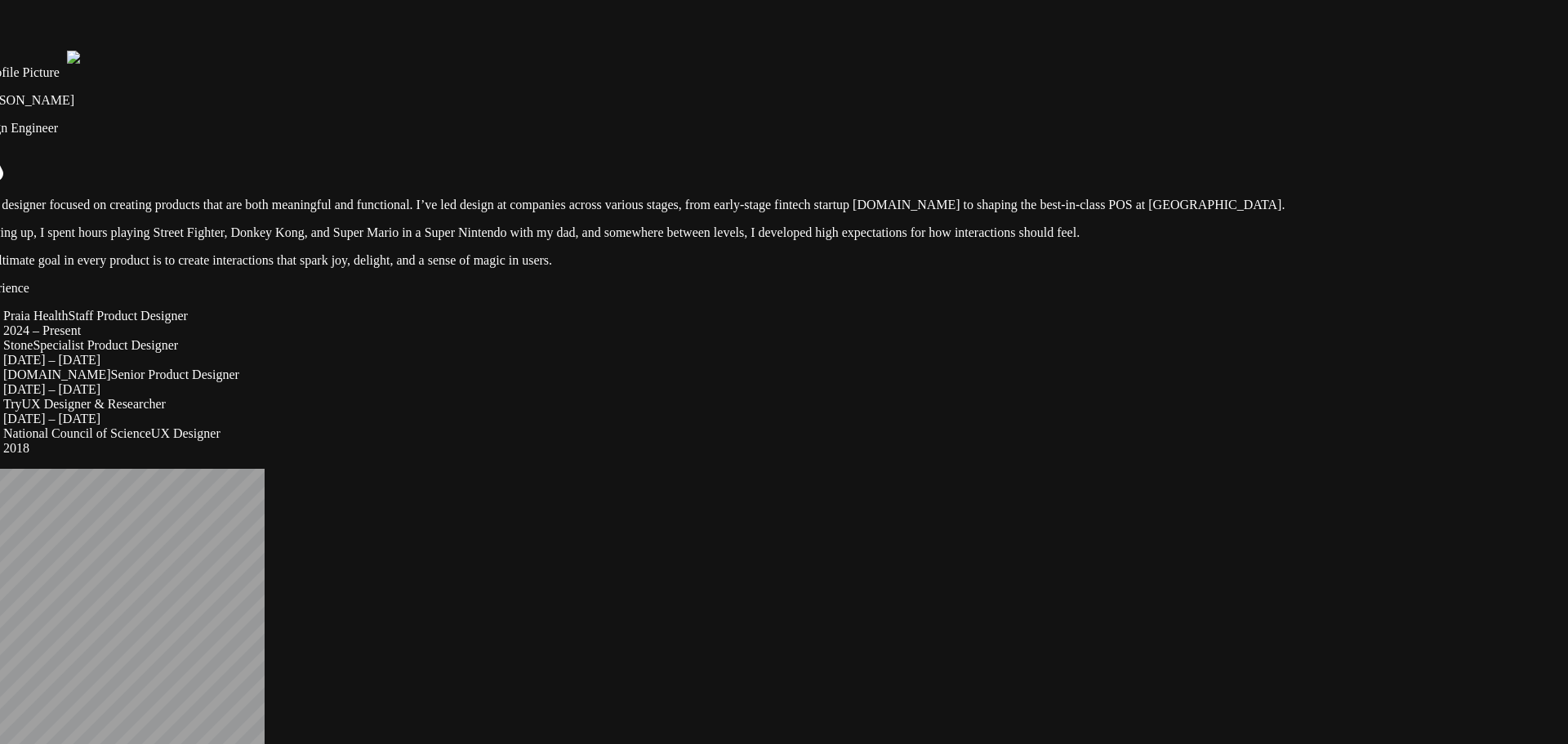
drag, startPoint x: 1063, startPoint y: 666, endPoint x: 1028, endPoint y: 674, distance: 35.9
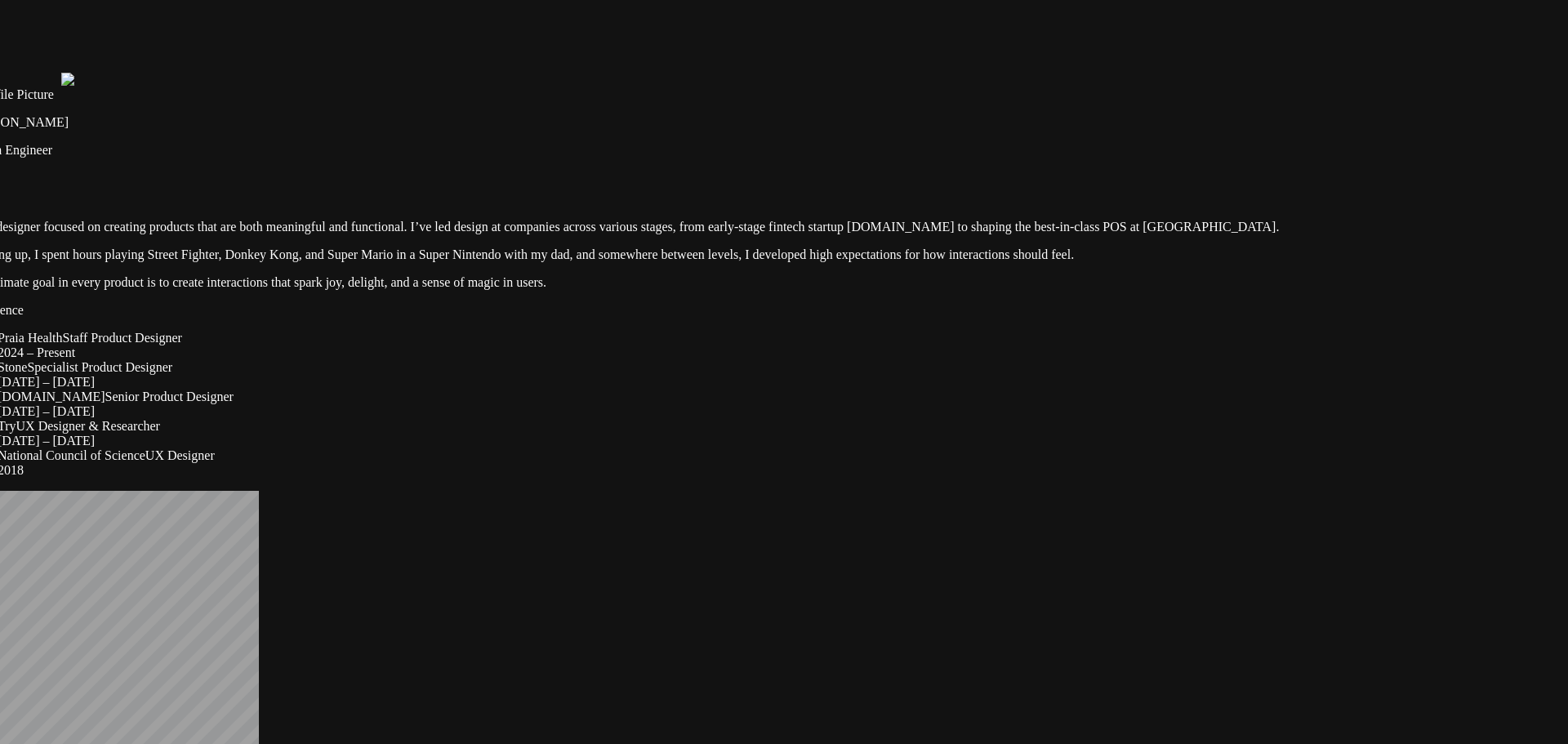
drag, startPoint x: 1056, startPoint y: 295, endPoint x: 1029, endPoint y: 571, distance: 277.3
click at [61, 88] on img at bounding box center [12, 79] width 96 height 14
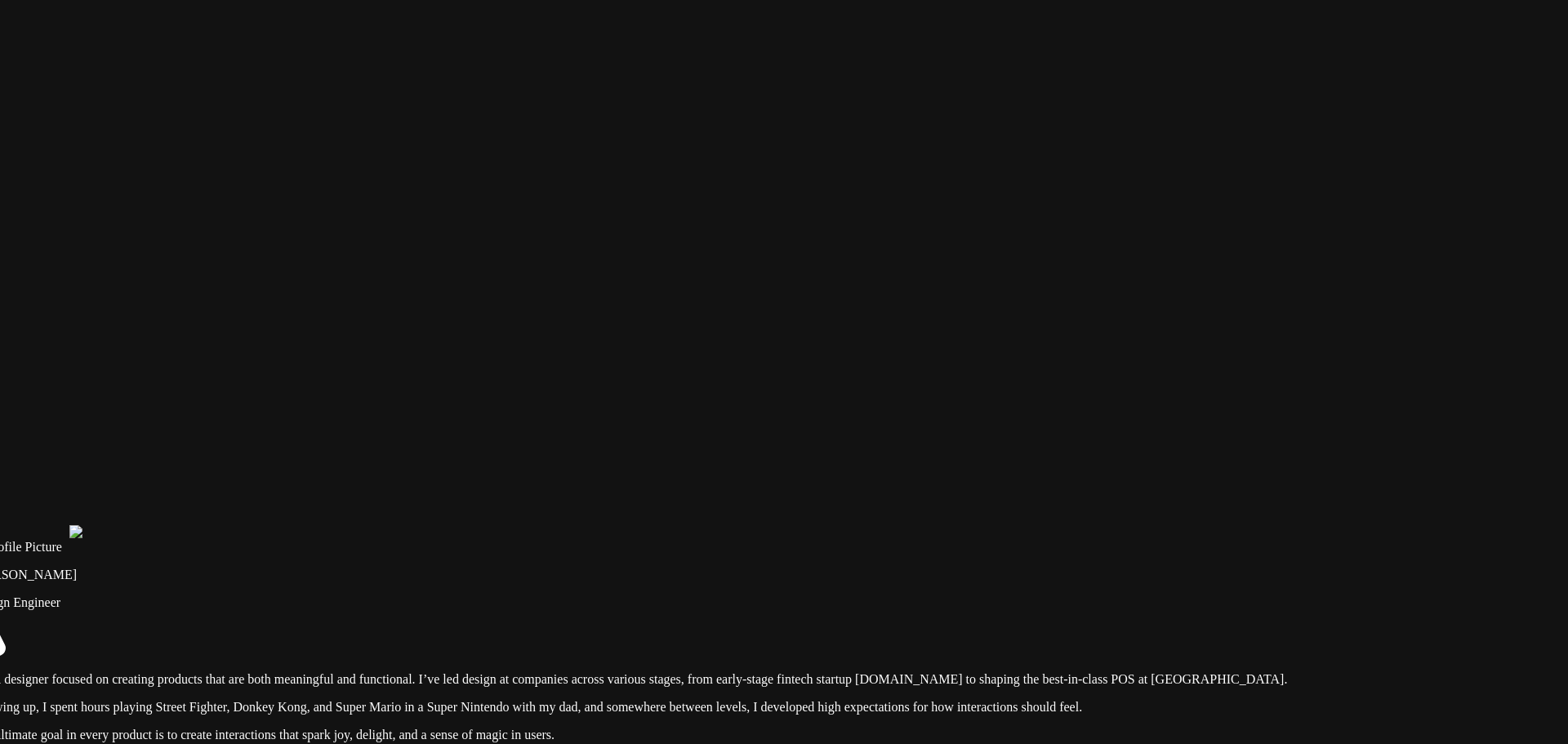
drag, startPoint x: 981, startPoint y: 466, endPoint x: 1006, endPoint y: 596, distance: 132.4
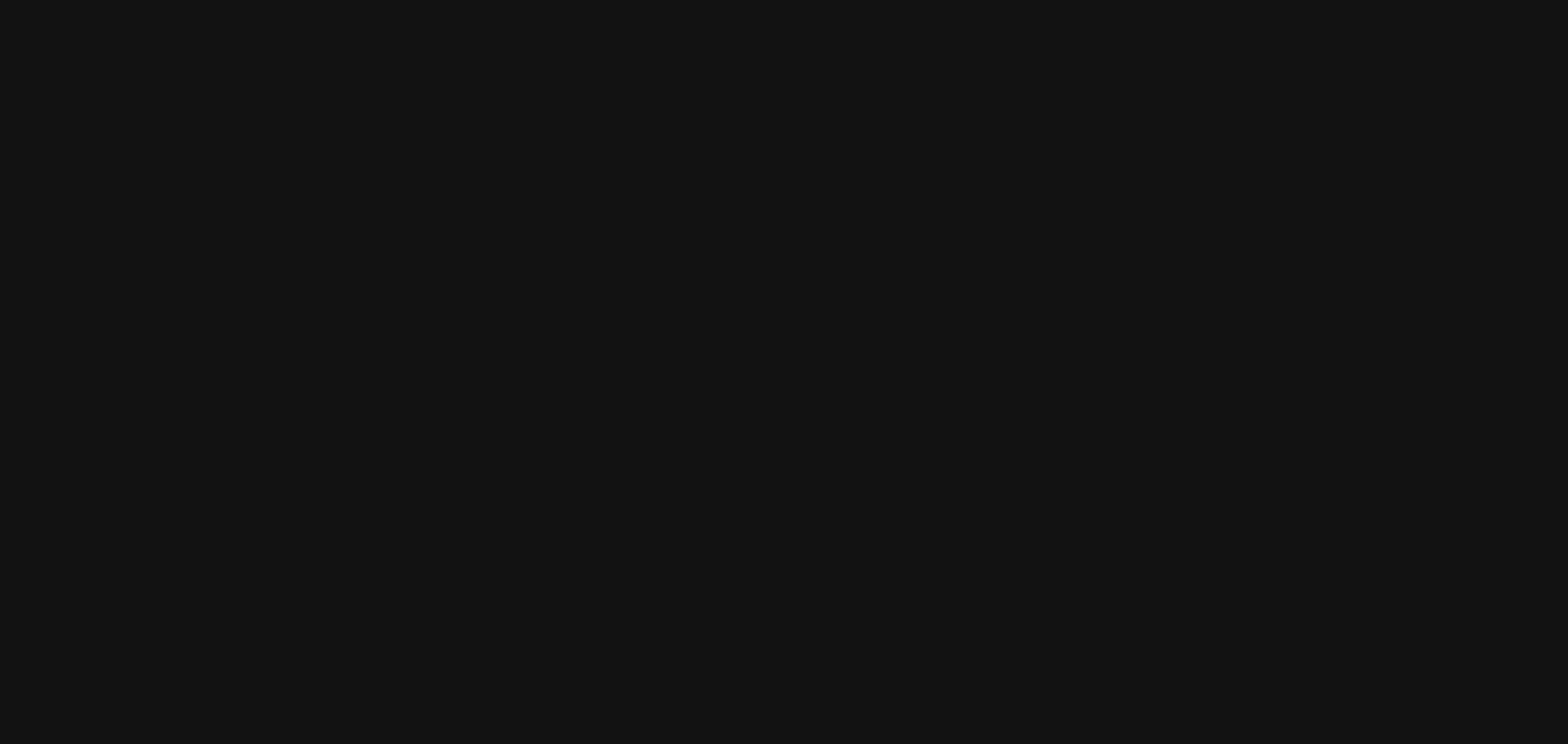
drag, startPoint x: 1075, startPoint y: 297, endPoint x: 1152, endPoint y: 587, distance: 300.0
drag, startPoint x: 1081, startPoint y: 413, endPoint x: 1362, endPoint y: 455, distance: 284.1
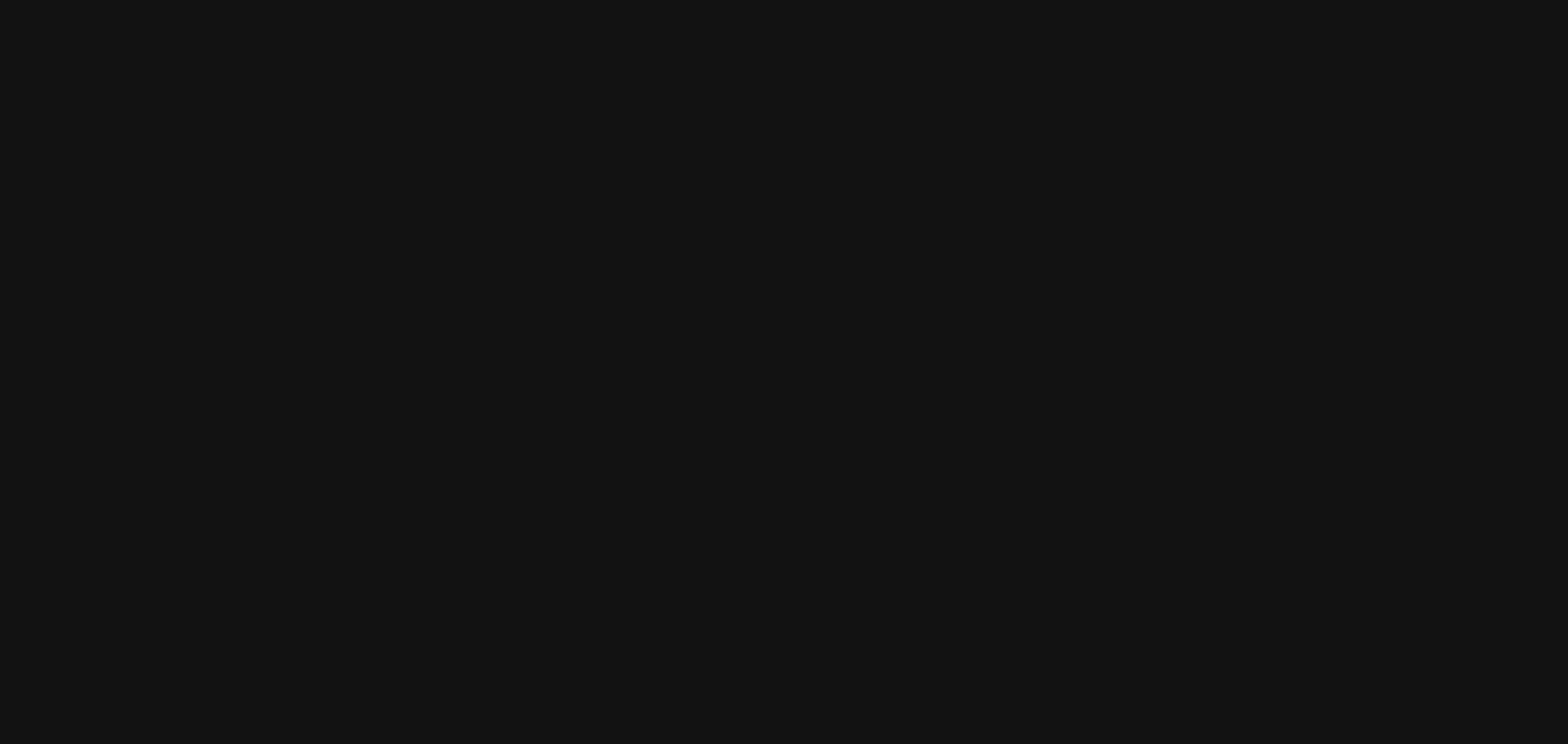
drag, startPoint x: 841, startPoint y: 642, endPoint x: 1058, endPoint y: 772, distance: 253.0
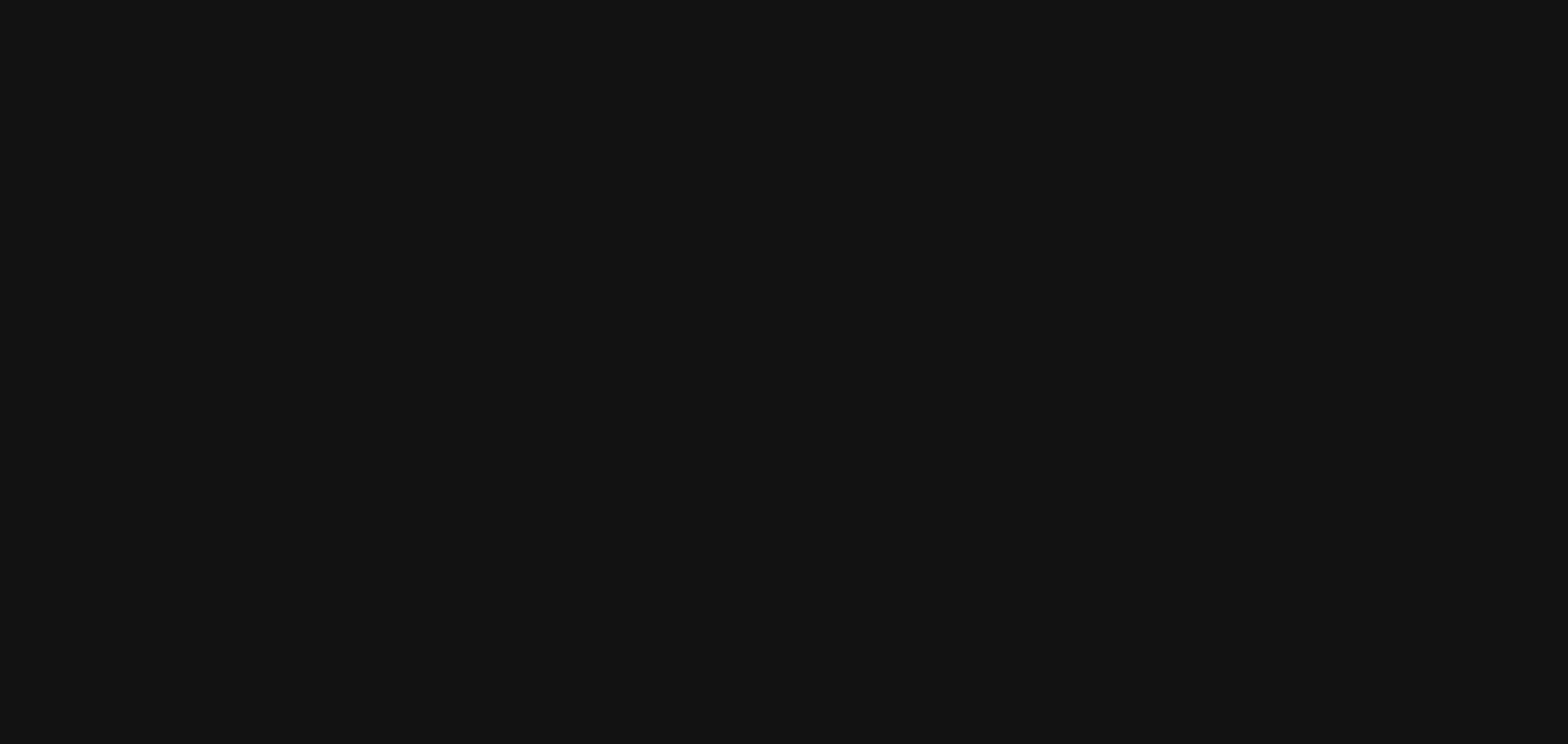
drag, startPoint x: 1093, startPoint y: 521, endPoint x: 230, endPoint y: 489, distance: 863.6
drag, startPoint x: 710, startPoint y: 460, endPoint x: 642, endPoint y: 424, distance: 76.9
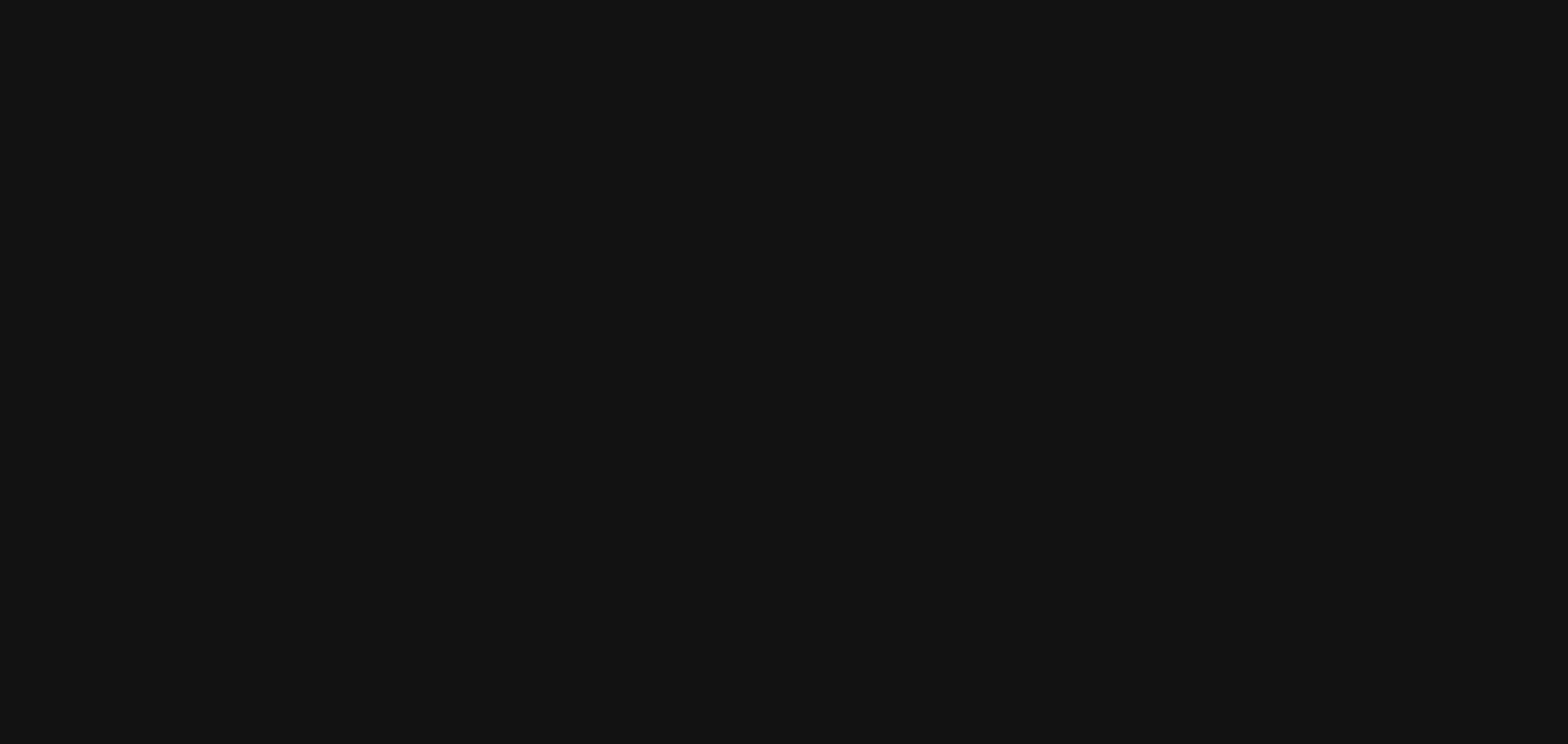
drag, startPoint x: 625, startPoint y: 434, endPoint x: 606, endPoint y: 438, distance: 19.4
drag, startPoint x: 606, startPoint y: 441, endPoint x: 545, endPoint y: 402, distance: 72.4
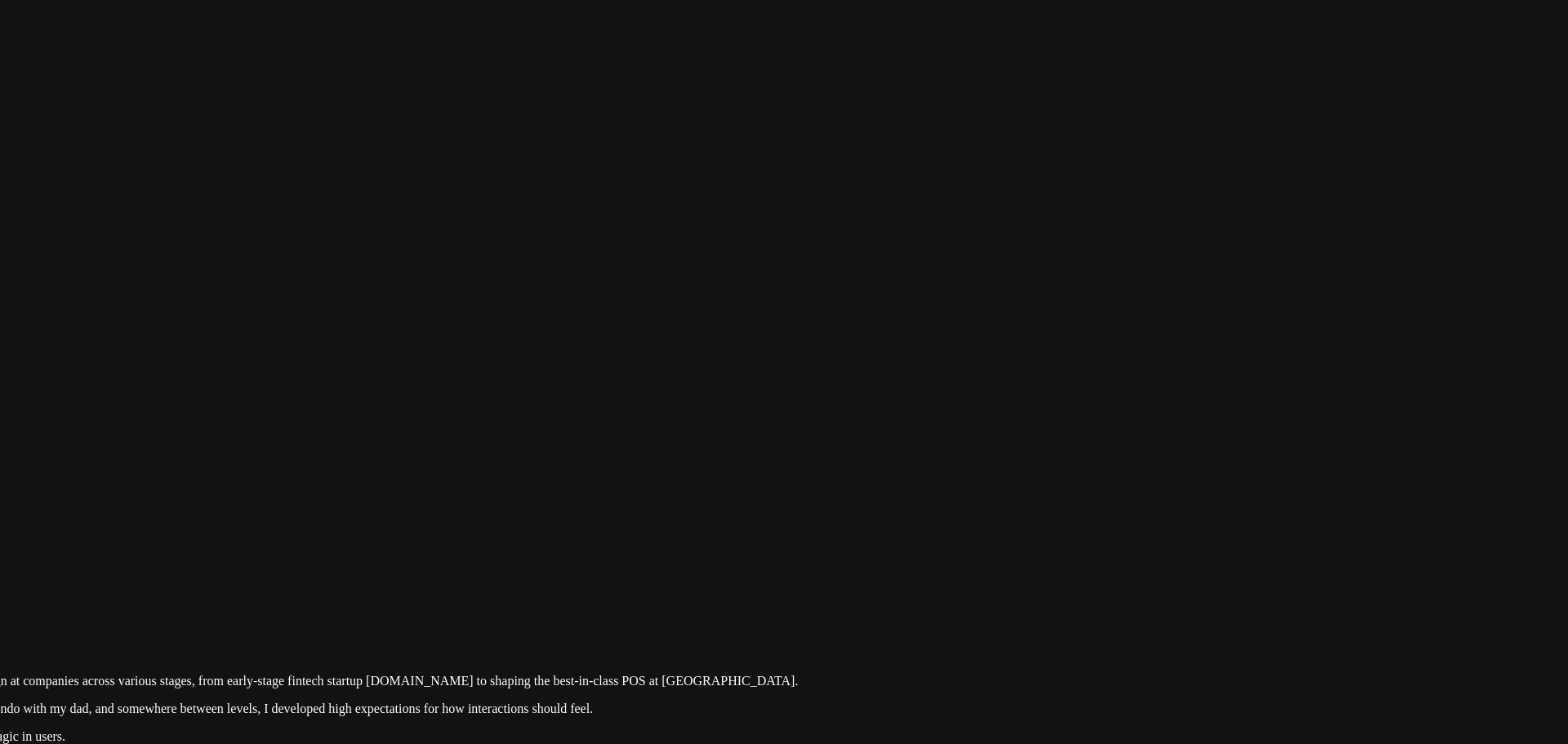
drag, startPoint x: 1169, startPoint y: 646, endPoint x: 1133, endPoint y: 125, distance: 522.2
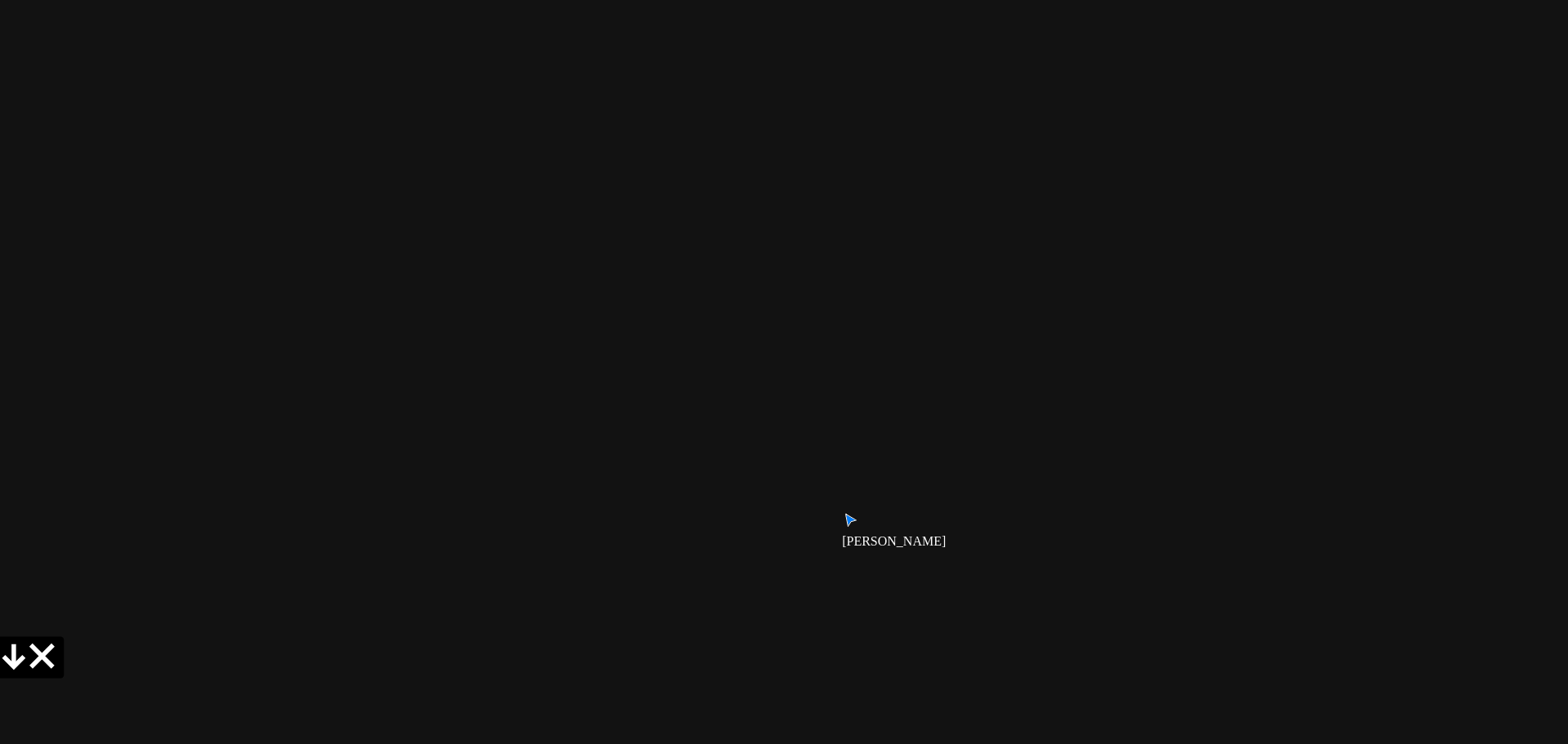
drag, startPoint x: 1155, startPoint y: 598, endPoint x: 1165, endPoint y: 124, distance: 474.1
drag, startPoint x: 907, startPoint y: 503, endPoint x: 1037, endPoint y: 207, distance: 323.3
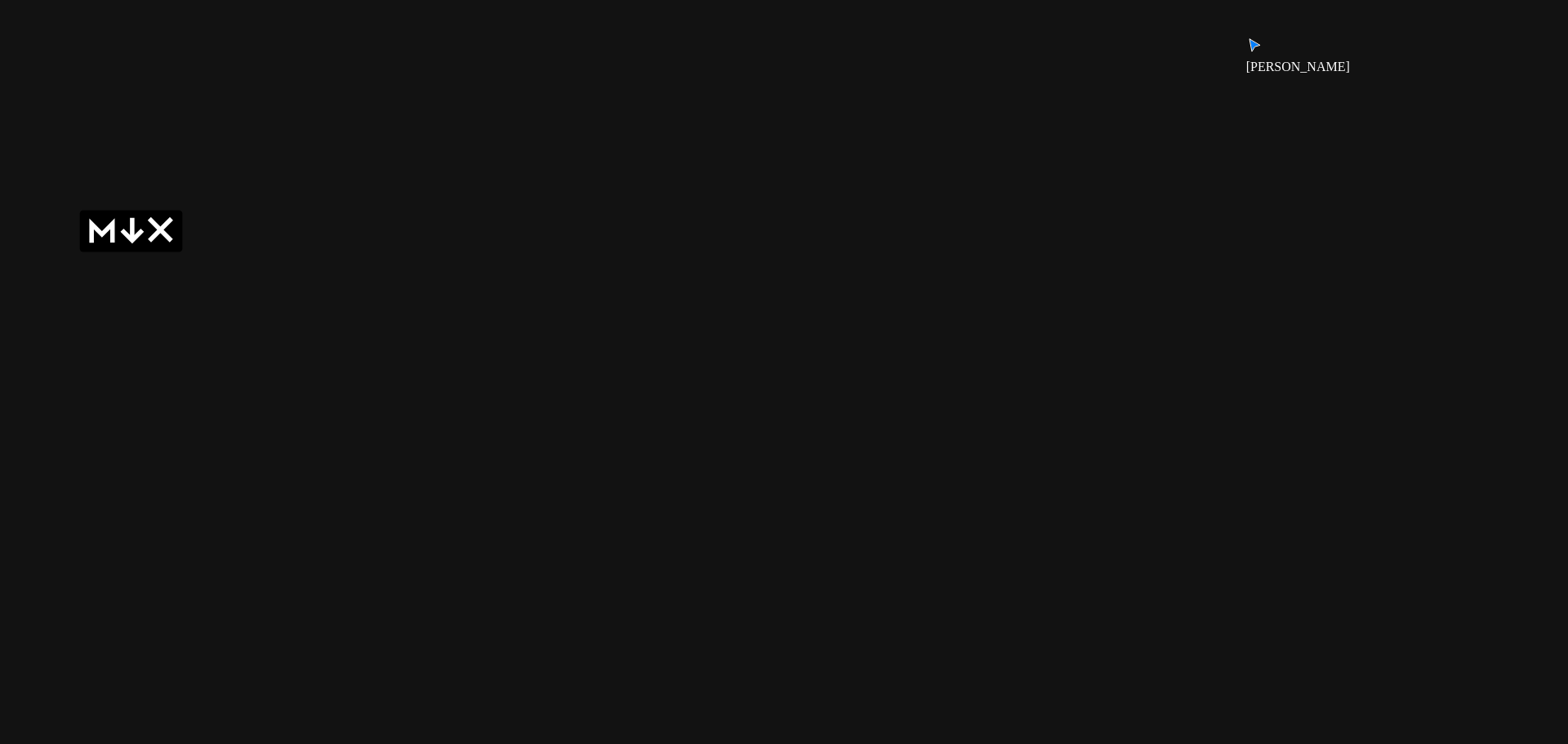
drag, startPoint x: 698, startPoint y: 442, endPoint x: 694, endPoint y: 182, distance: 260.0
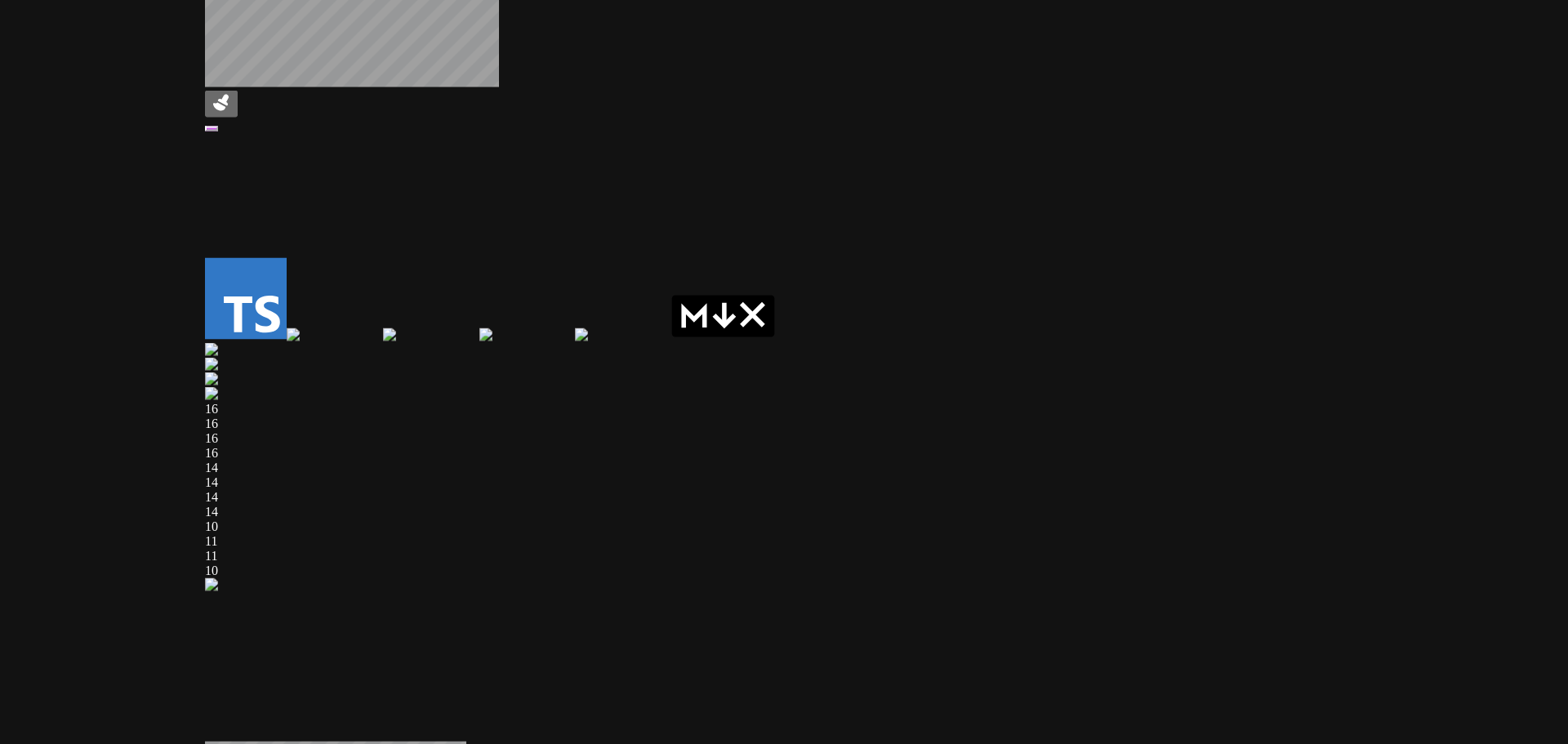
drag, startPoint x: 660, startPoint y: 258, endPoint x: 1115, endPoint y: 335, distance: 461.5
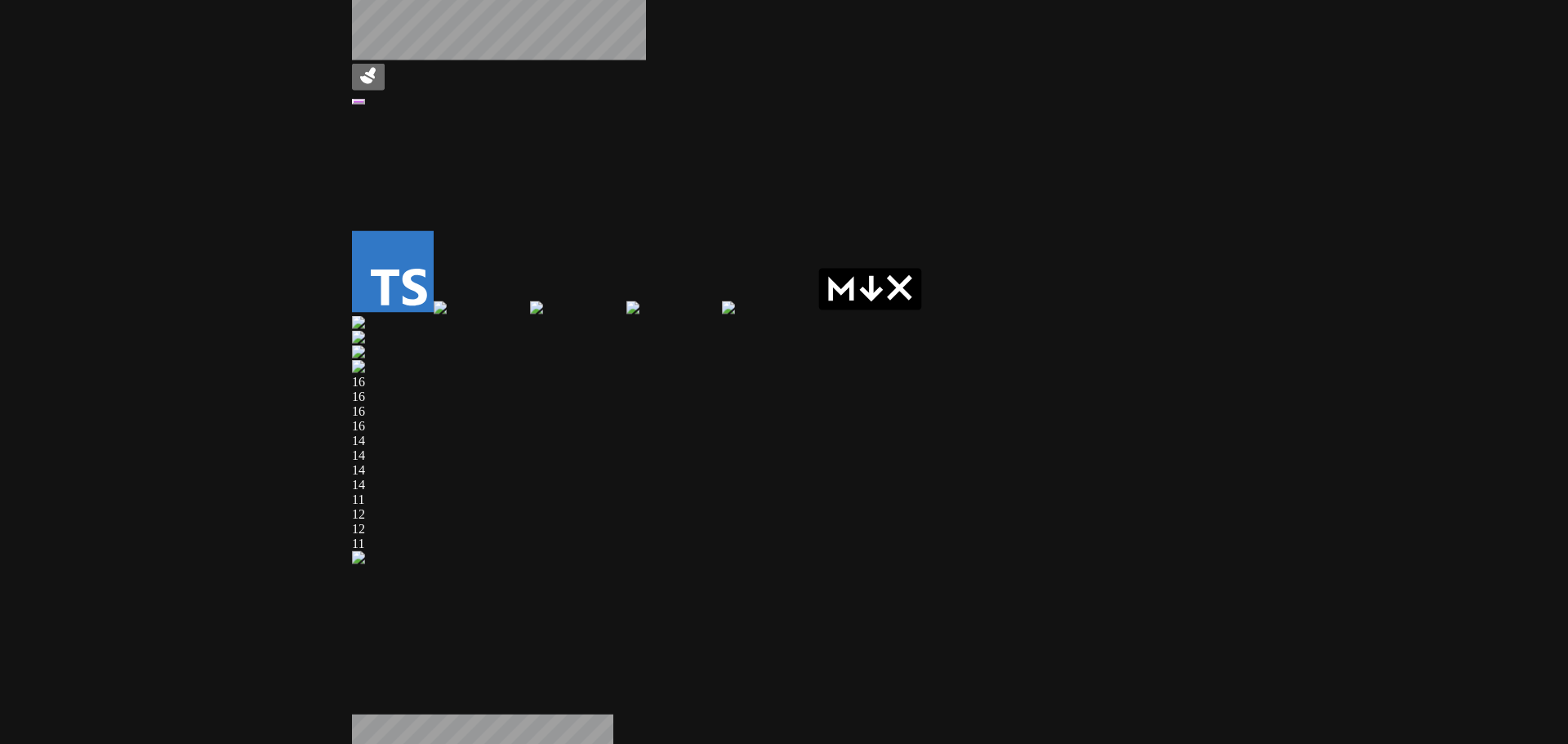
drag, startPoint x: 564, startPoint y: 427, endPoint x: 772, endPoint y: 407, distance: 209.0
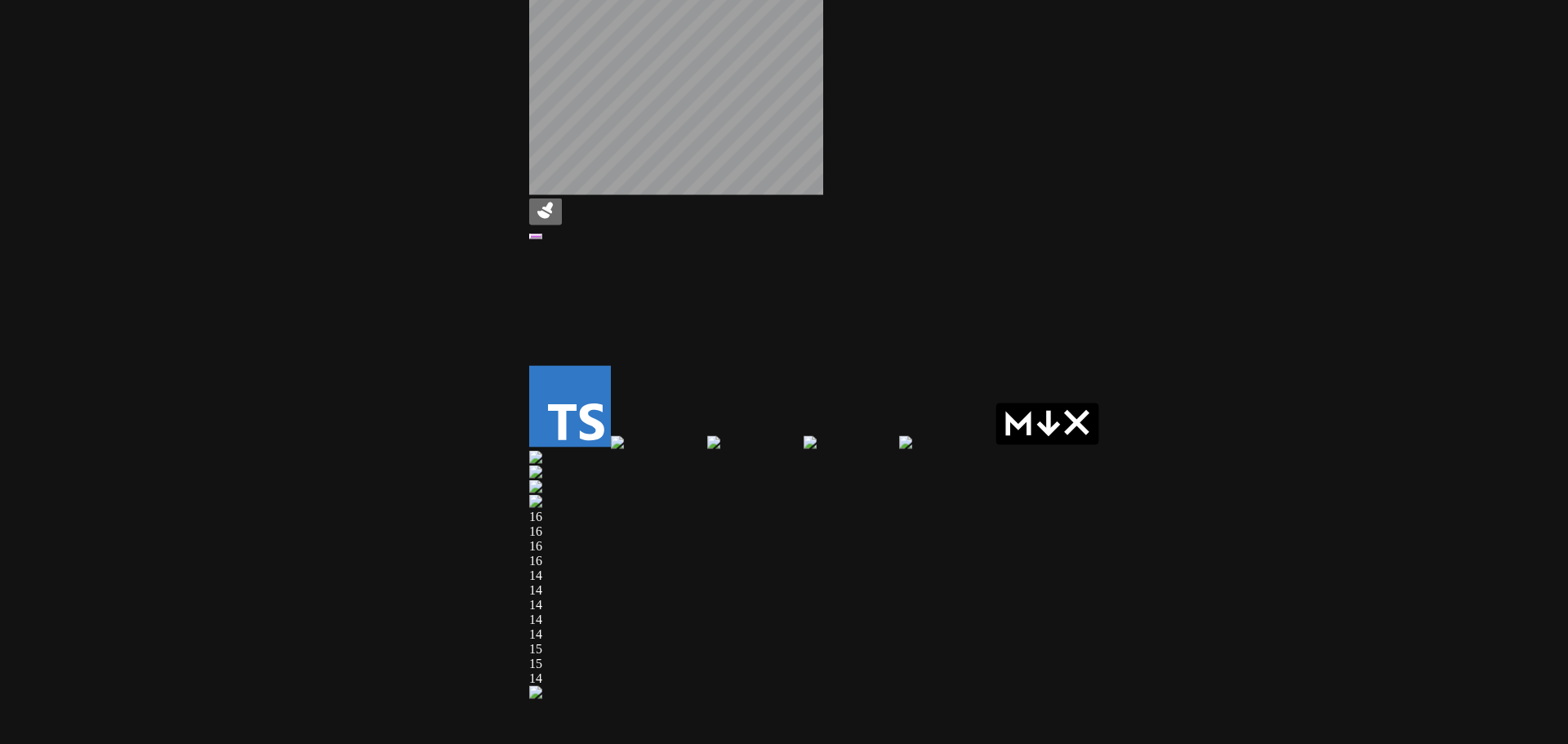
drag, startPoint x: 393, startPoint y: 235, endPoint x: 446, endPoint y: 532, distance: 301.7
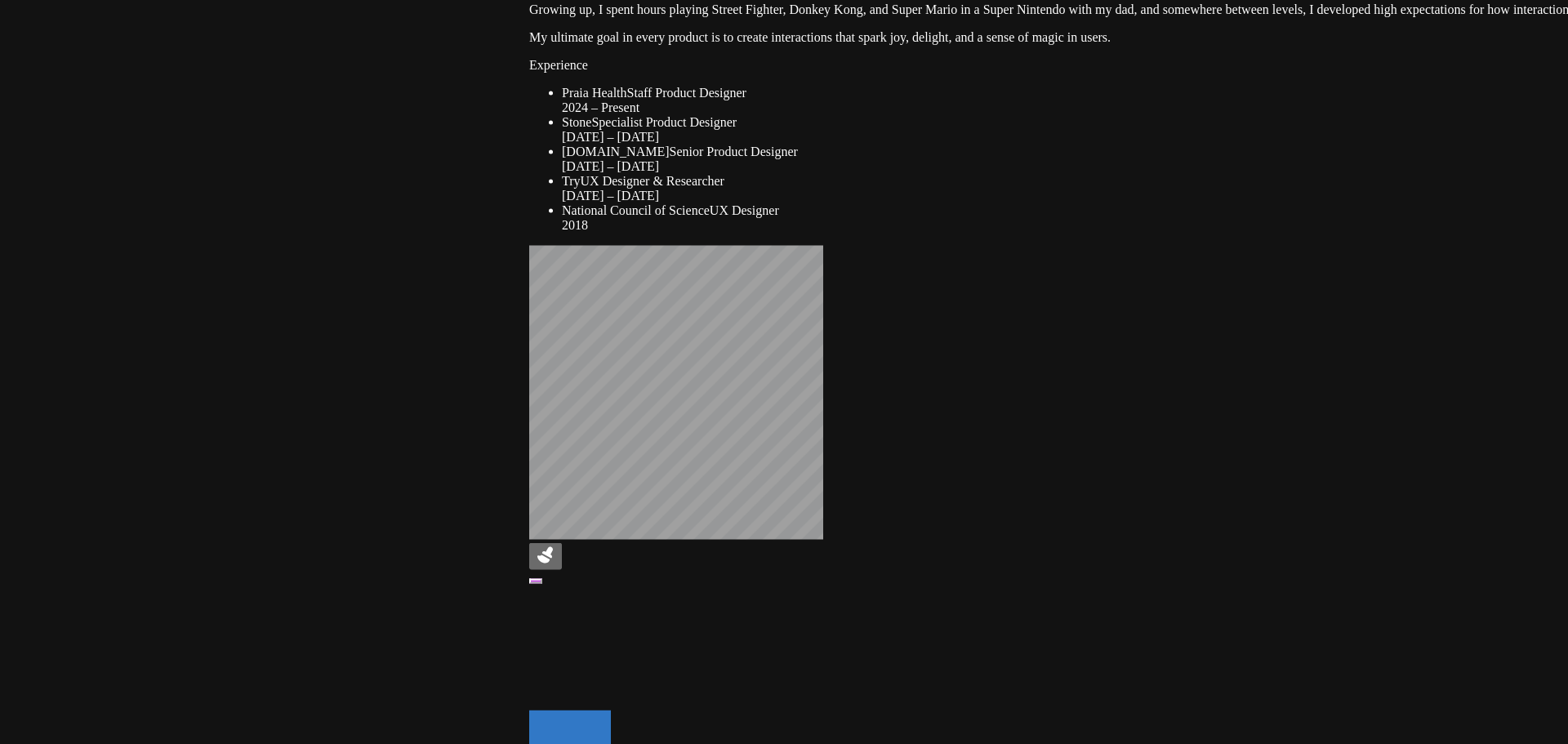
drag, startPoint x: 415, startPoint y: 318, endPoint x: 415, endPoint y: 500, distance: 182.0
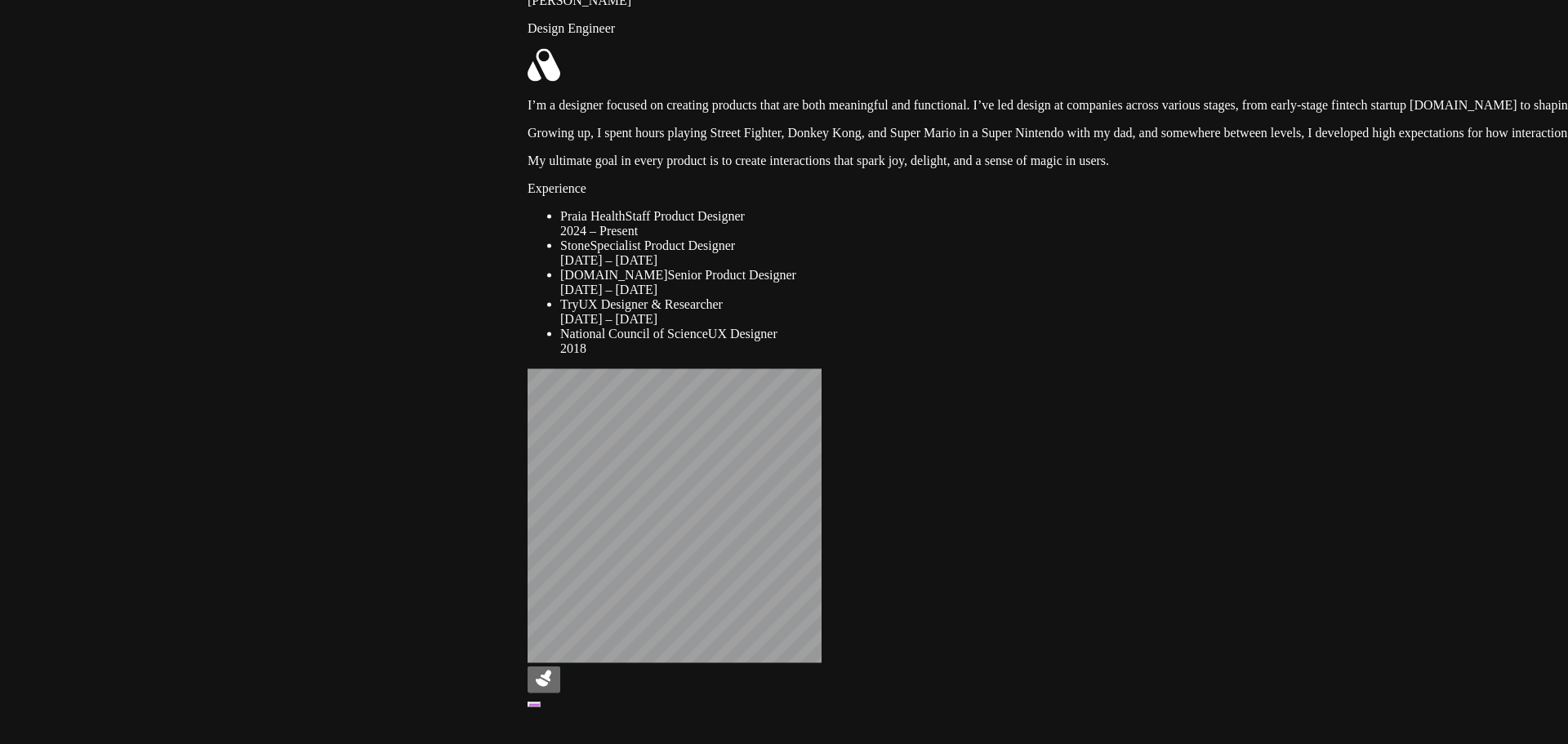
drag, startPoint x: 414, startPoint y: 414, endPoint x: 413, endPoint y: 542, distance: 128.0
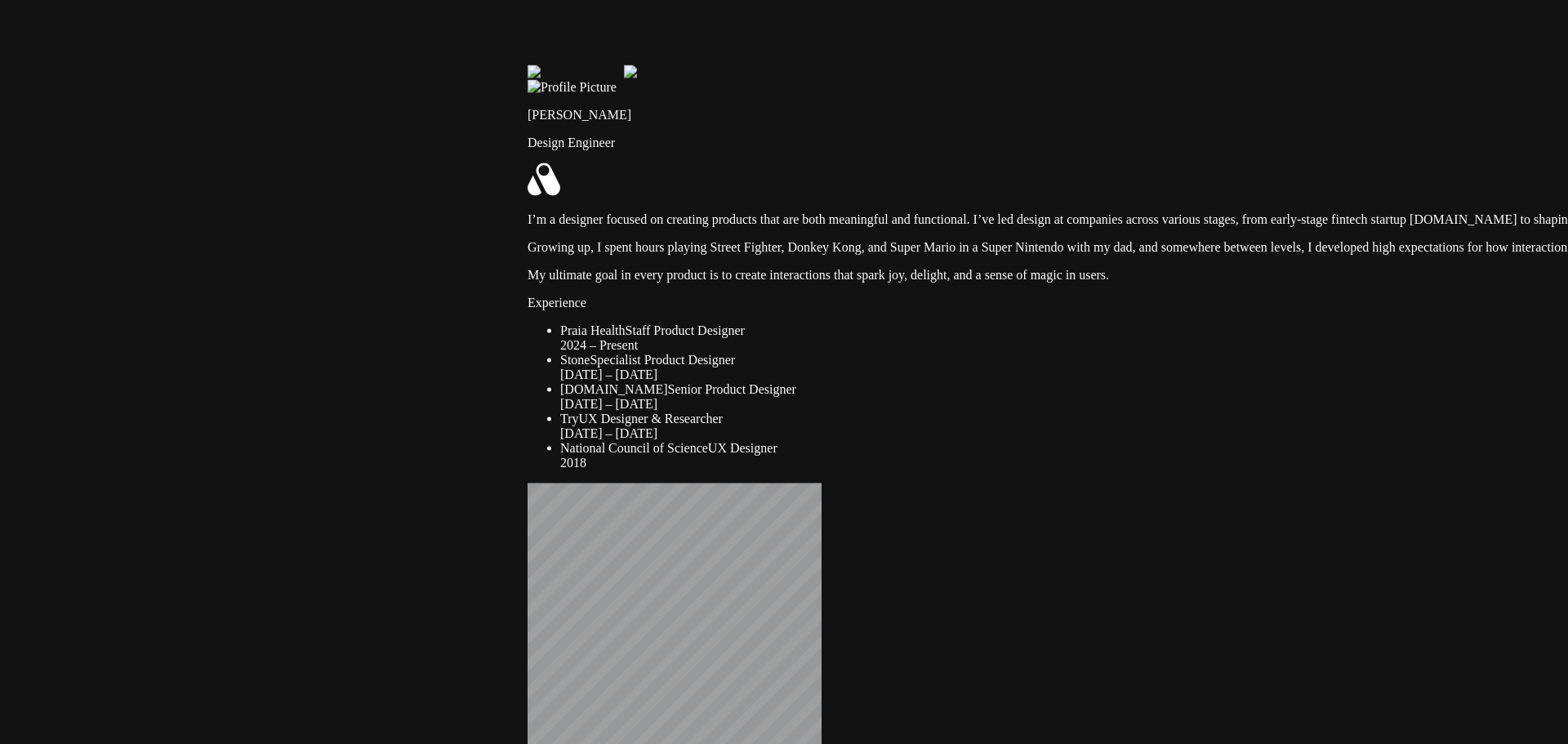
drag, startPoint x: 593, startPoint y: 259, endPoint x: 598, endPoint y: 371, distance: 112.1
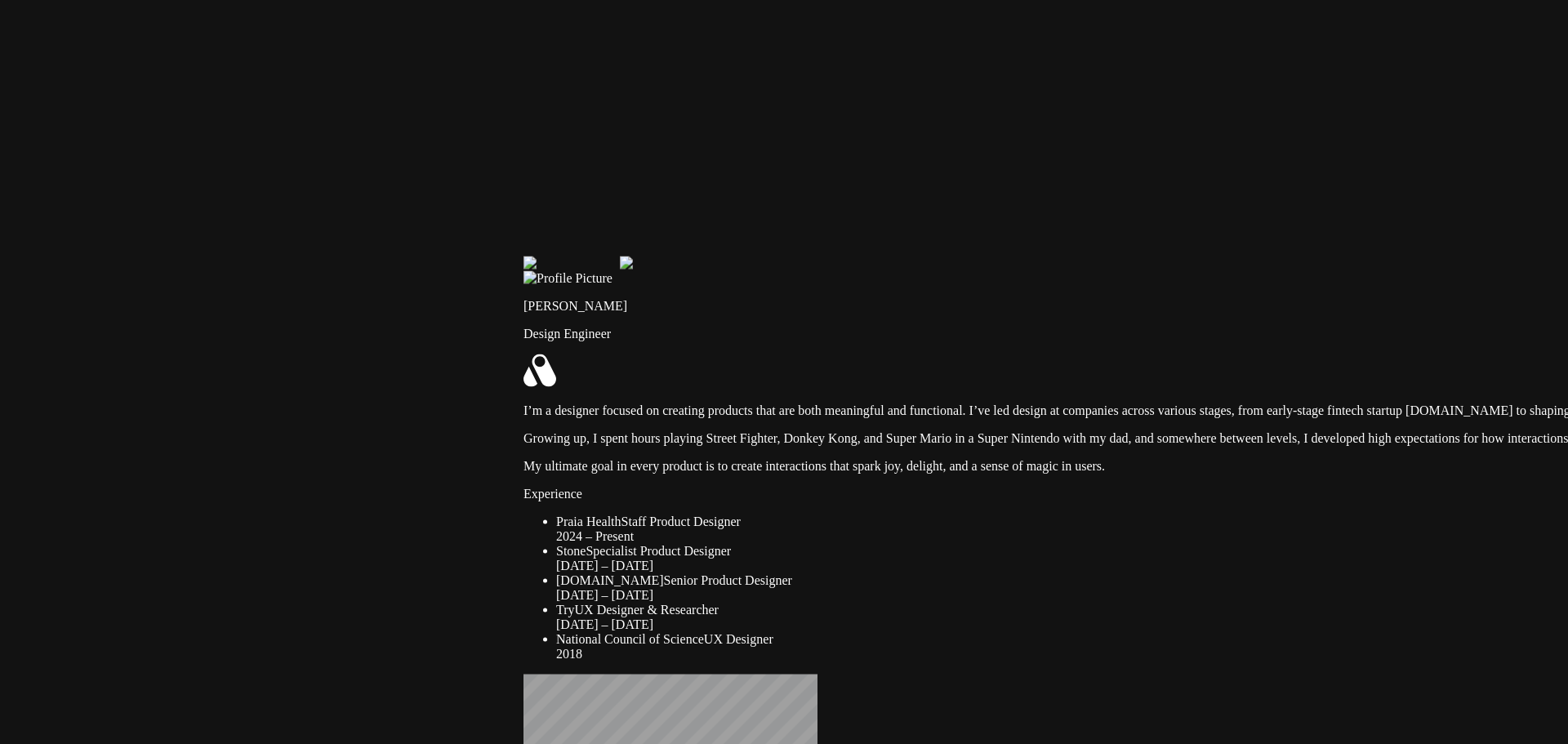
drag, startPoint x: 594, startPoint y: 341, endPoint x: 588, endPoint y: 443, distance: 102.2
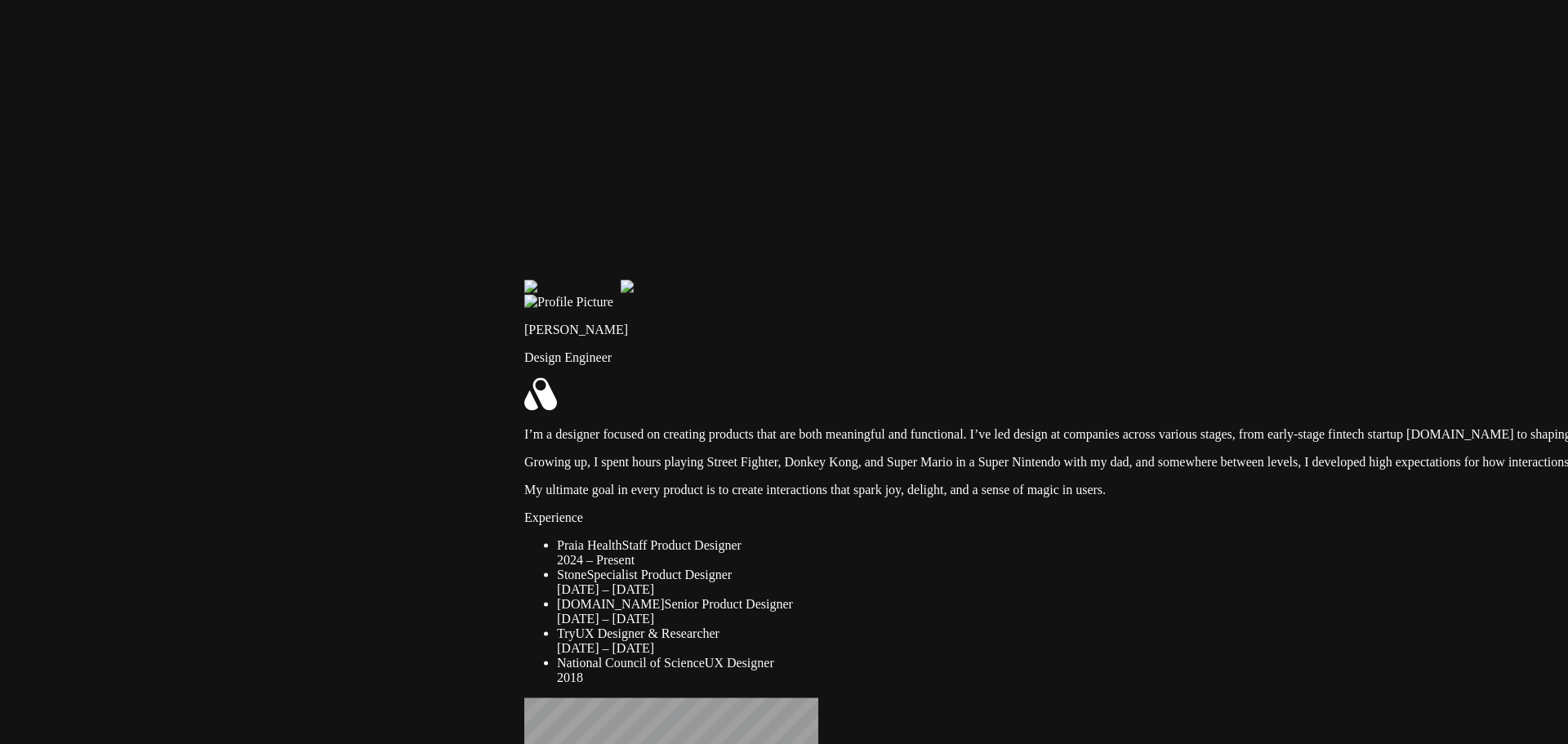
drag, startPoint x: 587, startPoint y: 400, endPoint x: 566, endPoint y: 563, distance: 164.3
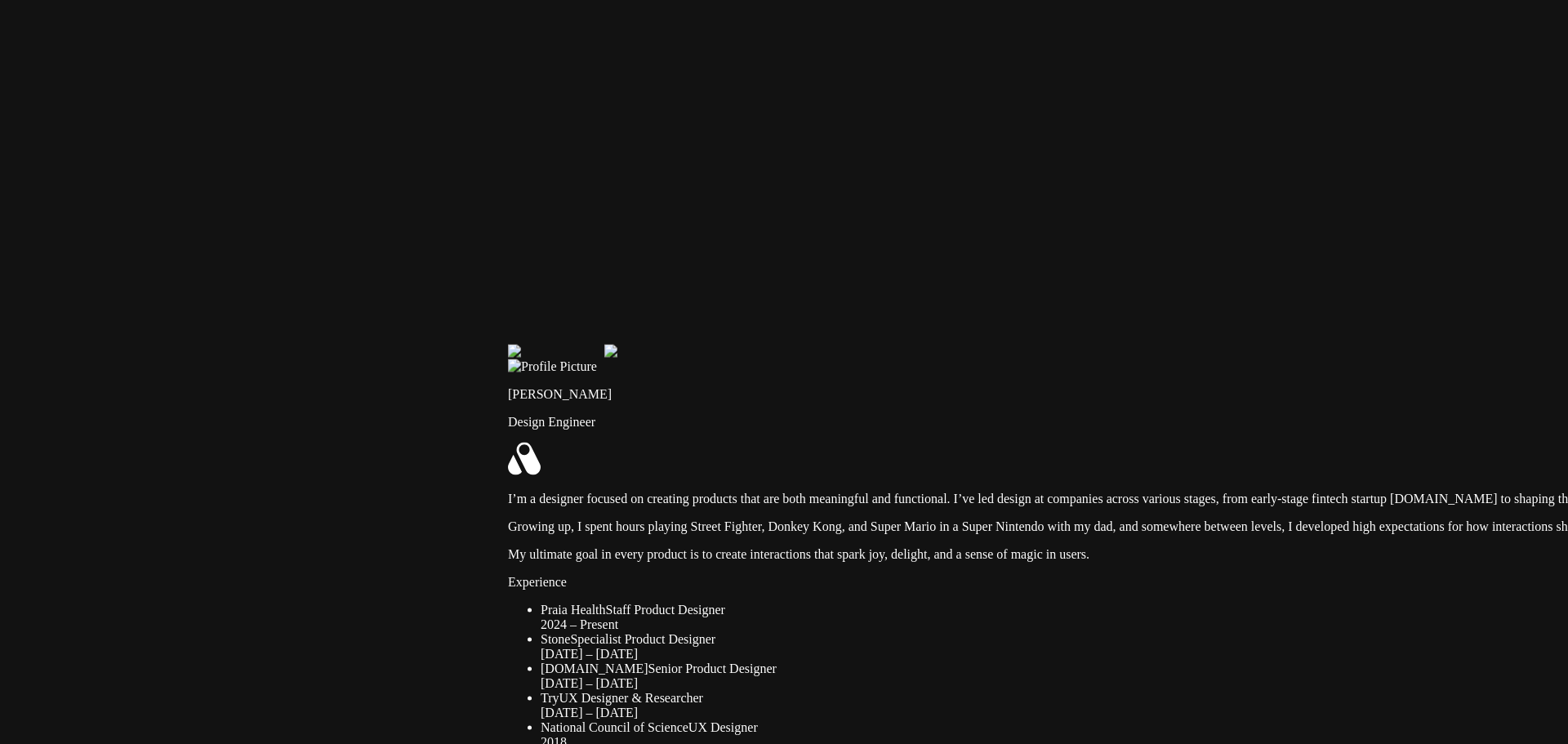
drag, startPoint x: 705, startPoint y: 434, endPoint x: 529, endPoint y: 549, distance: 210.2
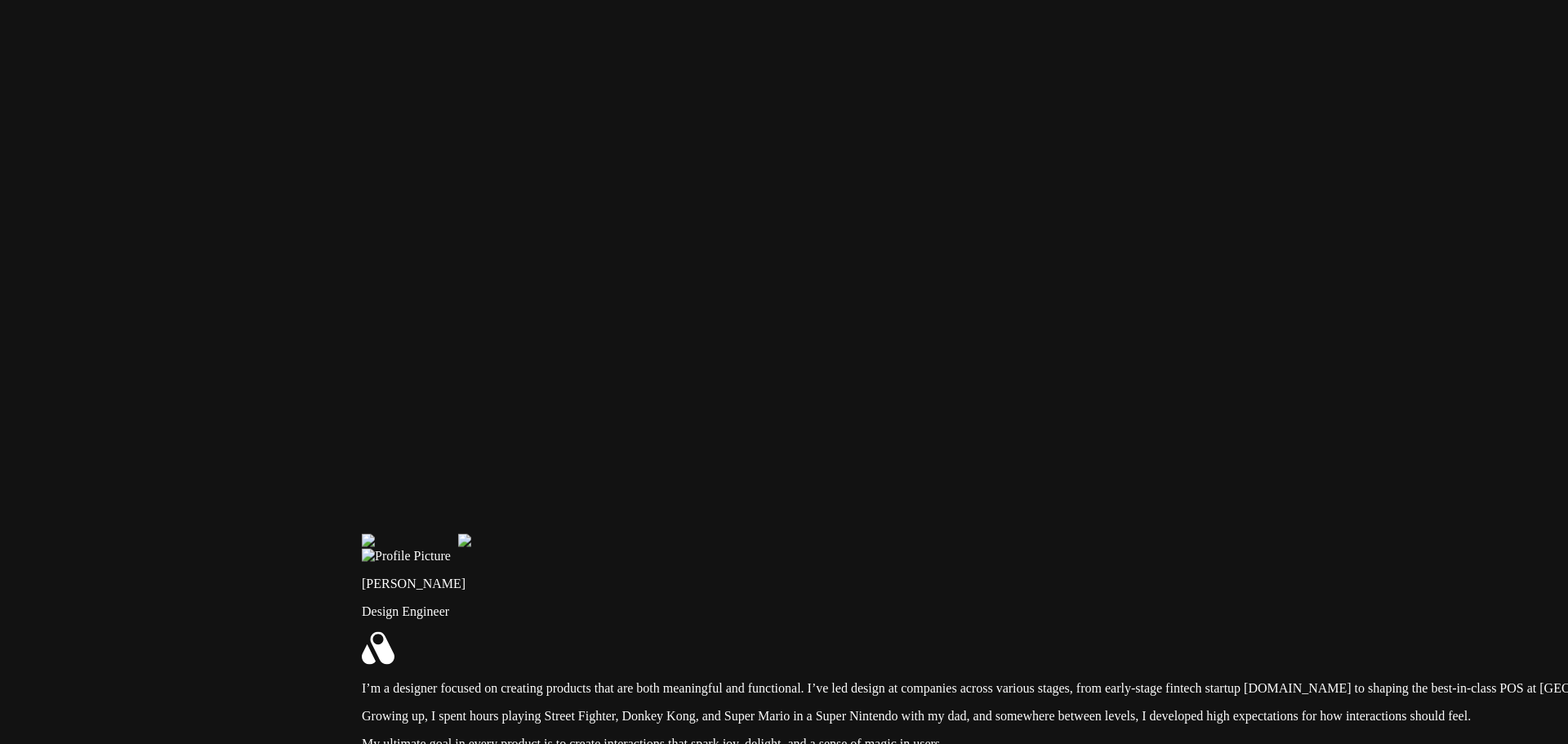
drag, startPoint x: 680, startPoint y: 421, endPoint x: 662, endPoint y: 629, distance: 208.8
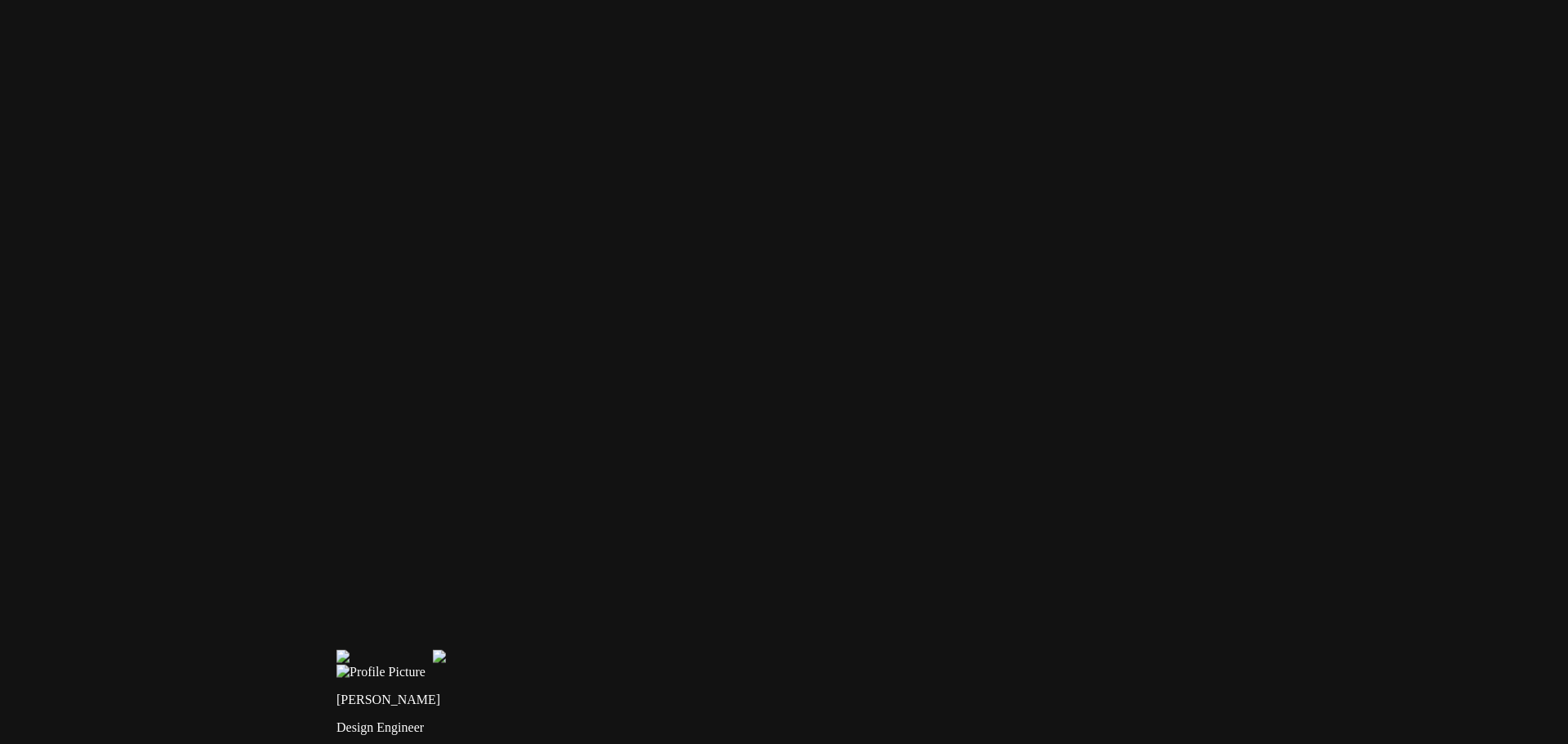
drag, startPoint x: 519, startPoint y: 212, endPoint x: 509, endPoint y: 376, distance: 164.3
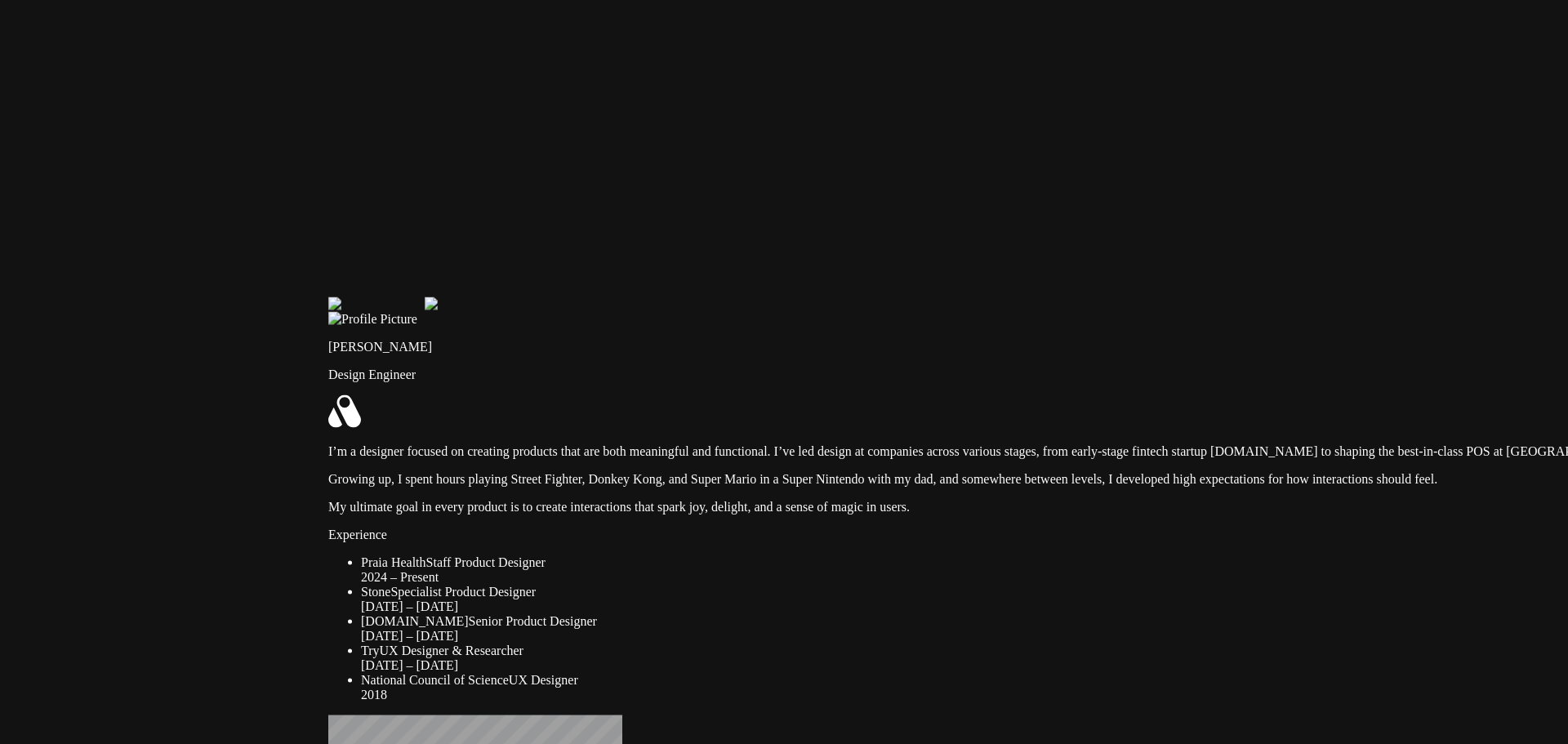
drag, startPoint x: 616, startPoint y: 518, endPoint x: 625, endPoint y: 23, distance: 495.1
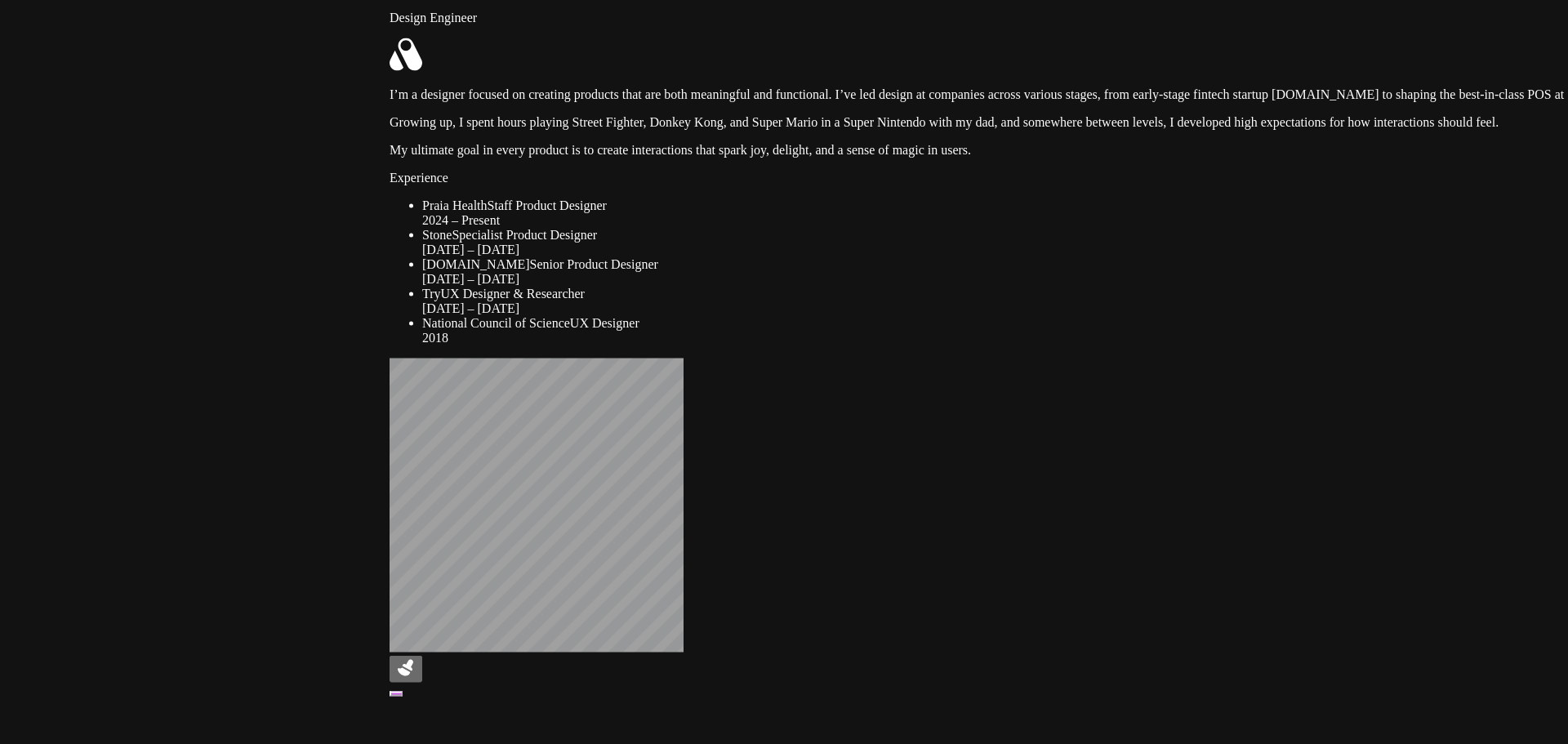
drag, startPoint x: 476, startPoint y: 512, endPoint x: 544, endPoint y: 141, distance: 377.2
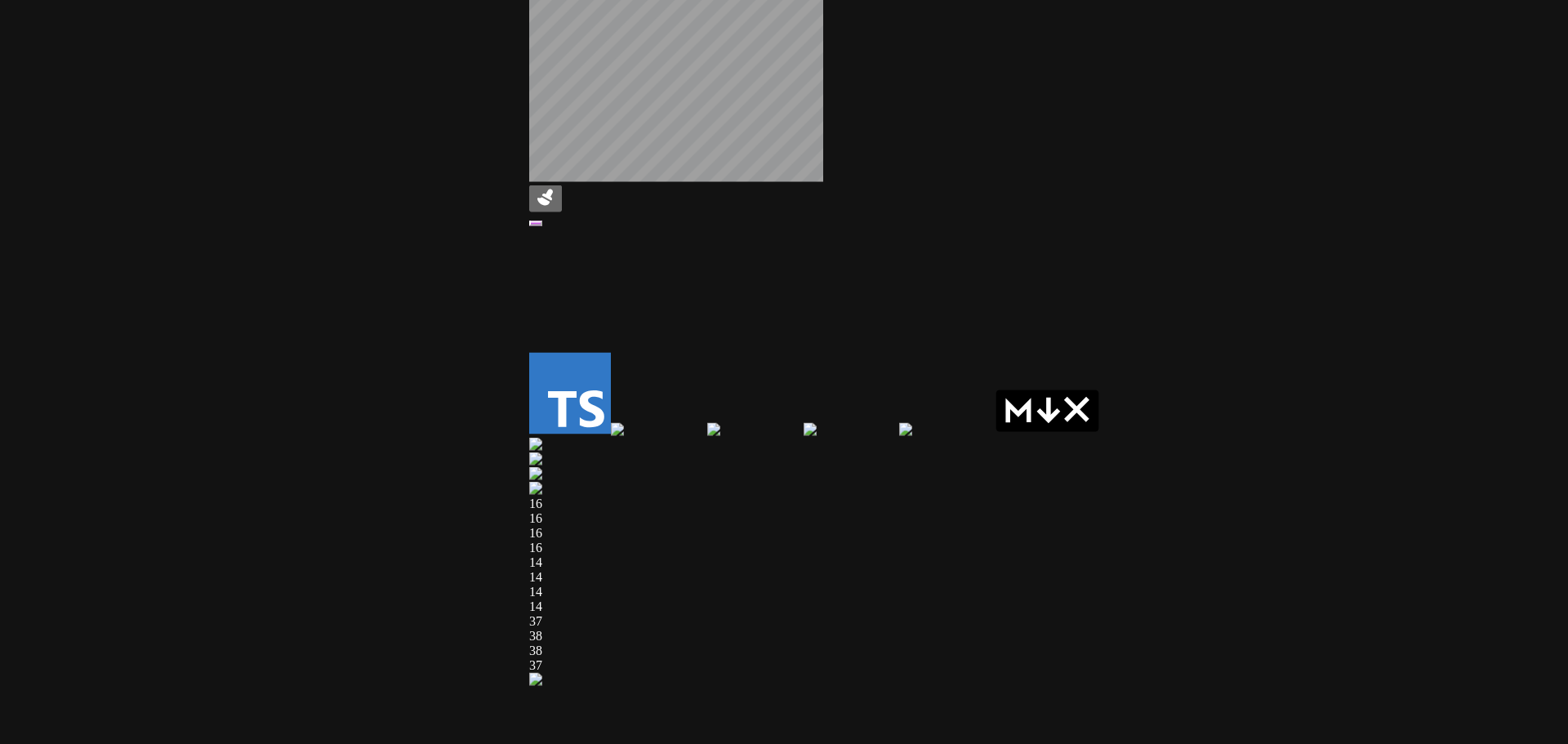
drag, startPoint x: 475, startPoint y: 325, endPoint x: 510, endPoint y: 241, distance: 91.0
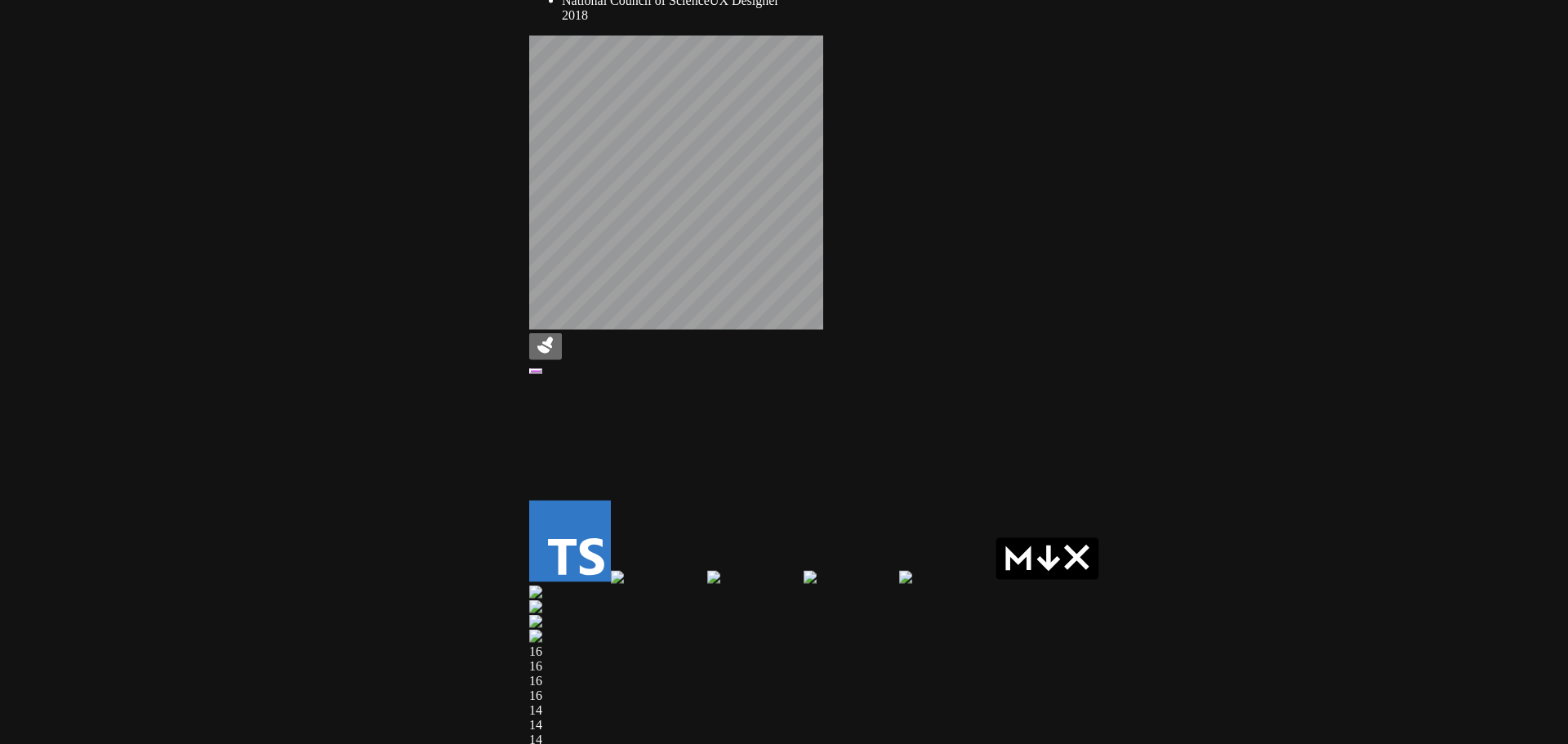
drag, startPoint x: 455, startPoint y: 150, endPoint x: 465, endPoint y: 575, distance: 425.1
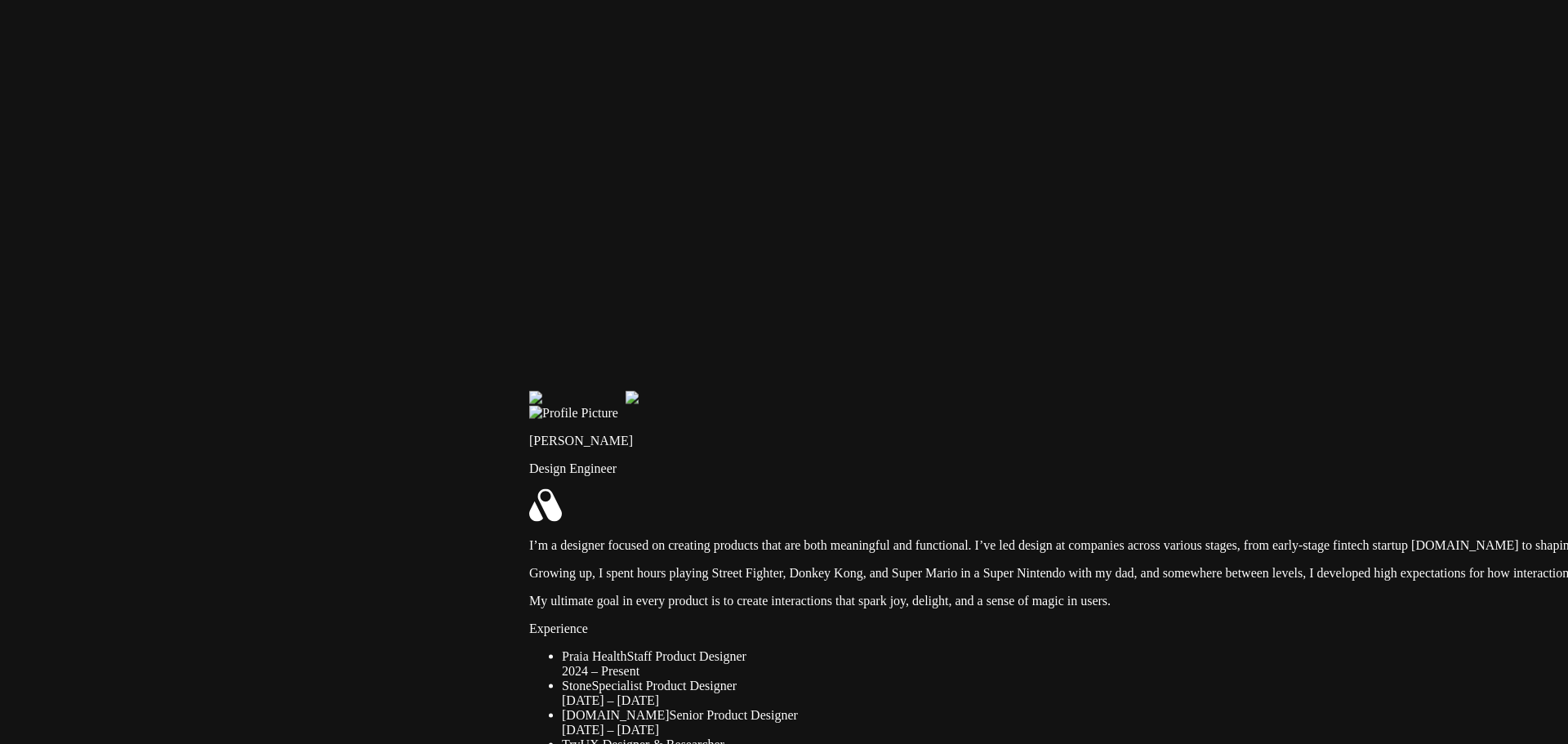
drag, startPoint x: 522, startPoint y: 256, endPoint x: 545, endPoint y: 565, distance: 309.9
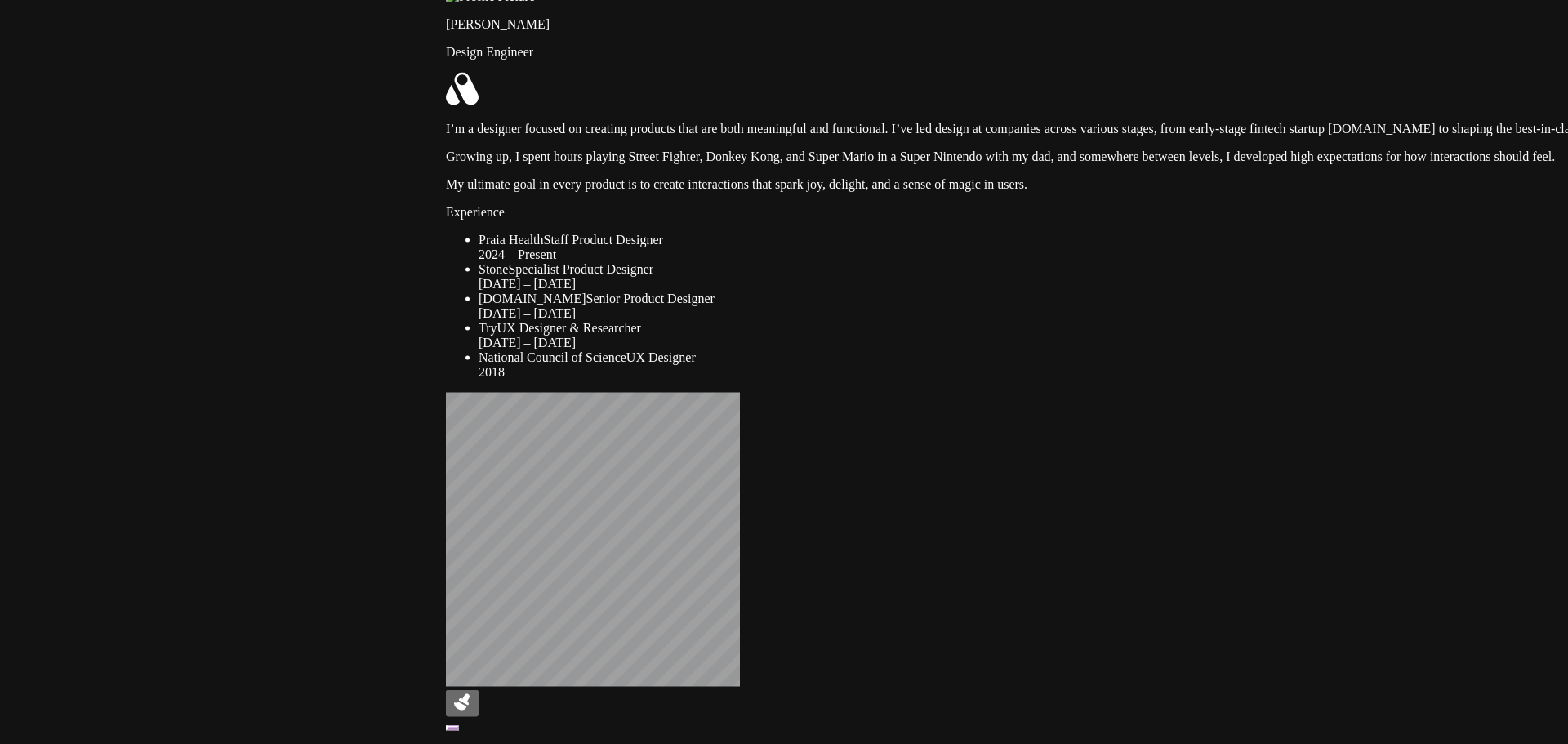
drag, startPoint x: 593, startPoint y: 647, endPoint x: 510, endPoint y: 84, distance: 569.1
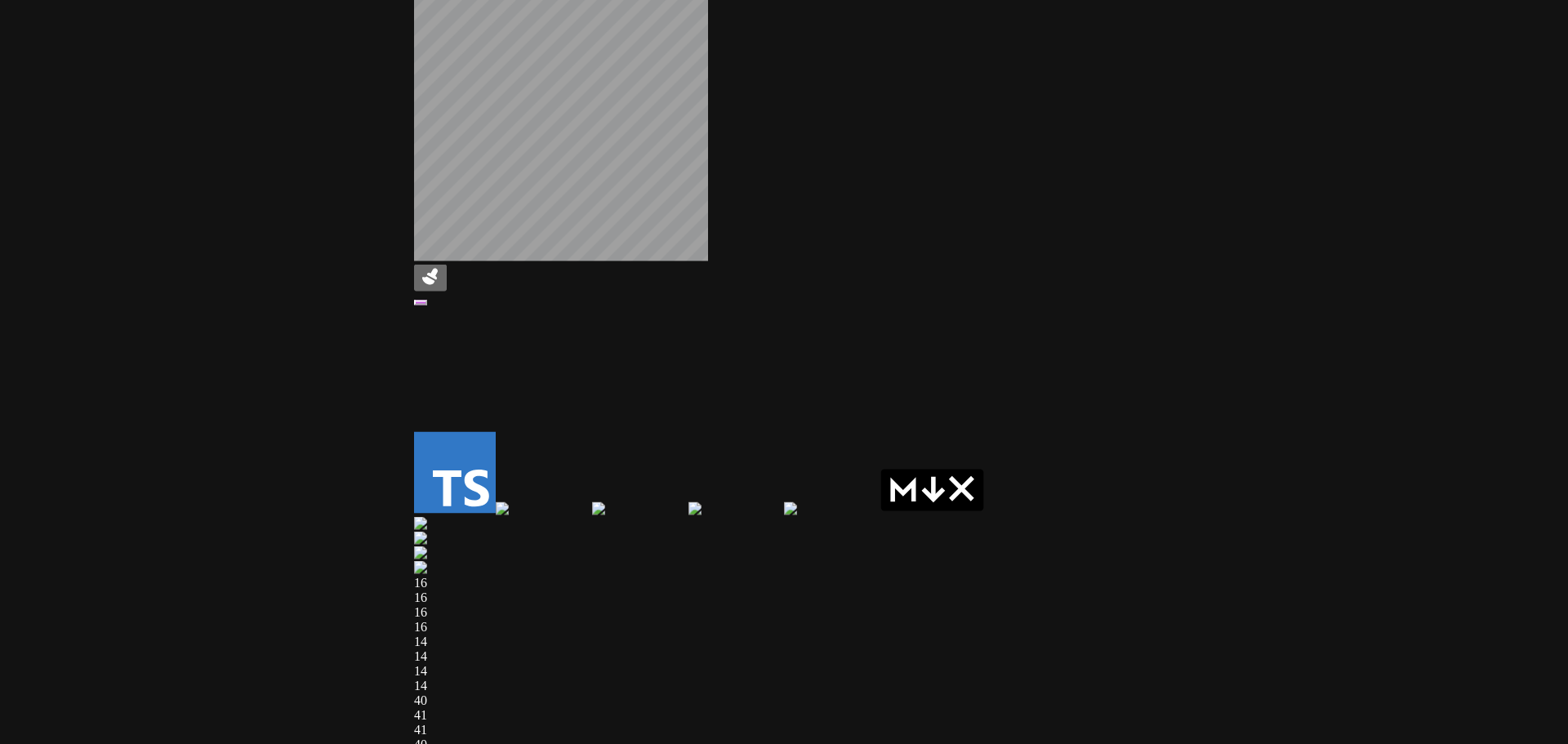
drag, startPoint x: 465, startPoint y: 75, endPoint x: 496, endPoint y: 128, distance: 61.4
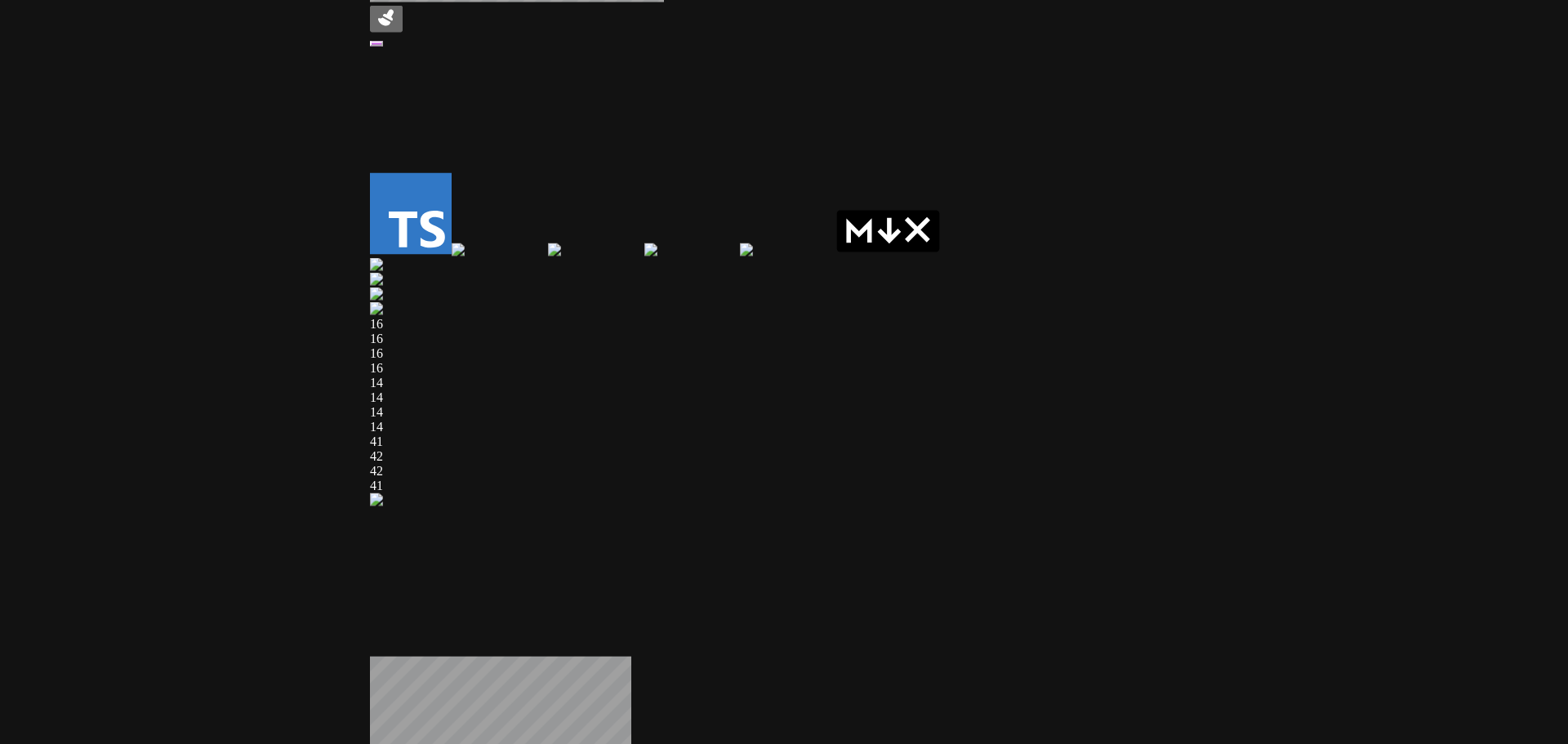
drag, startPoint x: 605, startPoint y: 237, endPoint x: 581, endPoint y: 53, distance: 185.6
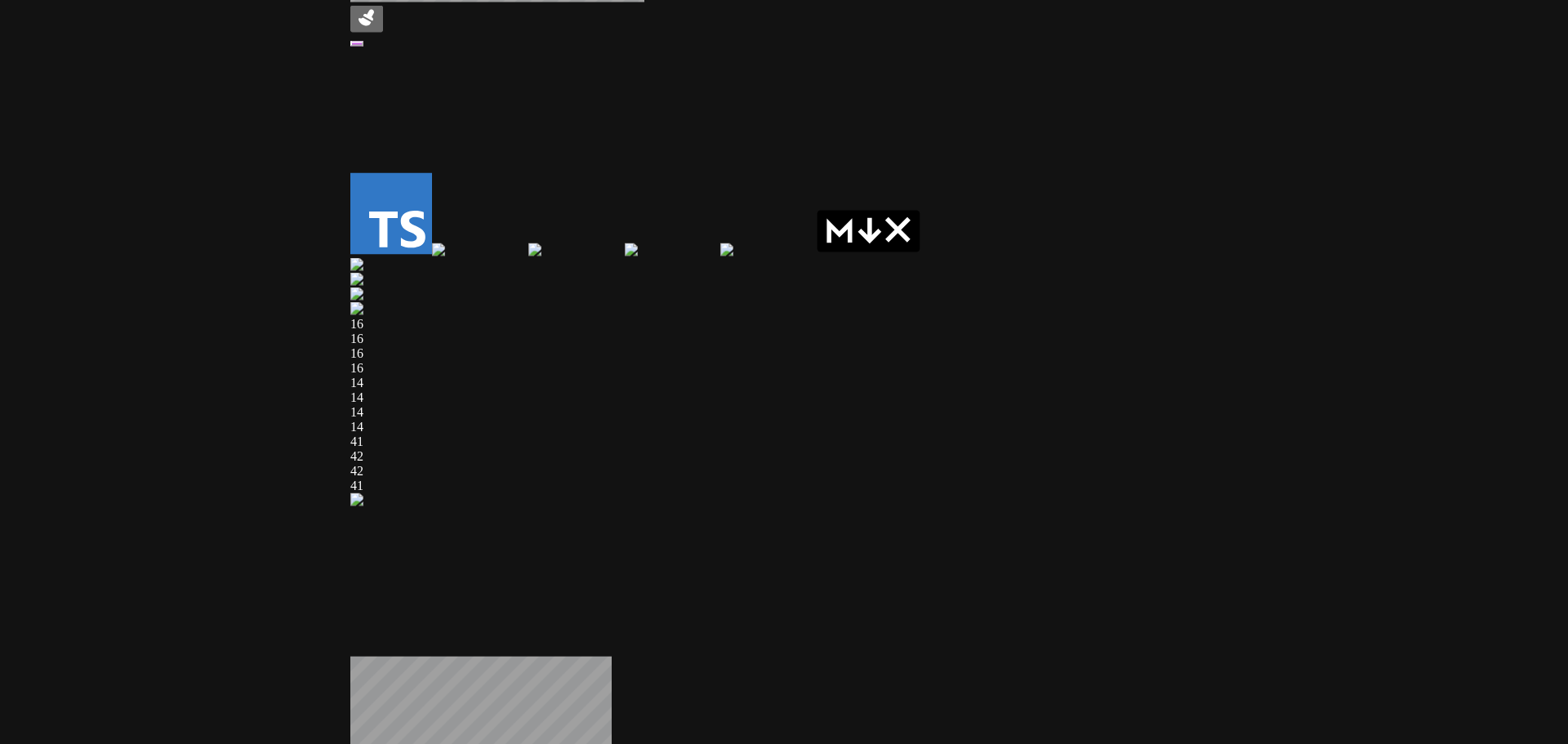
drag, startPoint x: 837, startPoint y: 204, endPoint x: 348, endPoint y: 490, distance: 566.5
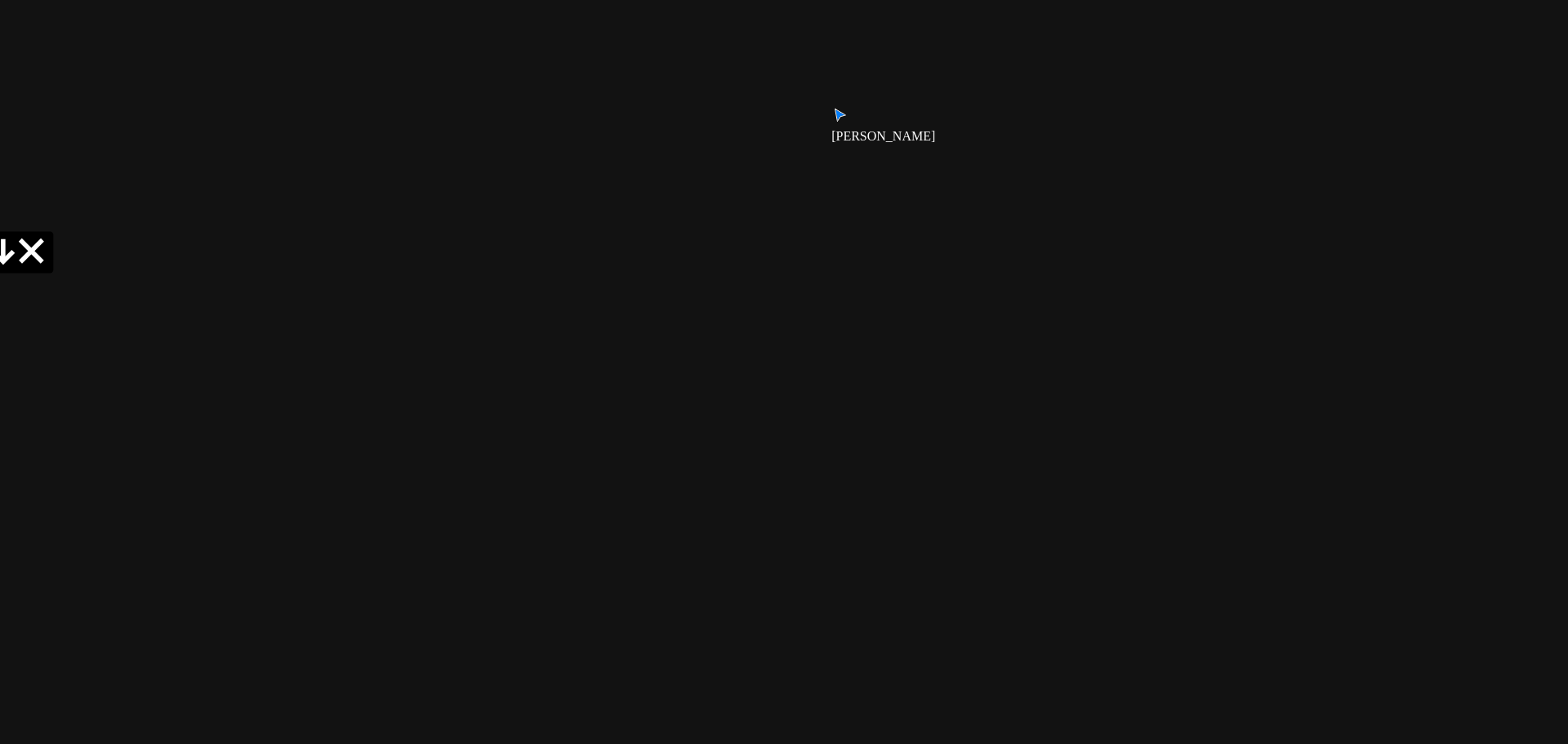
drag, startPoint x: 852, startPoint y: 397, endPoint x: 381, endPoint y: 133, distance: 539.9
drag, startPoint x: 742, startPoint y: 411, endPoint x: 455, endPoint y: 630, distance: 361.0
drag, startPoint x: 952, startPoint y: 370, endPoint x: 963, endPoint y: 422, distance: 53.2
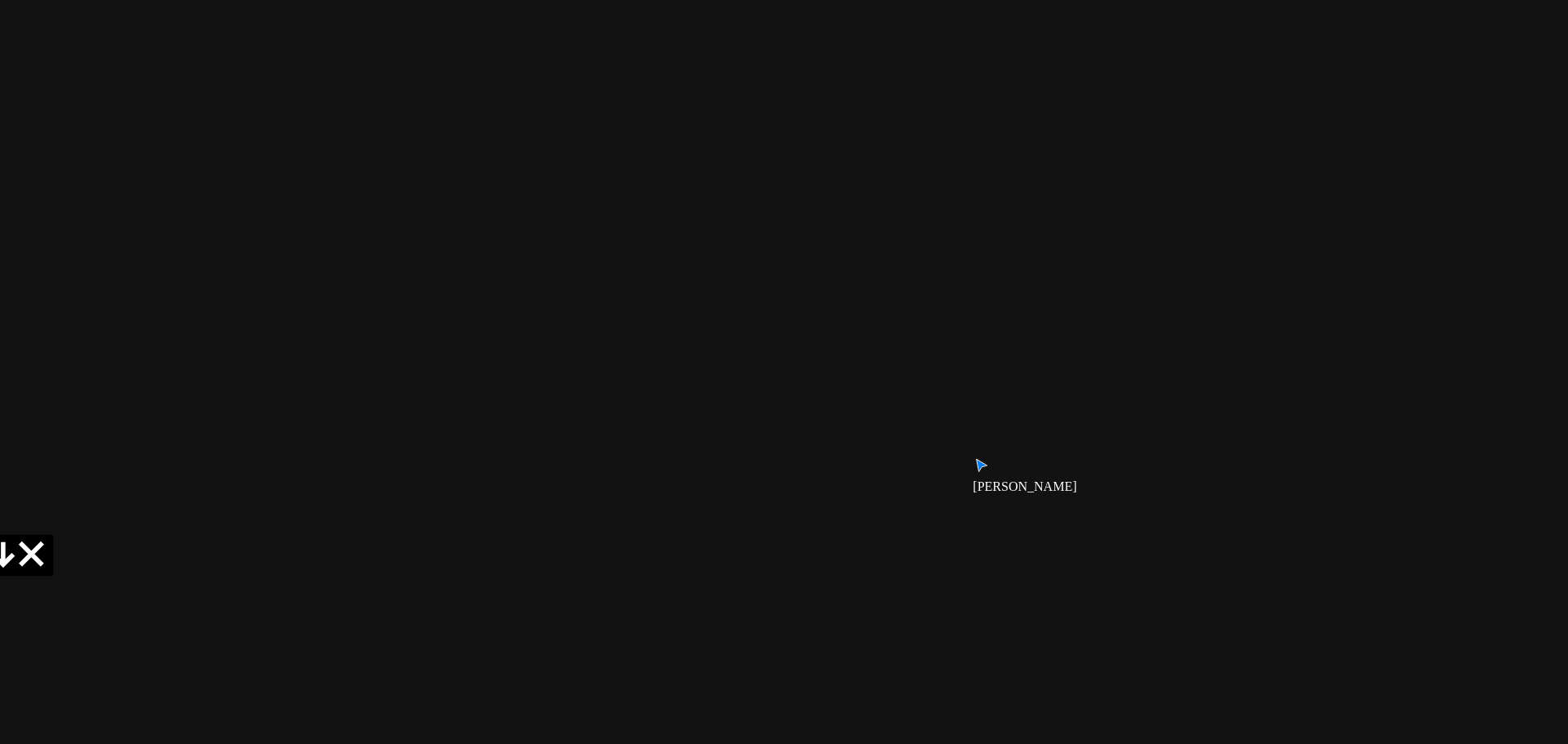
drag, startPoint x: 1260, startPoint y: 347, endPoint x: 1281, endPoint y: 588, distance: 241.9
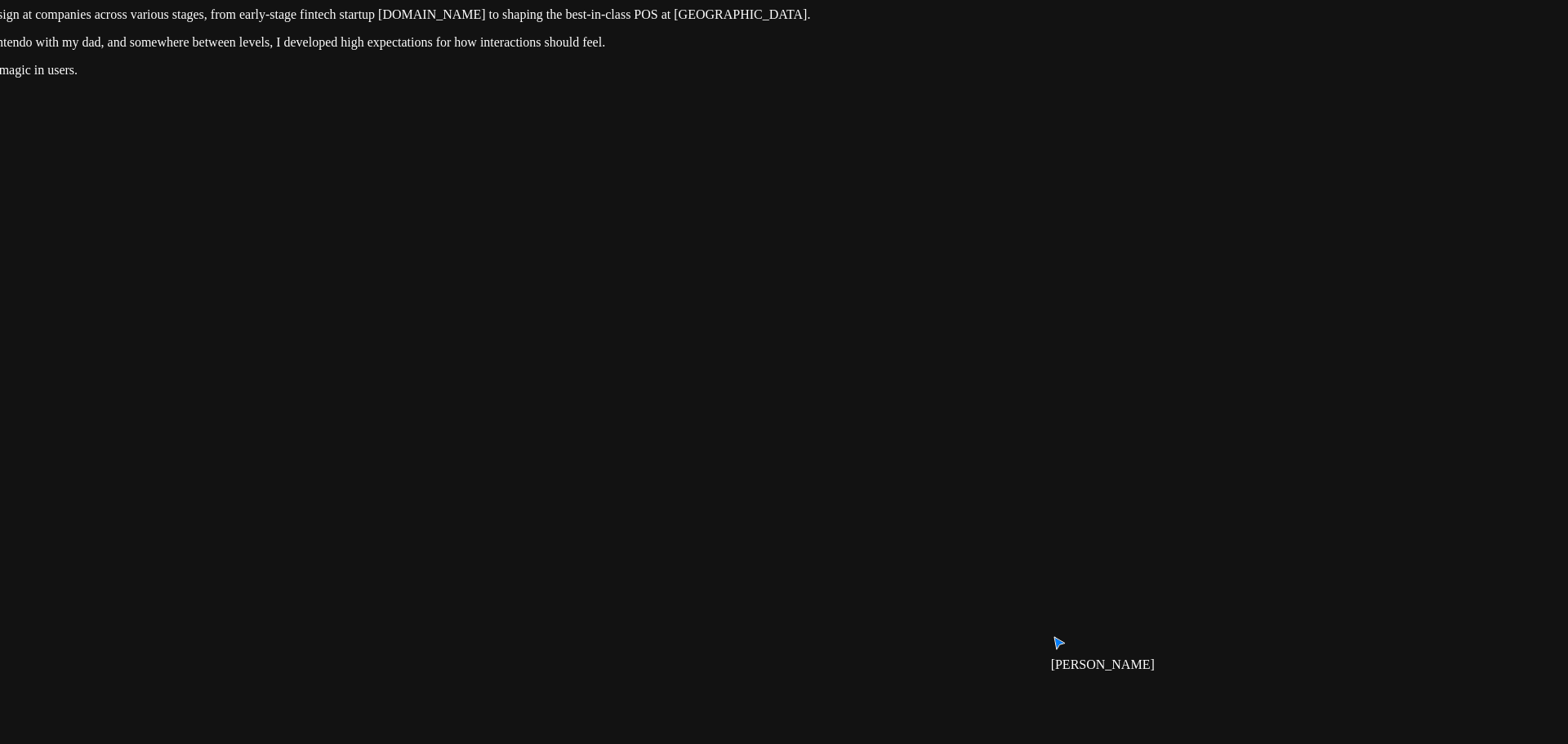
drag, startPoint x: 1381, startPoint y: 349, endPoint x: 1314, endPoint y: 642, distance: 300.6
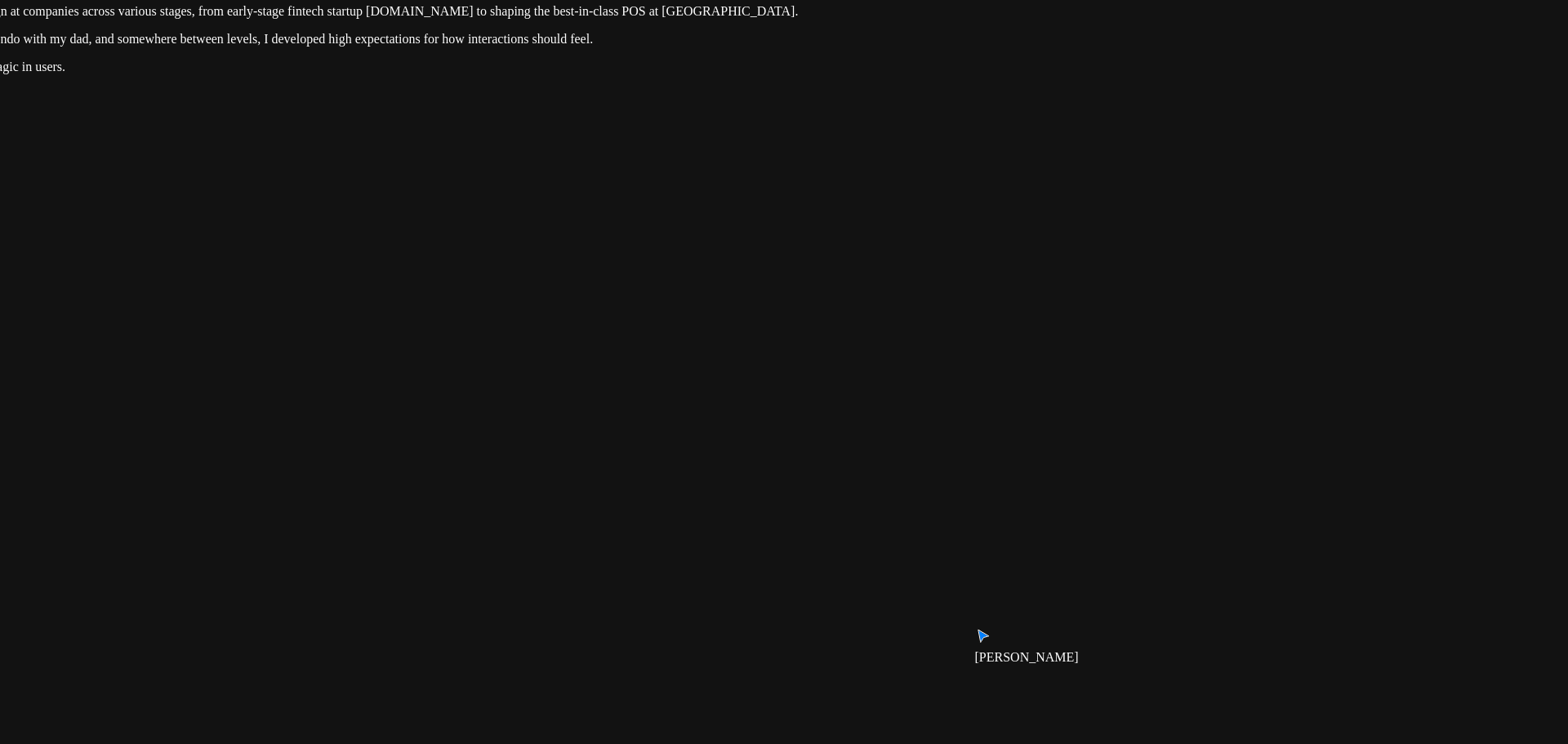
drag, startPoint x: 1324, startPoint y: 648, endPoint x: 1263, endPoint y: 105, distance: 546.4
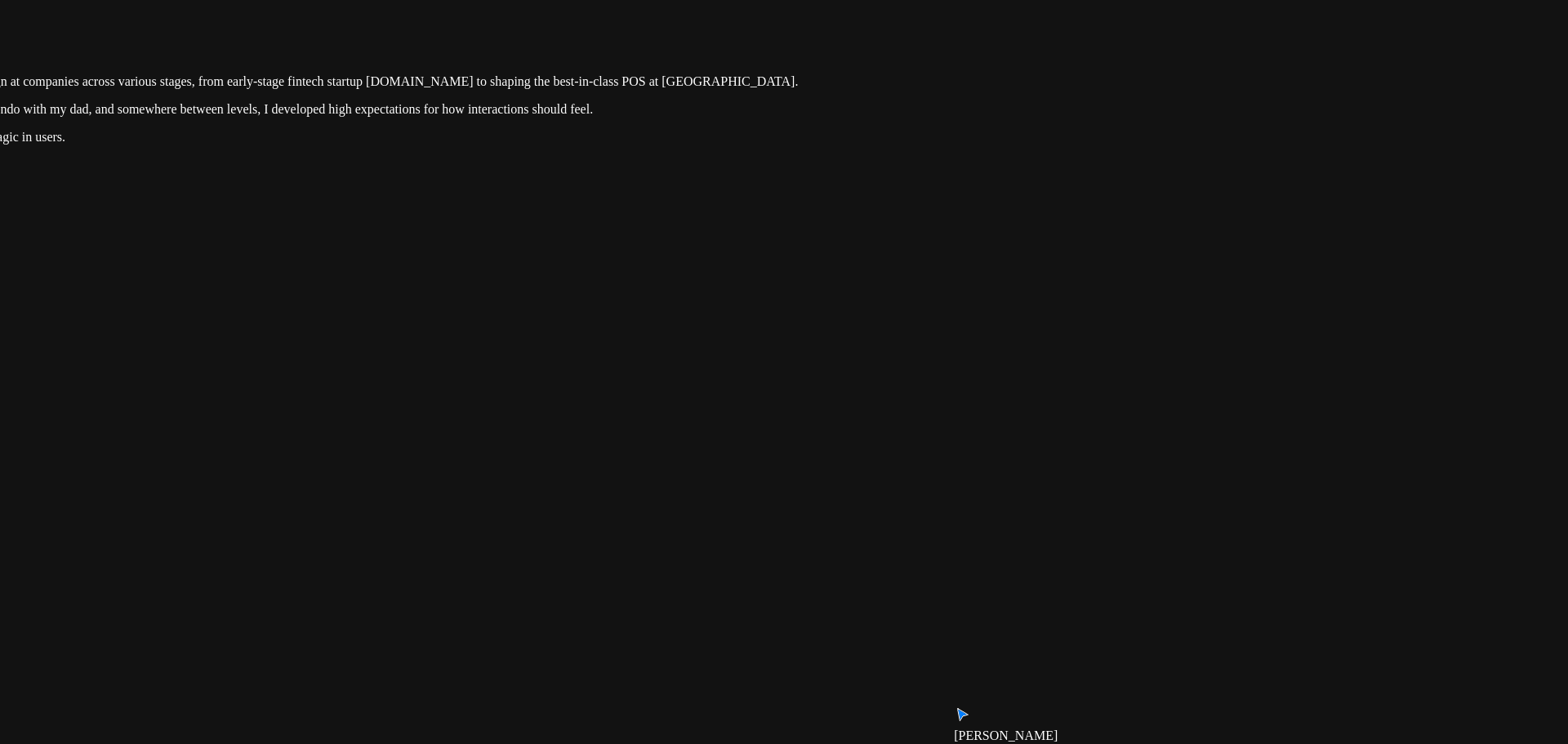
drag
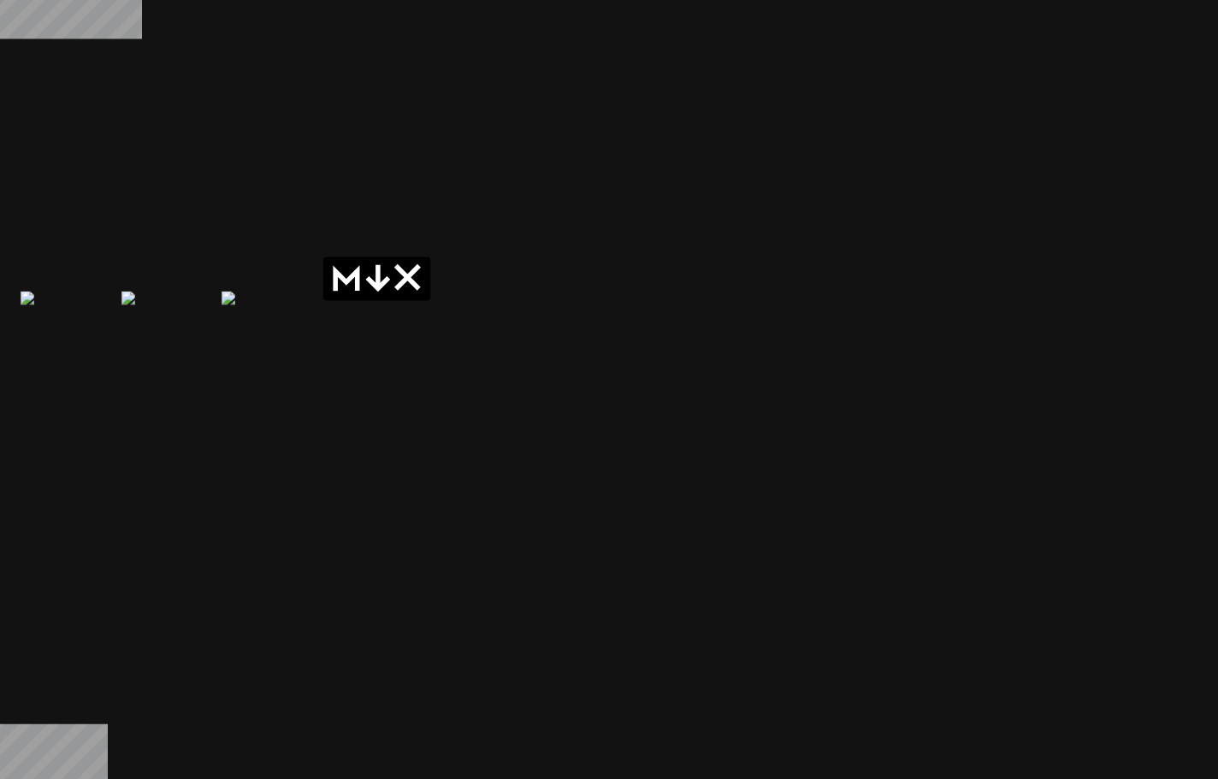
drag, startPoint x: 506, startPoint y: 444, endPoint x: 1103, endPoint y: 465, distance: 596.6
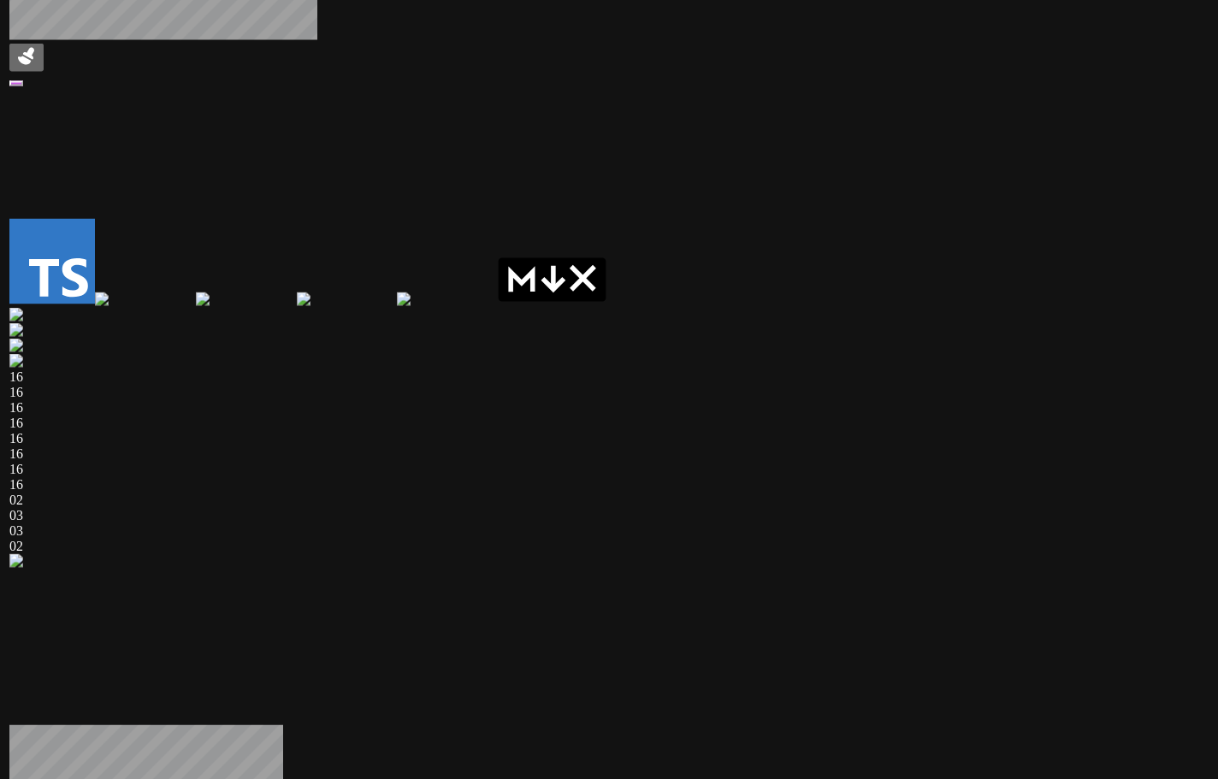
drag, startPoint x: 544, startPoint y: 258, endPoint x: 1118, endPoint y: 302, distance: 575.7
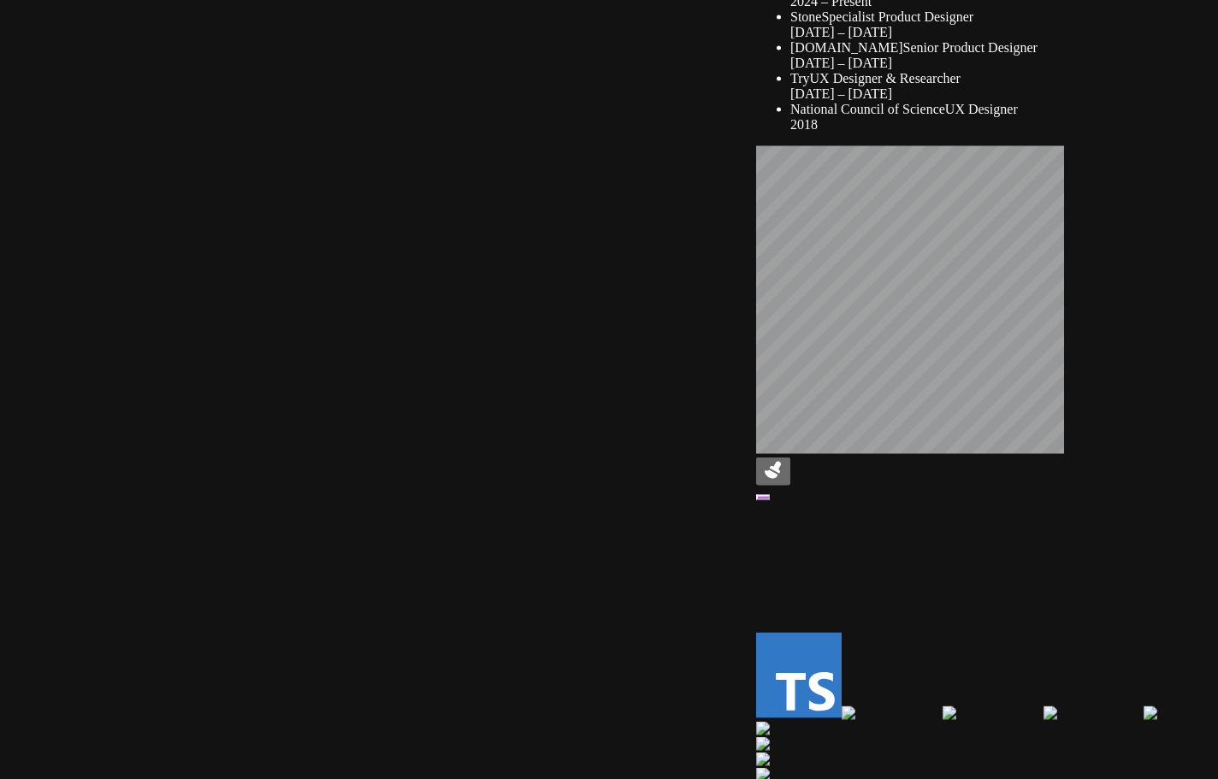
drag, startPoint x: 425, startPoint y: 189, endPoint x: 533, endPoint y: 628, distance: 451.9
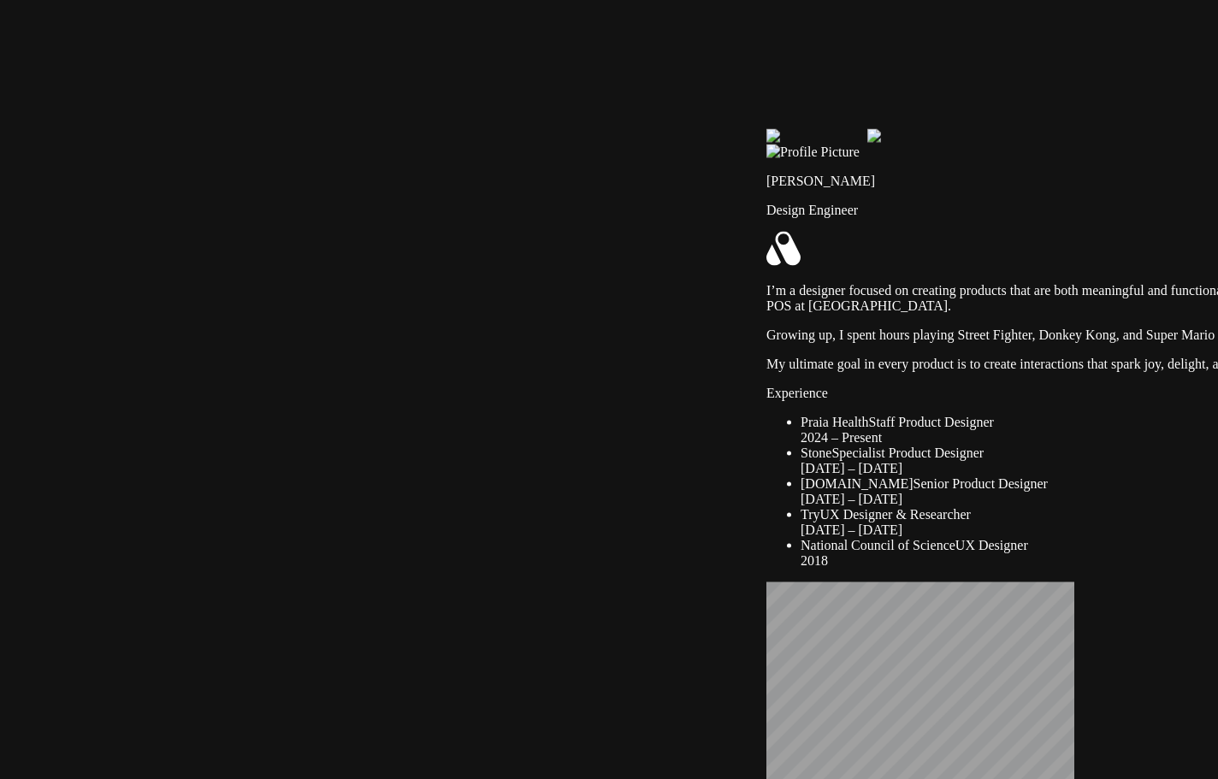
drag, startPoint x: 415, startPoint y: 273, endPoint x: 417, endPoint y: 660, distance: 386.7
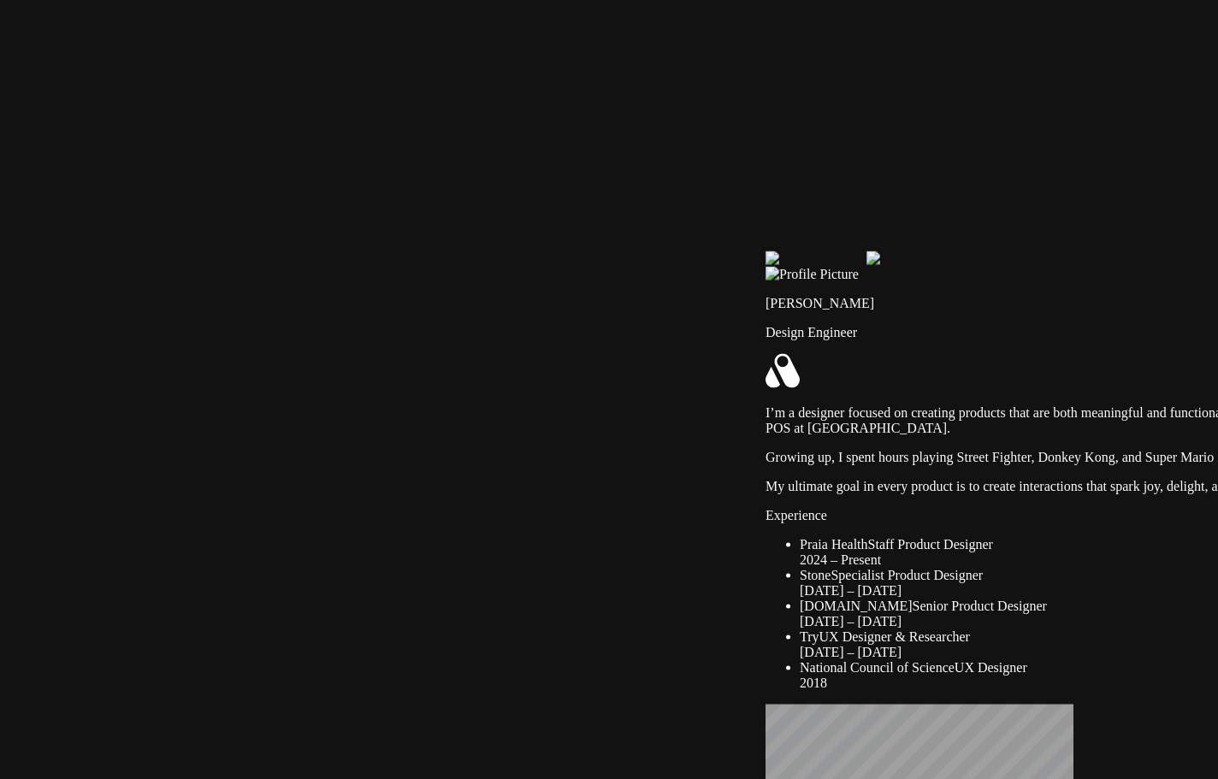
drag, startPoint x: 592, startPoint y: 500, endPoint x: 583, endPoint y: 592, distance: 92.8
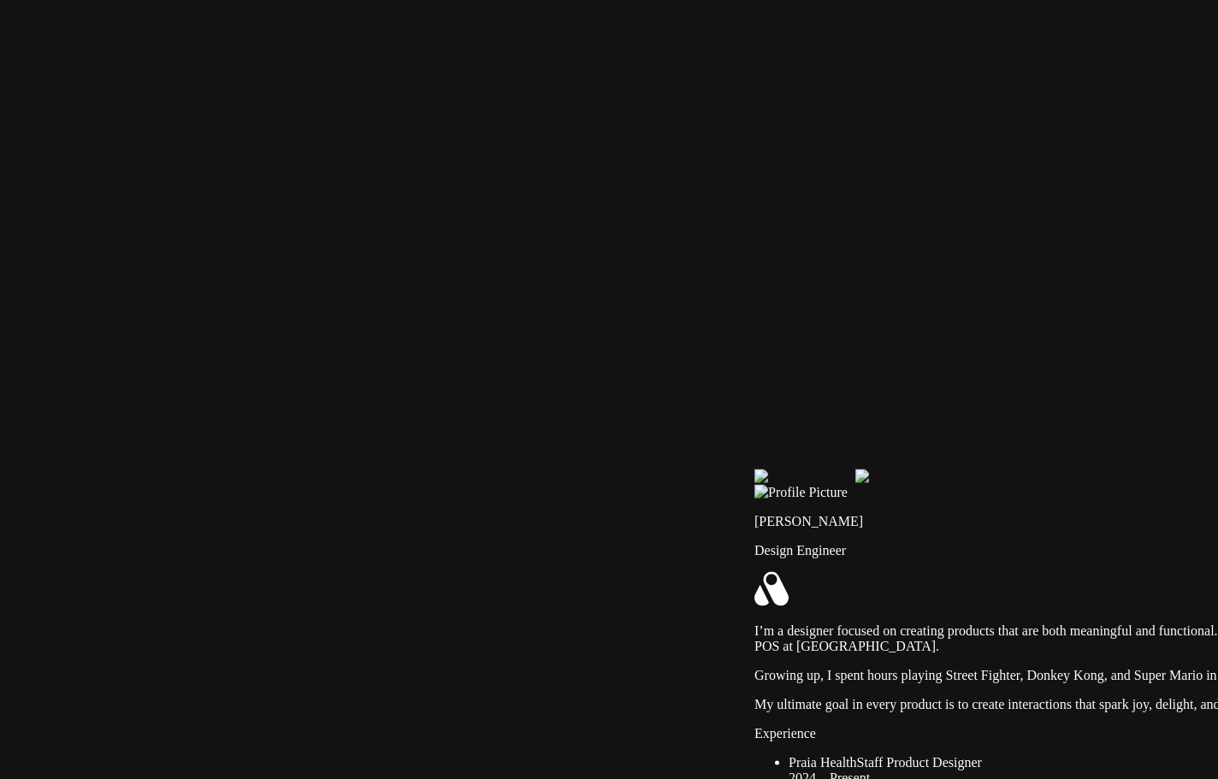
drag, startPoint x: 421, startPoint y: 539, endPoint x: 421, endPoint y: 565, distance: 25.7
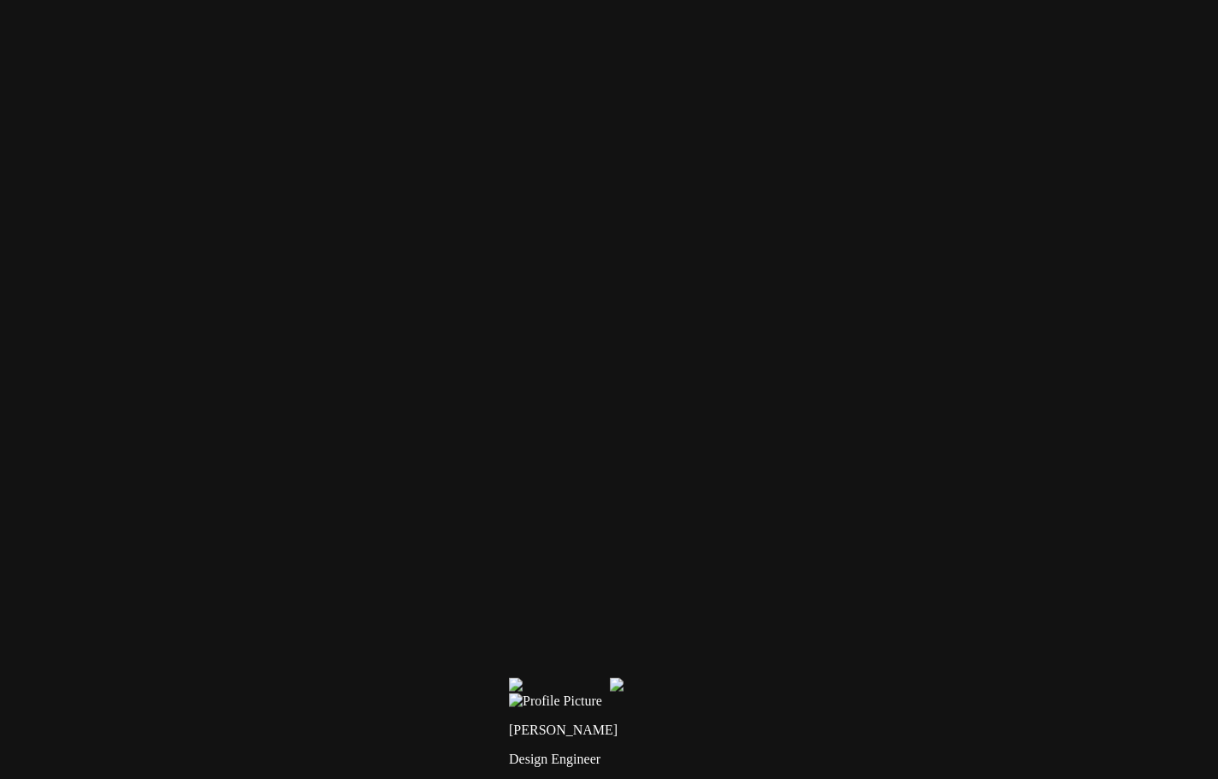
drag, startPoint x: 1032, startPoint y: 139, endPoint x: 777, endPoint y: 352, distance: 332.2
drag, startPoint x: 602, startPoint y: 318, endPoint x: 508, endPoint y: 330, distance: 94.9
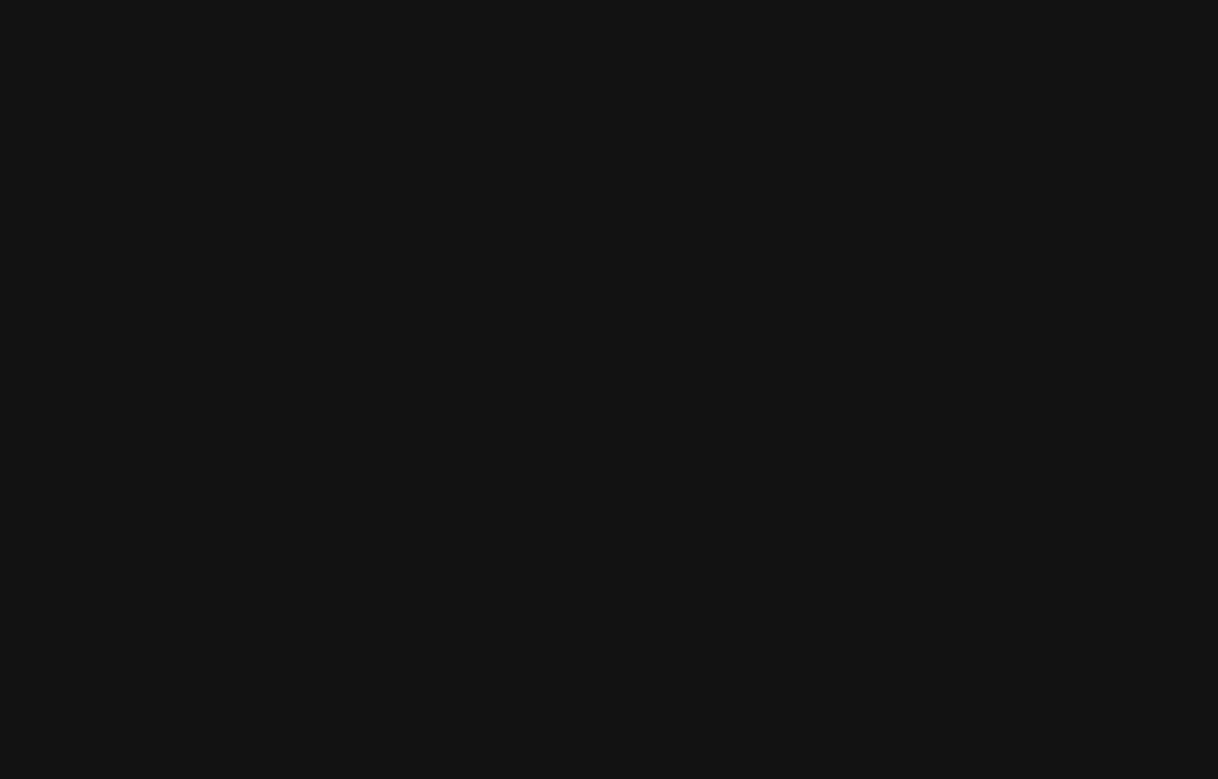
drag, startPoint x: 928, startPoint y: 223, endPoint x: 434, endPoint y: 222, distance: 494.5
drag, startPoint x: 906, startPoint y: 376, endPoint x: 269, endPoint y: 271, distance: 645.8
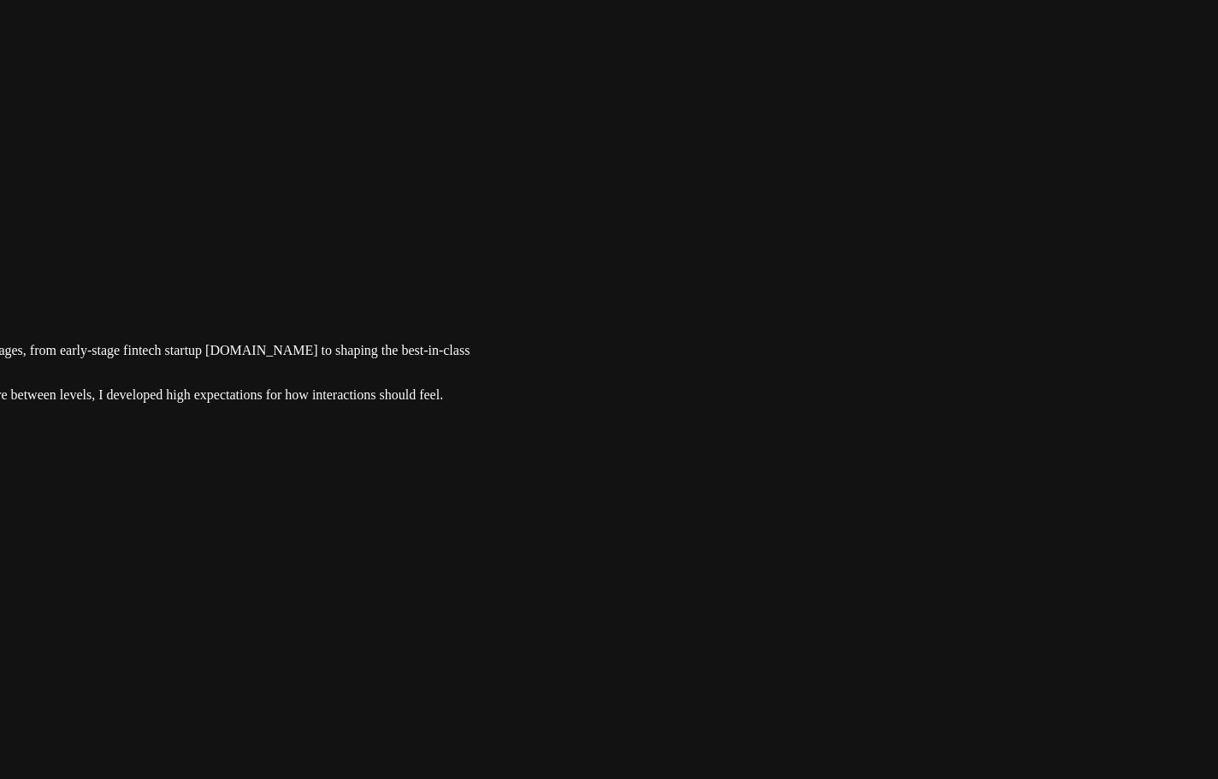
drag, startPoint x: 759, startPoint y: 579, endPoint x: 793, endPoint y: 57, distance: 523.0
drag, startPoint x: 936, startPoint y: 573, endPoint x: 938, endPoint y: 97, distance: 476.5
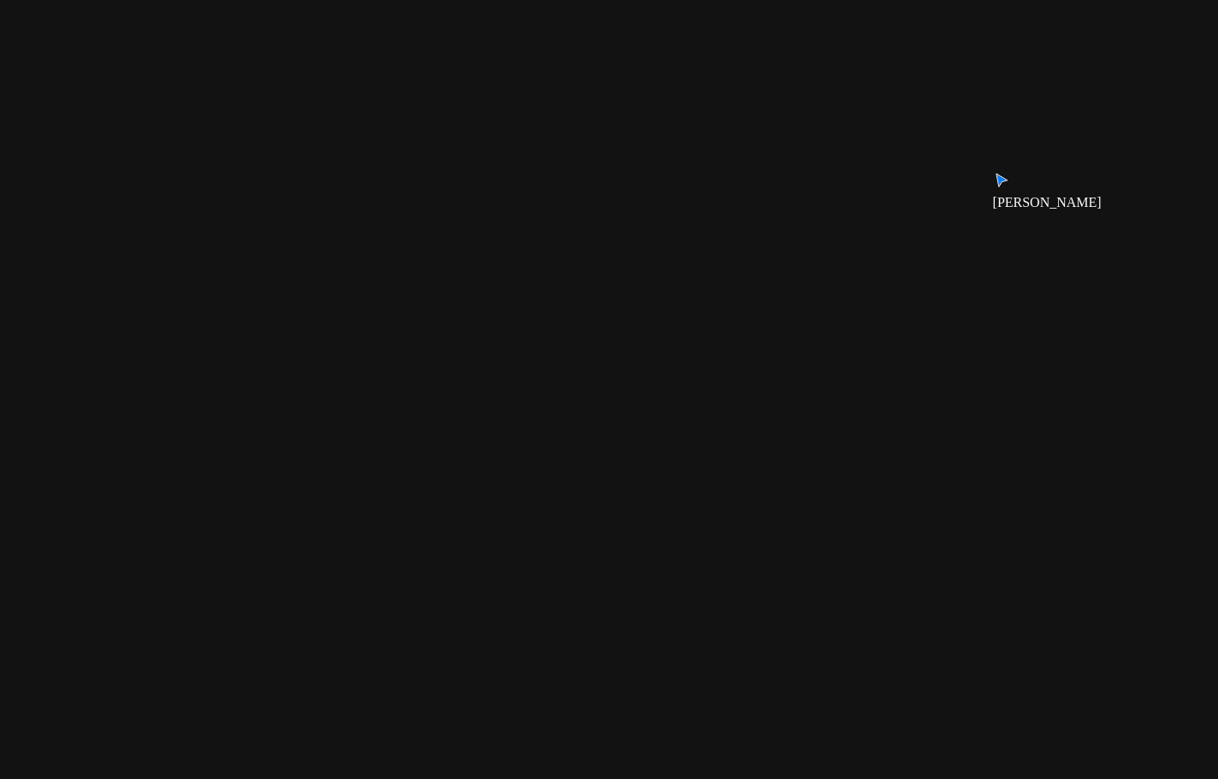
drag, startPoint x: 917, startPoint y: 405, endPoint x: 994, endPoint y: 54, distance: 359.9
drag, startPoint x: 715, startPoint y: 504, endPoint x: 946, endPoint y: 411, distance: 249.1
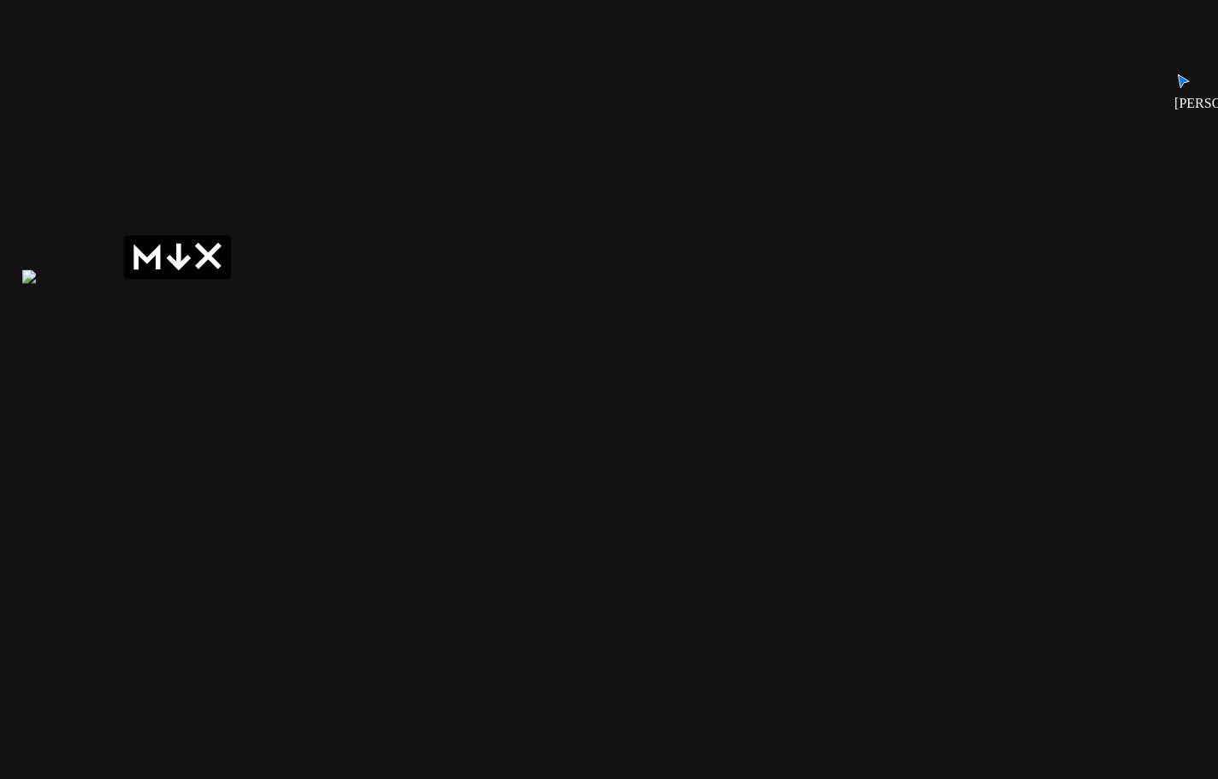
drag, startPoint x: 830, startPoint y: 465, endPoint x: 900, endPoint y: 430, distance: 78.0
drag, startPoint x: 819, startPoint y: 445, endPoint x: 558, endPoint y: 411, distance: 263.0
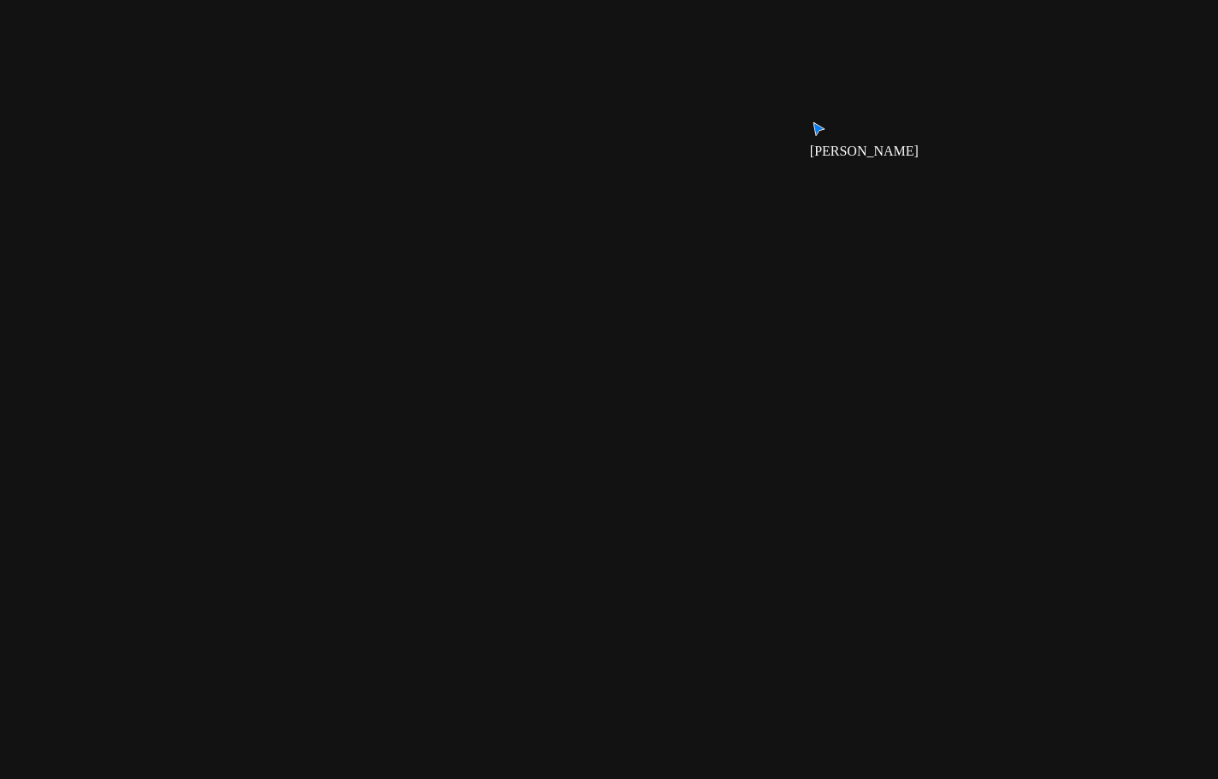
drag, startPoint x: 527, startPoint y: 554, endPoint x: 577, endPoint y: 537, distance: 53.3
drag, startPoint x: 517, startPoint y: 603, endPoint x: 1109, endPoint y: 539, distance: 595.4
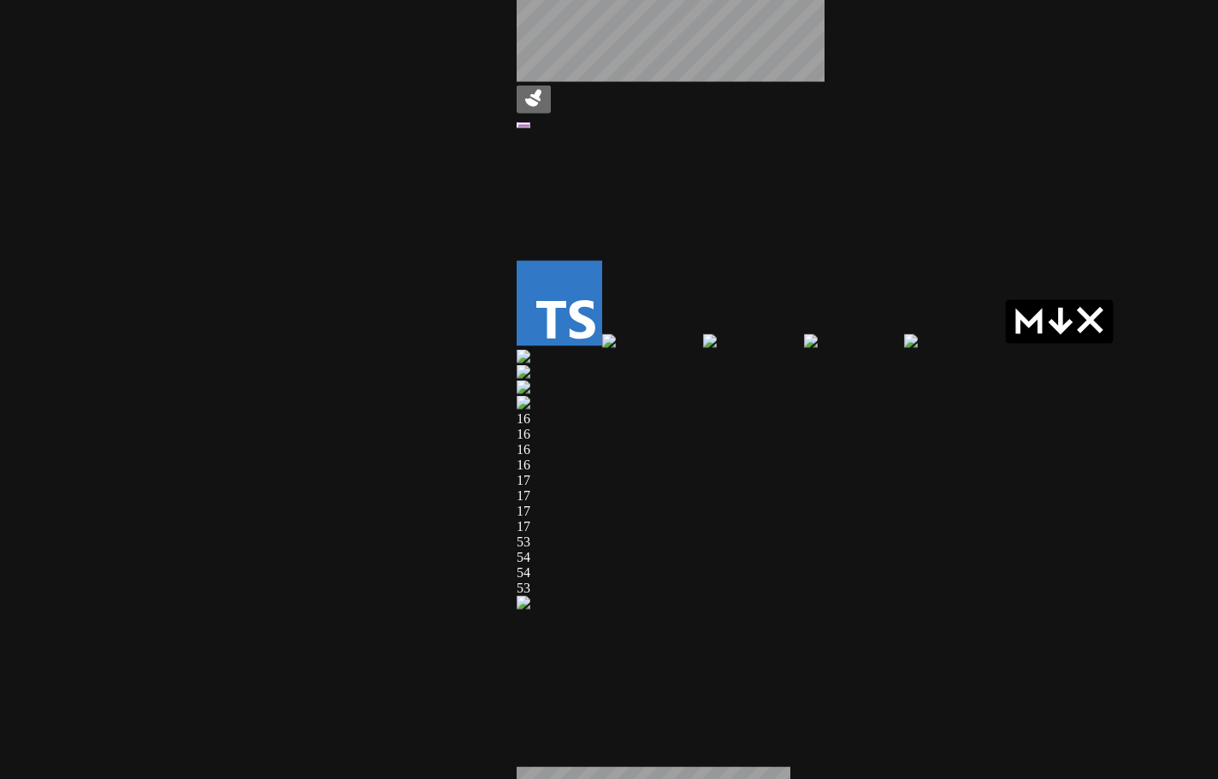
drag, startPoint x: 464, startPoint y: 558, endPoint x: 800, endPoint y: 595, distance: 338.3
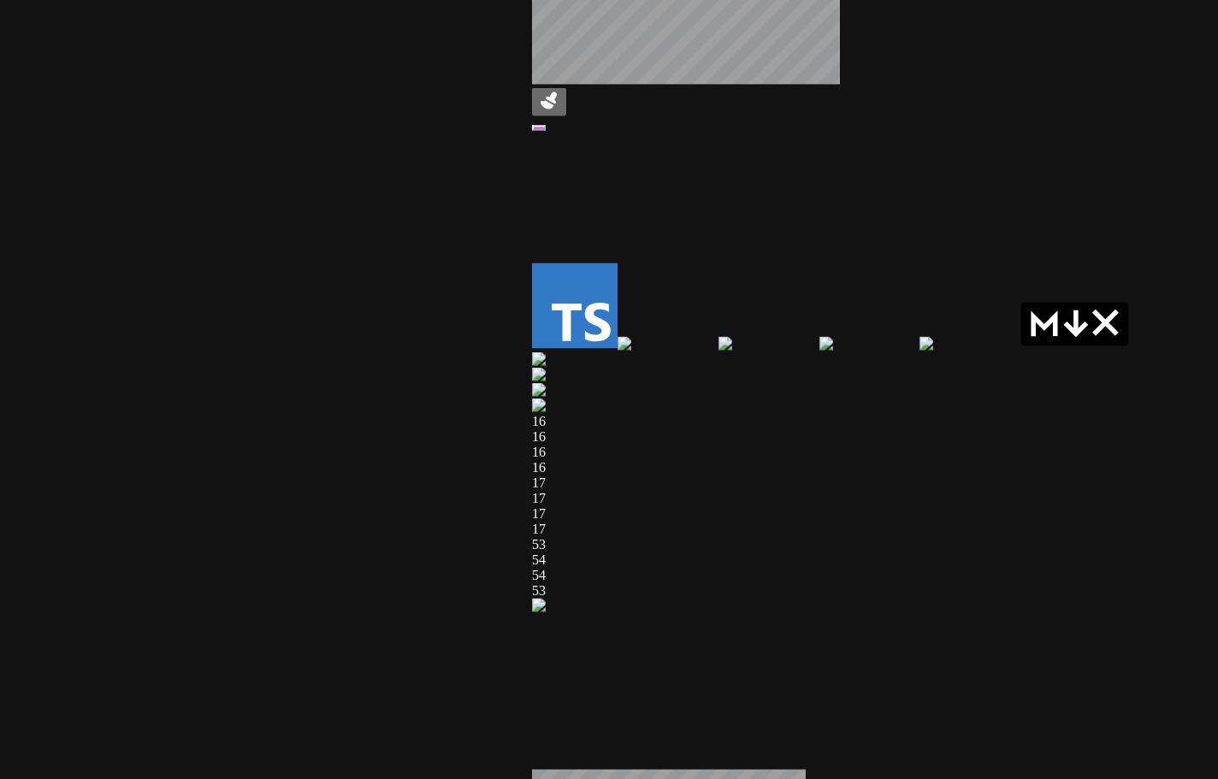
drag, startPoint x: 272, startPoint y: 275, endPoint x: 459, endPoint y: 695, distance: 459.6
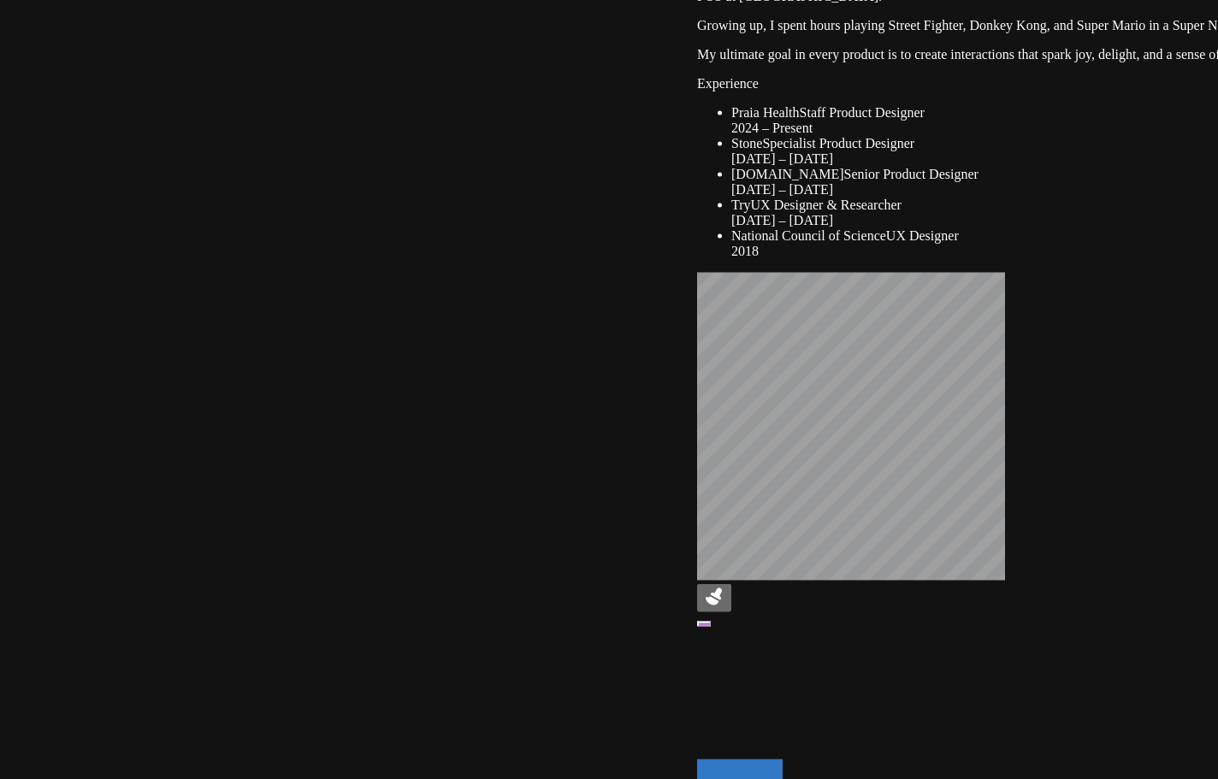
drag, startPoint x: 315, startPoint y: 286, endPoint x: 395, endPoint y: 683, distance: 405.0
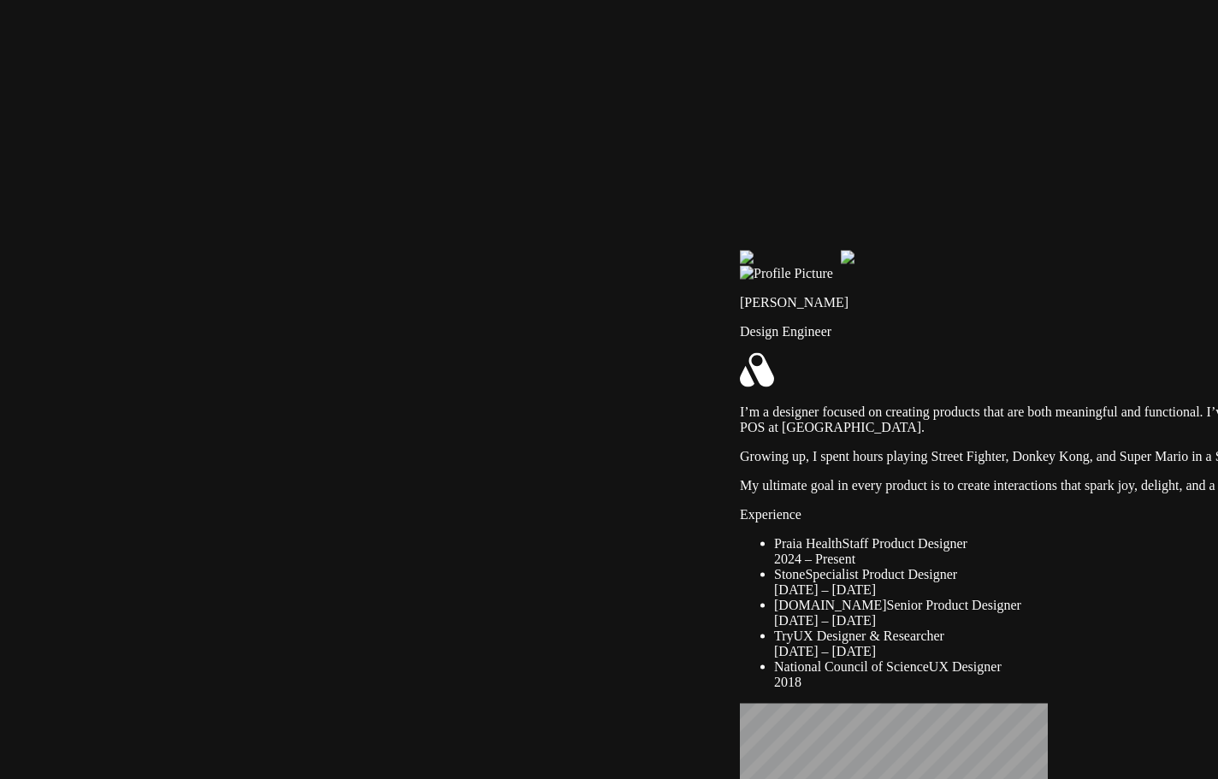
drag, startPoint x: 565, startPoint y: 341, endPoint x: 547, endPoint y: 700, distance: 358.8
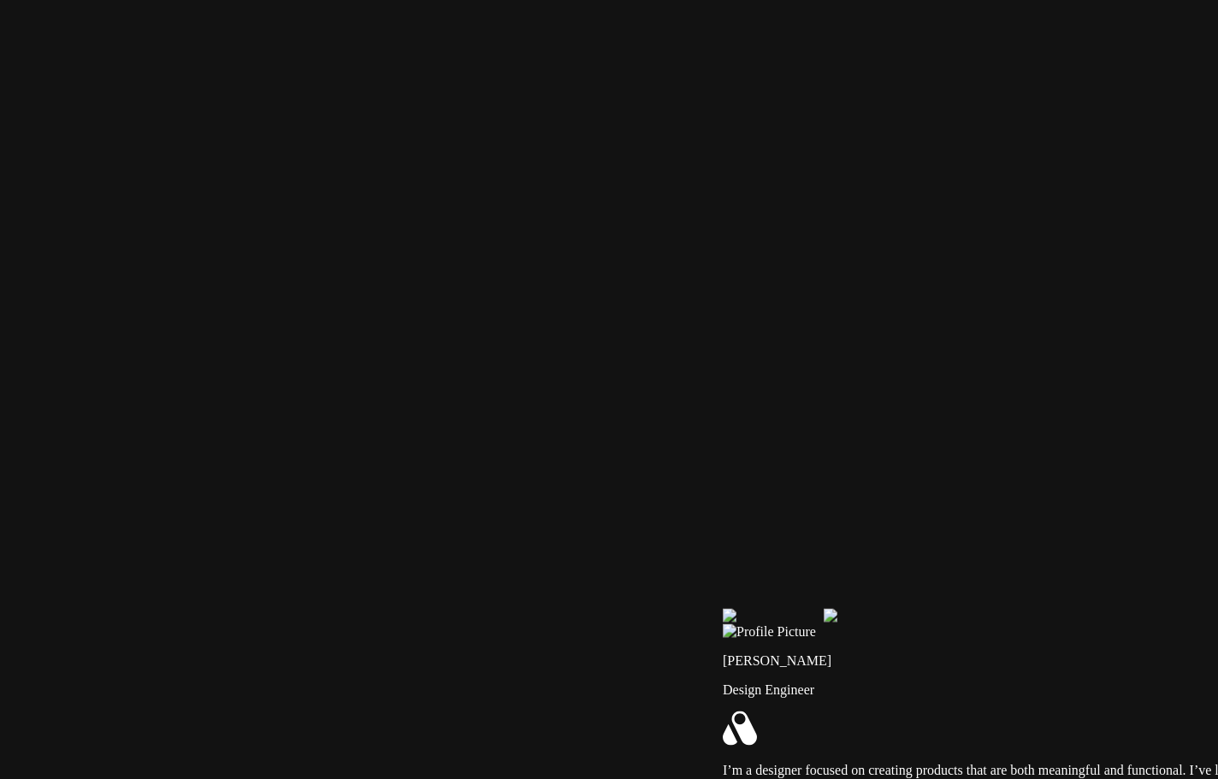
drag, startPoint x: 759, startPoint y: 303, endPoint x: 703, endPoint y: 518, distance: 221.8
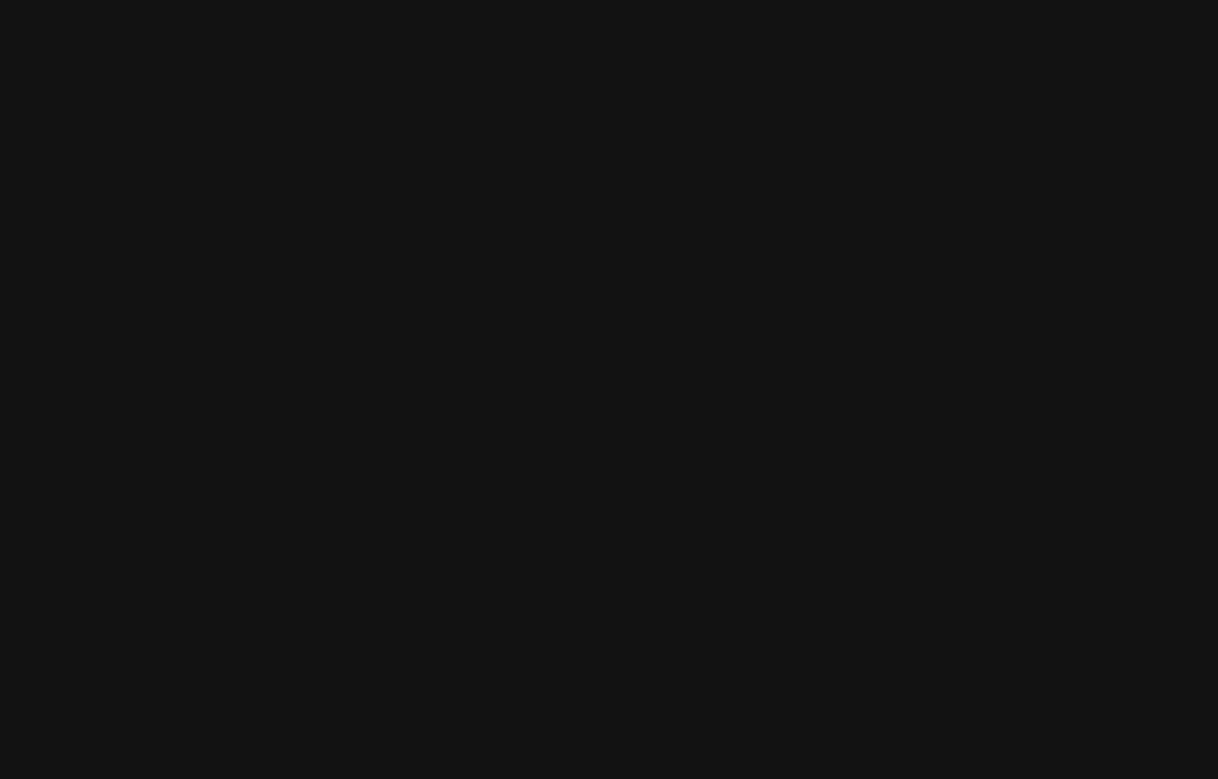
drag, startPoint x: 1048, startPoint y: 402, endPoint x: 491, endPoint y: 346, distance: 559.7
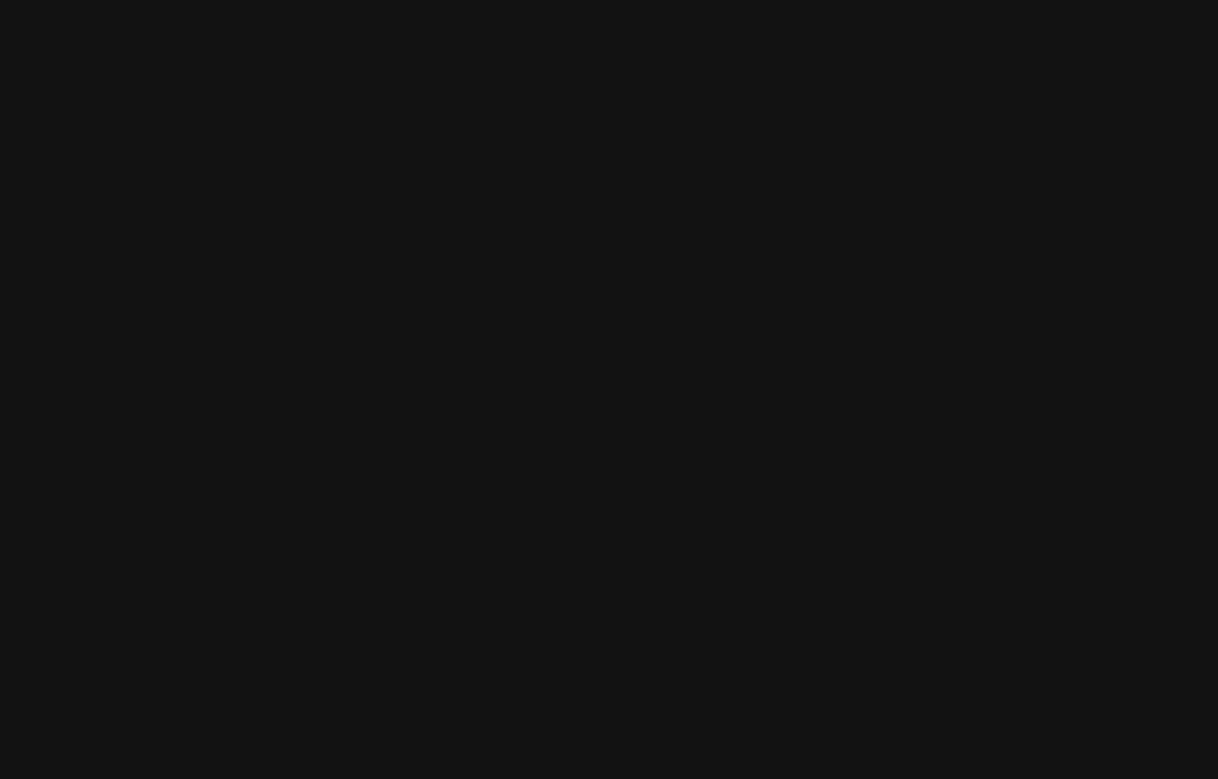
drag, startPoint x: 809, startPoint y: 361, endPoint x: 504, endPoint y: 295, distance: 312.4
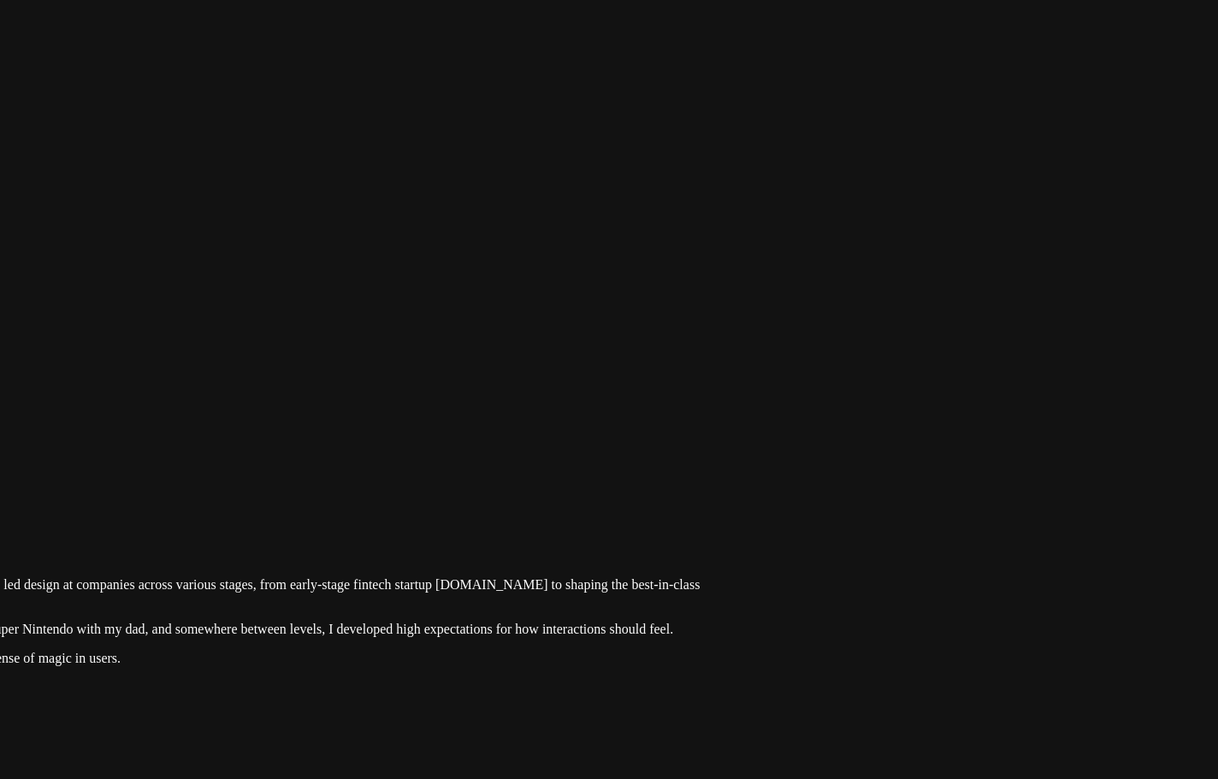
drag, startPoint x: 1015, startPoint y: 639, endPoint x: 947, endPoint y: 277, distance: 368.3
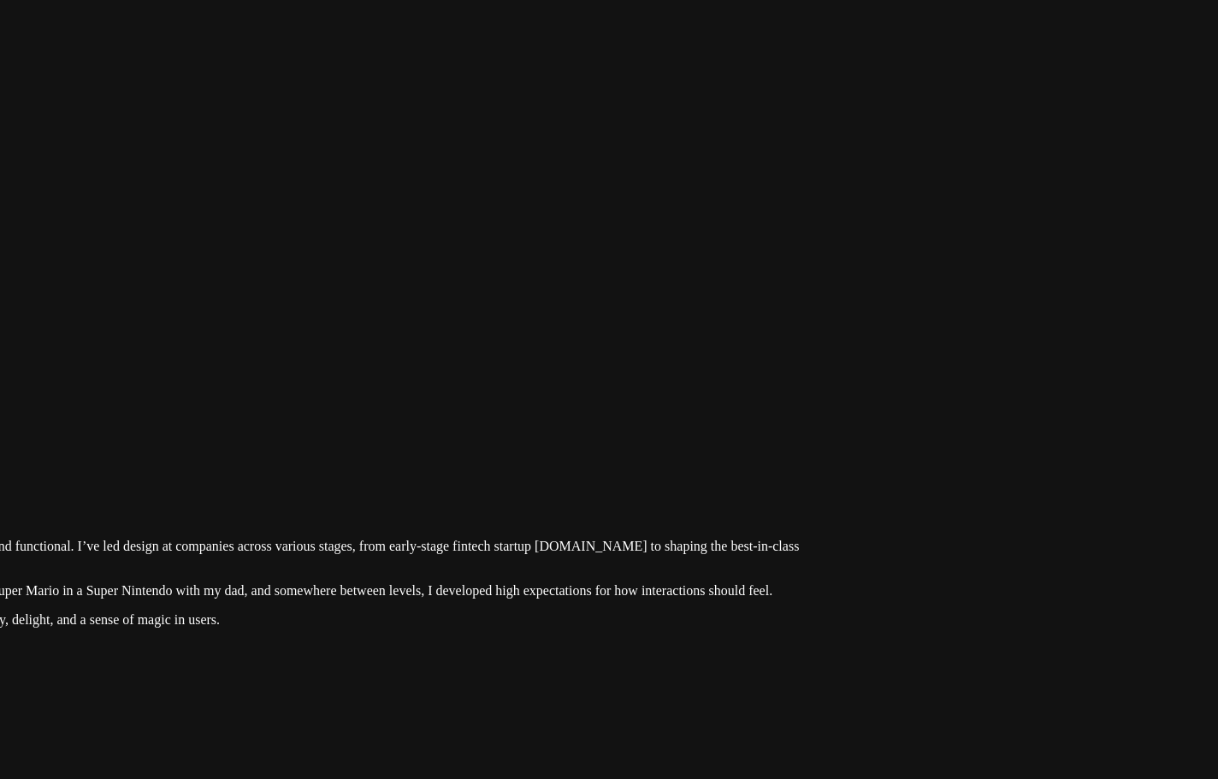
drag, startPoint x: 441, startPoint y: 413, endPoint x: 897, endPoint y: 387, distance: 456.7
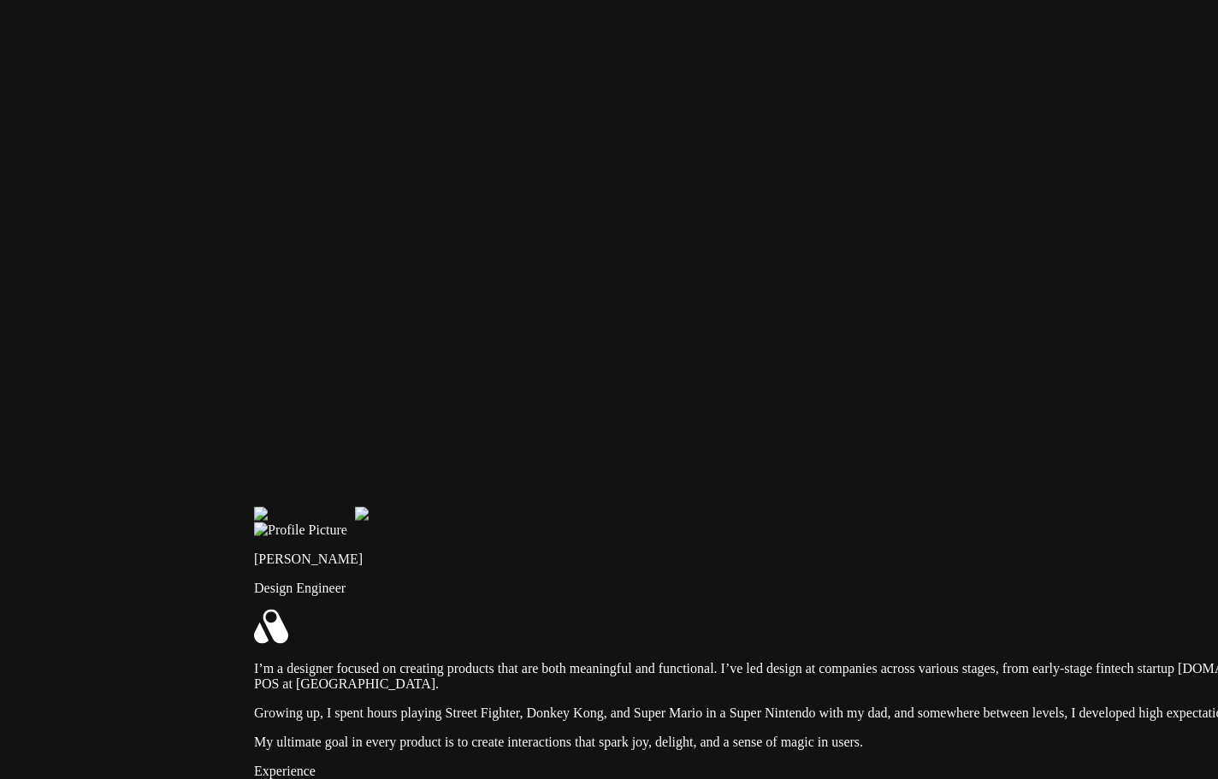
drag, startPoint x: 227, startPoint y: 334, endPoint x: 805, endPoint y: 664, distance: 665.5
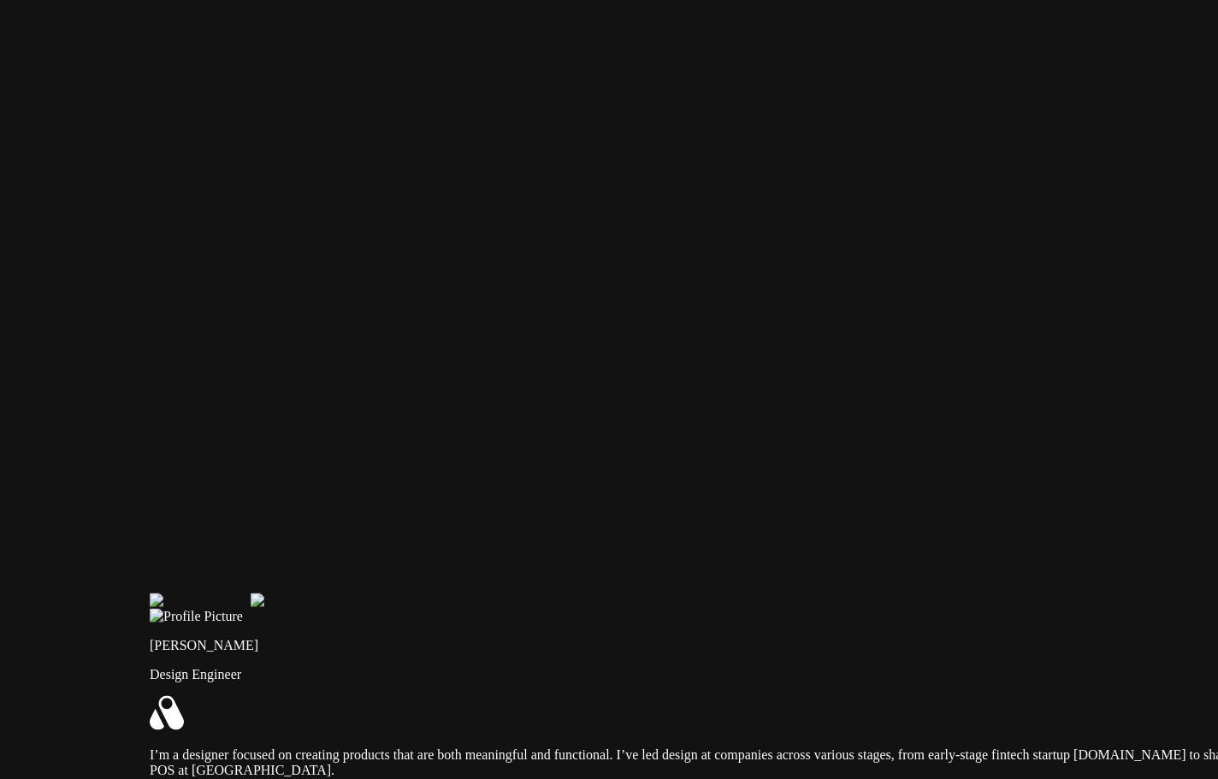
drag, startPoint x: 1052, startPoint y: 199, endPoint x: 959, endPoint y: -8, distance: 227.1
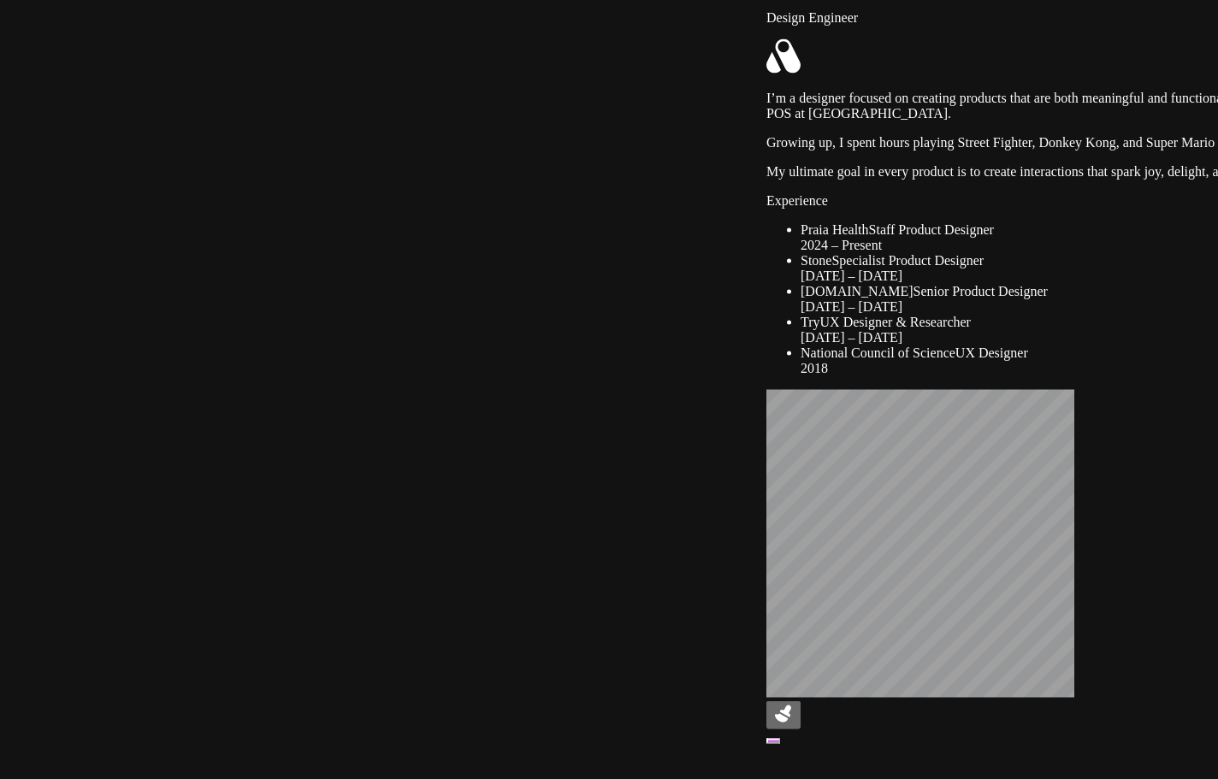
drag, startPoint x: 257, startPoint y: 608, endPoint x: 596, endPoint y: 116, distance: 597.3
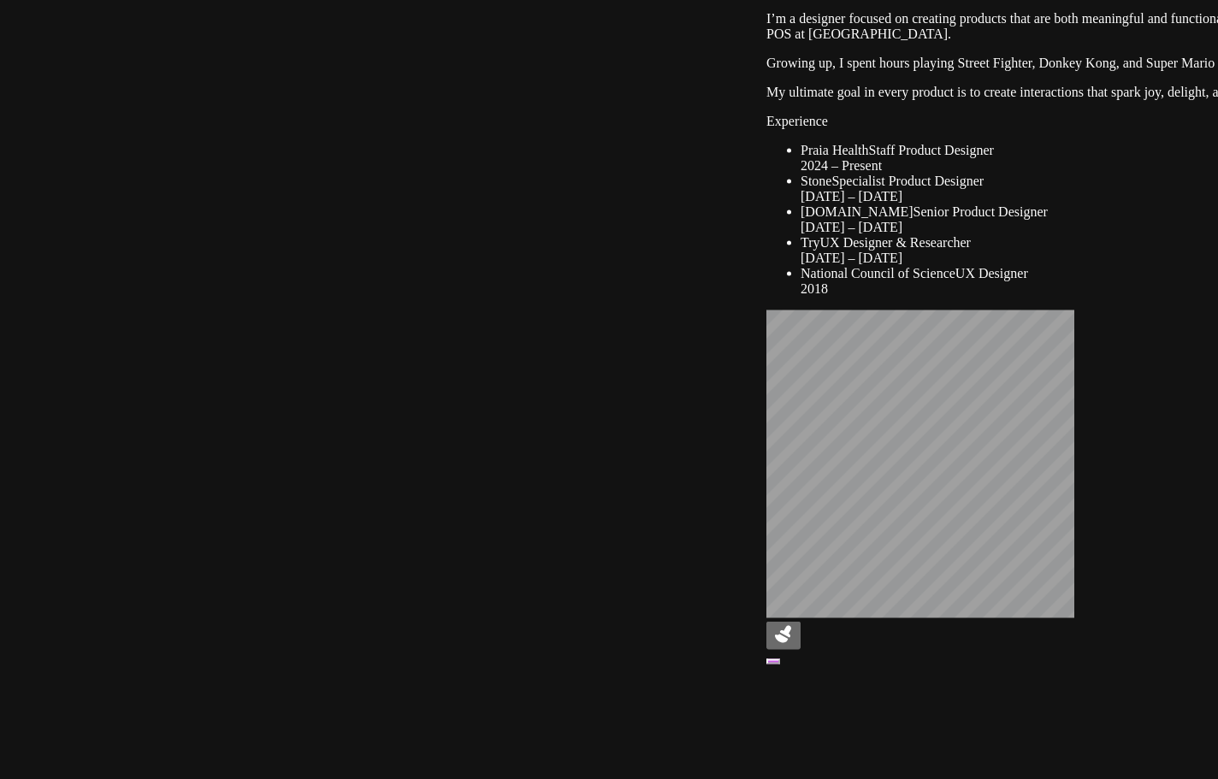
drag, startPoint x: 449, startPoint y: 500, endPoint x: 355, endPoint y: 114, distance: 397.1
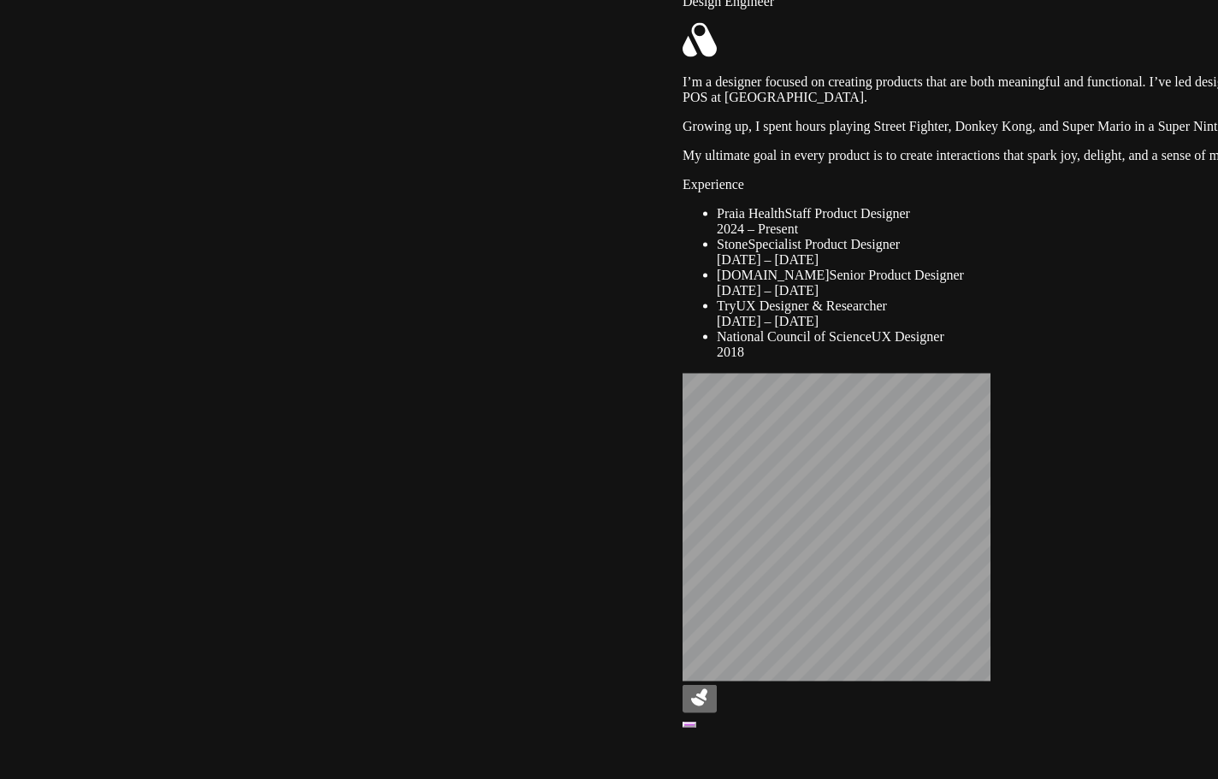
drag, startPoint x: 386, startPoint y: 337, endPoint x: 394, endPoint y: 783, distance: 445.8
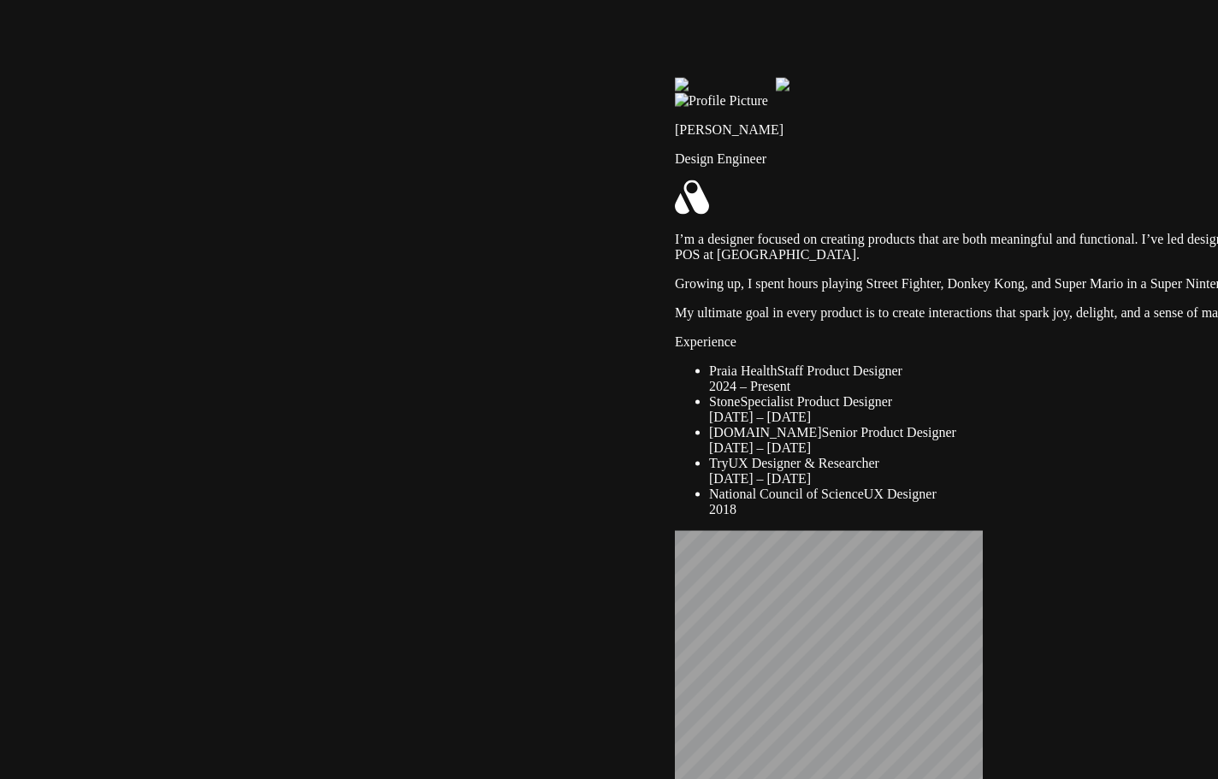
drag, startPoint x: 406, startPoint y: 539, endPoint x: 482, endPoint y: 416, distance: 144.4
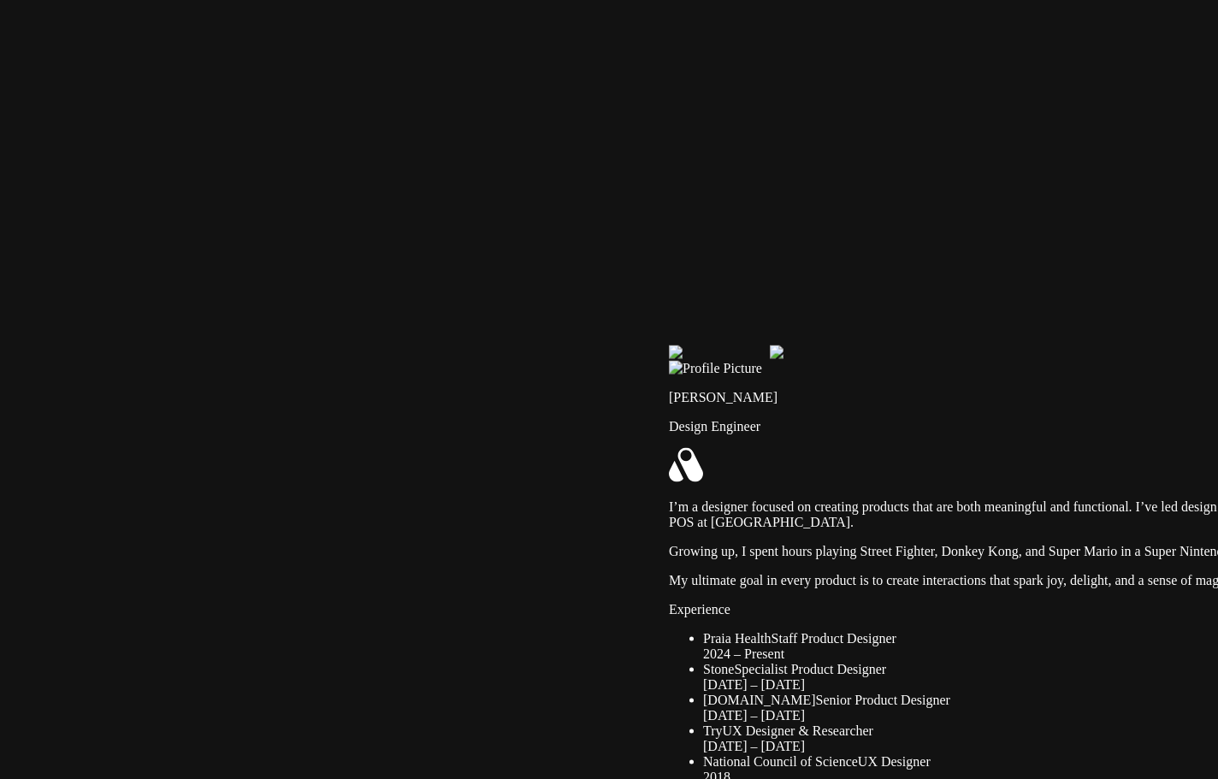
drag, startPoint x: 500, startPoint y: 472, endPoint x: 487, endPoint y: 623, distance: 151.2
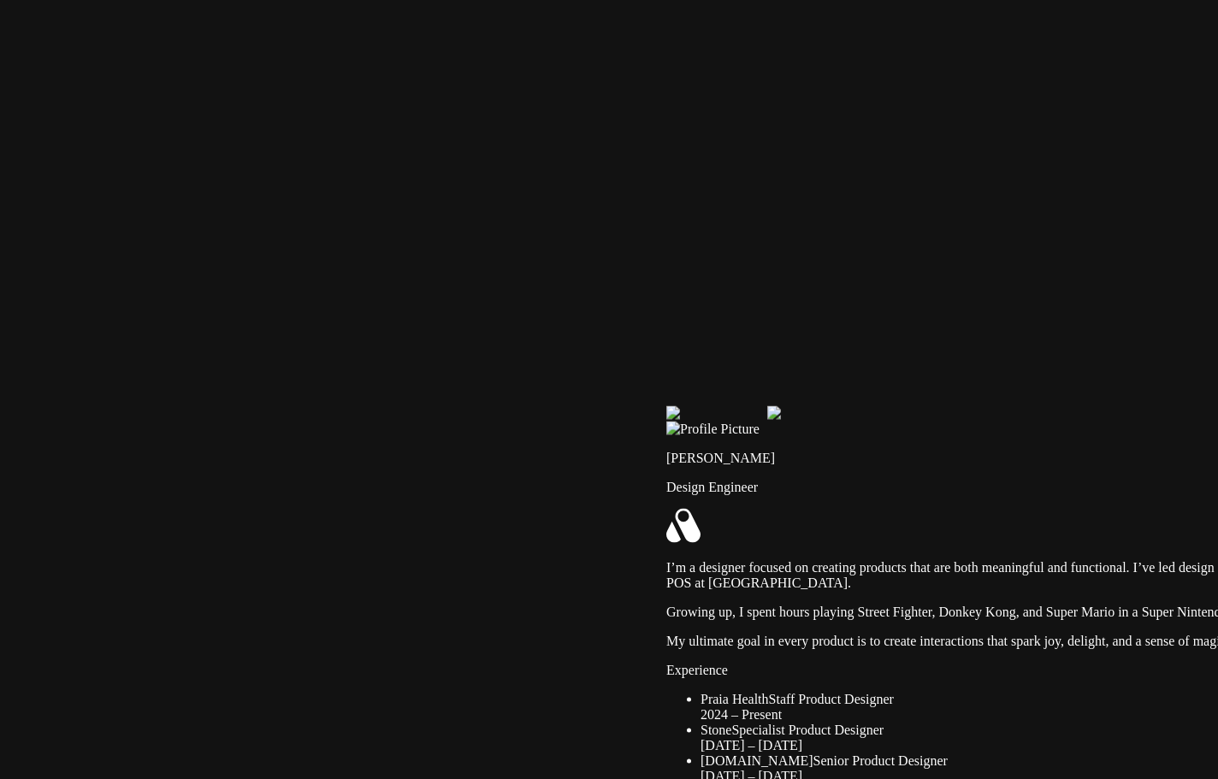
drag, startPoint x: 809, startPoint y: 376, endPoint x: 705, endPoint y: 820, distance: 455.3
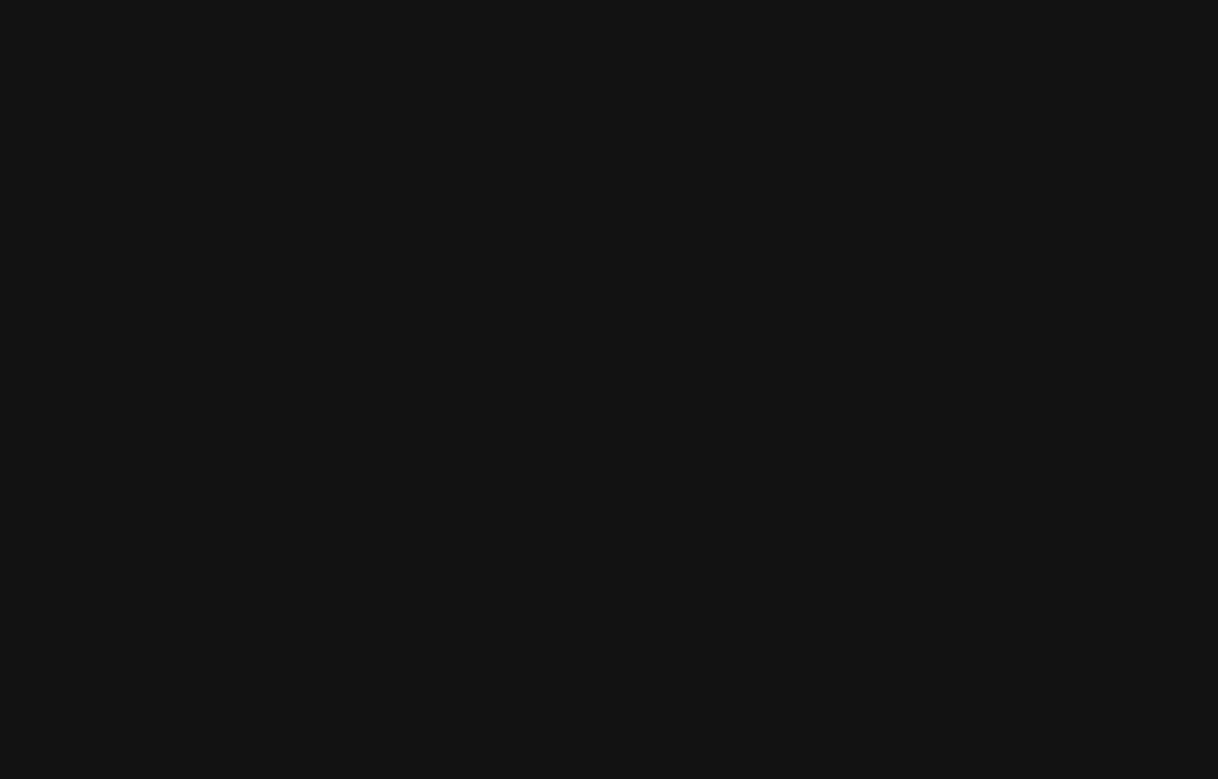
drag, startPoint x: 495, startPoint y: 488, endPoint x: 652, endPoint y: 469, distance: 157.8
drag, startPoint x: 518, startPoint y: 327, endPoint x: 696, endPoint y: 302, distance: 179.7
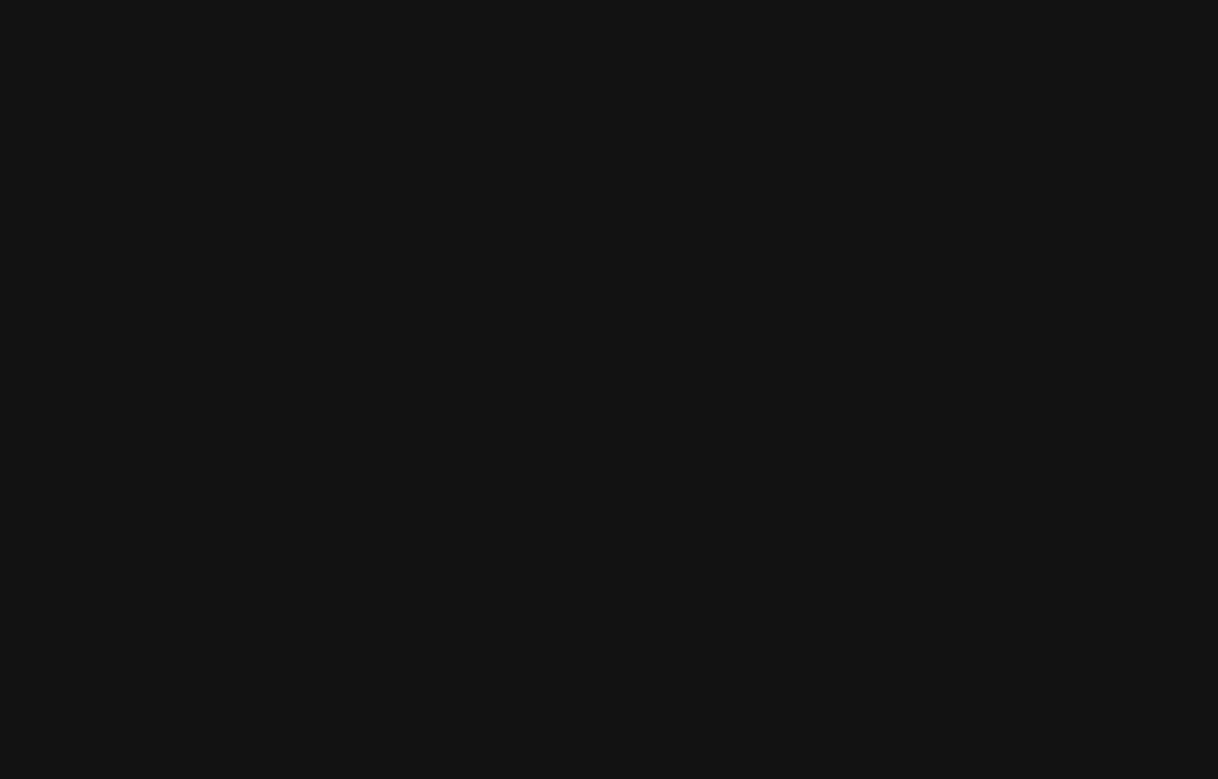
drag, startPoint x: 330, startPoint y: 764, endPoint x: 356, endPoint y: 765, distance: 25.7
drag, startPoint x: 356, startPoint y: 765, endPoint x: 228, endPoint y: 542, distance: 256.8
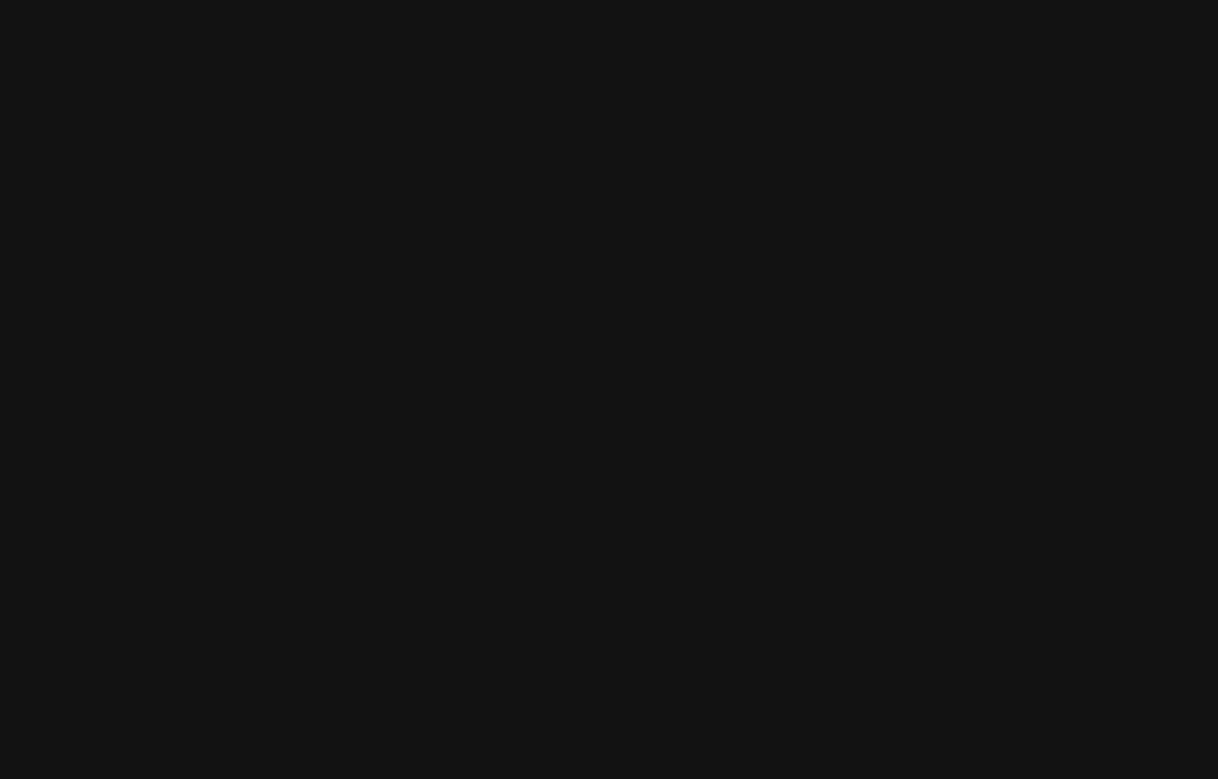
drag, startPoint x: 953, startPoint y: 109, endPoint x: 1073, endPoint y: 60, distance: 129.6
